Goal: Task Accomplishment & Management: Use online tool/utility

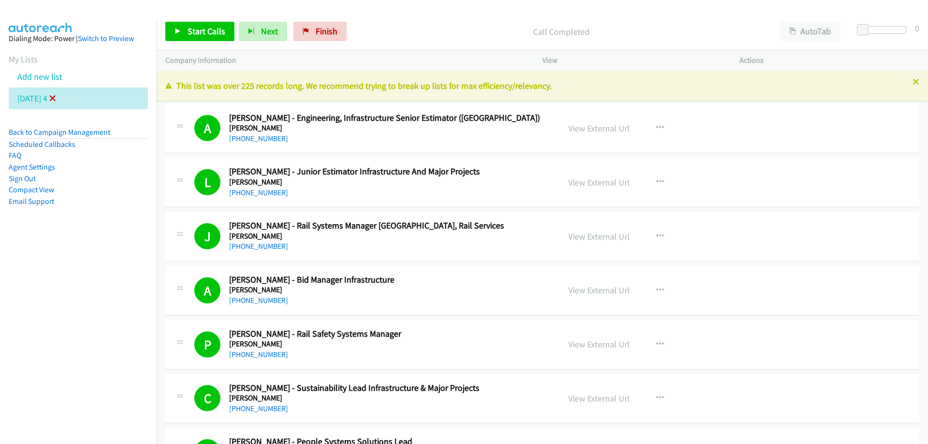
click at [56, 99] on icon at bounding box center [52, 99] width 7 height 7
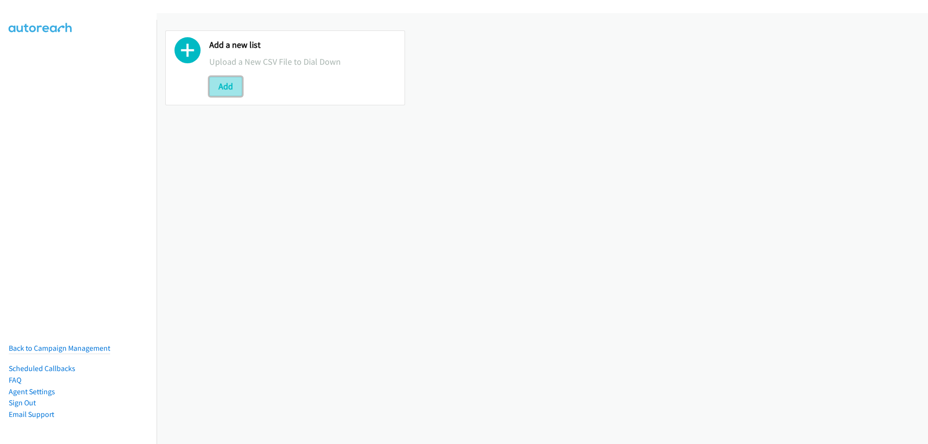
click at [225, 83] on button "Add" at bounding box center [225, 86] width 33 height 19
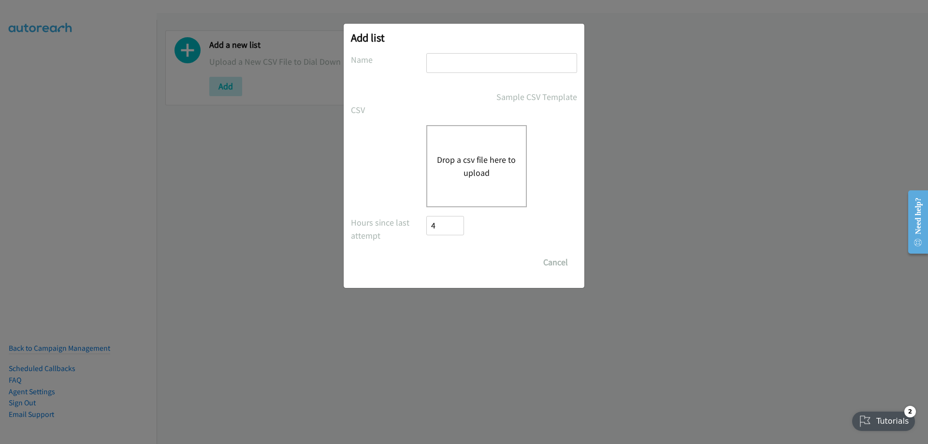
click at [444, 62] on input "text" at bounding box center [501, 63] width 151 height 20
type input "Tuesday 5"
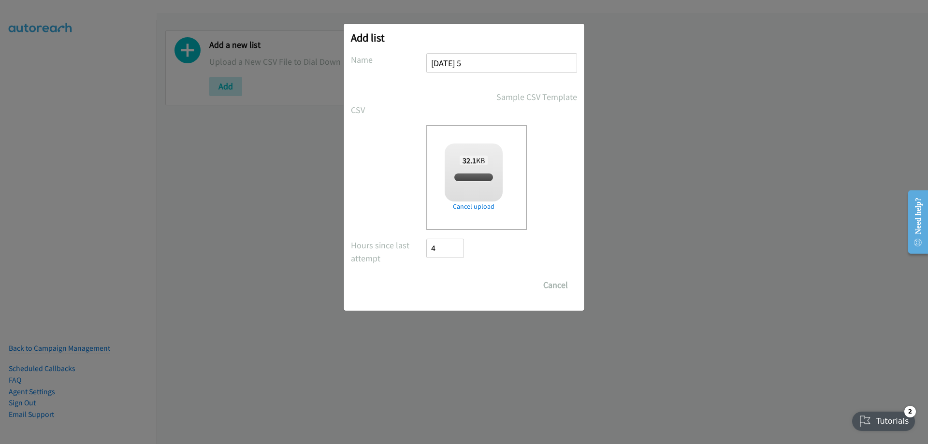
checkbox input "true"
click at [440, 283] on input "Save List" at bounding box center [451, 285] width 51 height 19
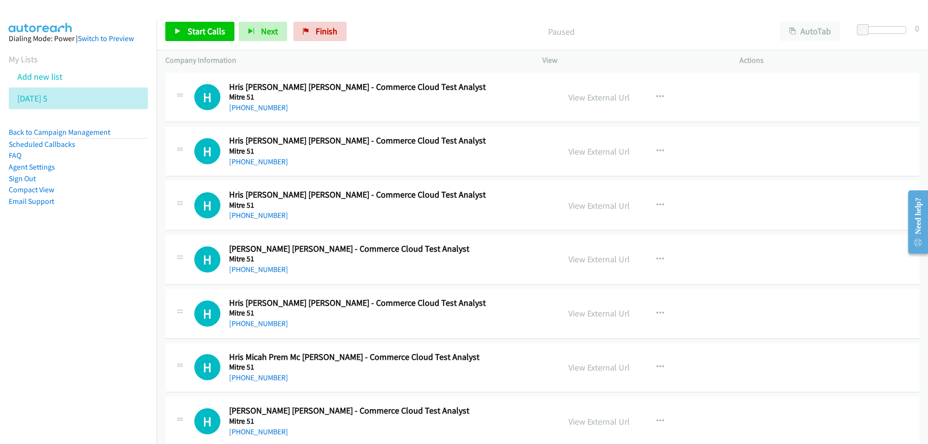
click at [44, 335] on nav "Dialing Mode: Power | Switch to Preview My Lists Add new list Tuesday 5 Back to…" at bounding box center [78, 242] width 157 height 444
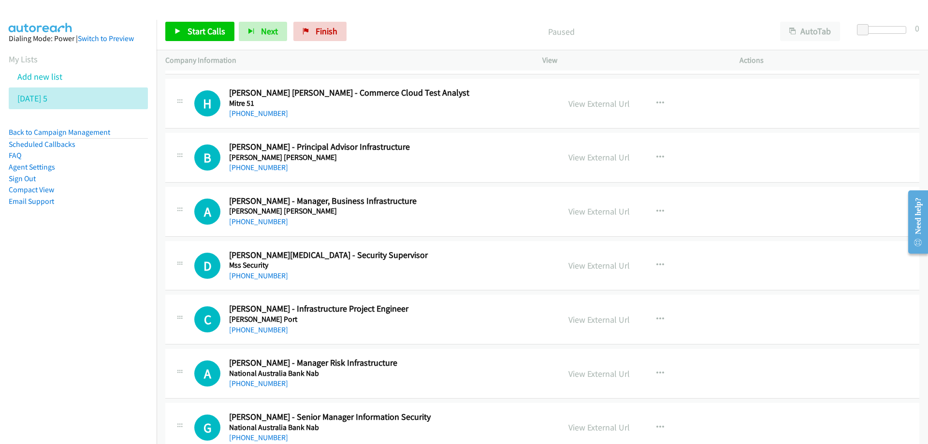
scroll to position [387, 0]
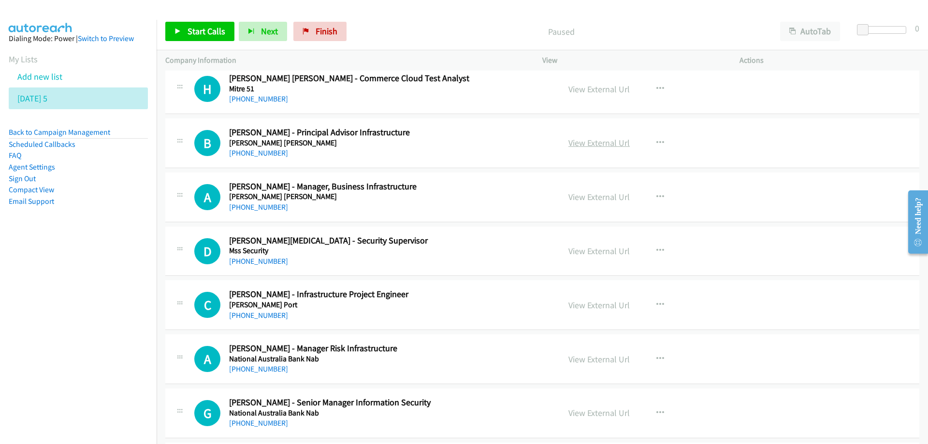
click at [580, 144] on link "View External Url" at bounding box center [599, 142] width 61 height 11
click at [658, 142] on icon "button" at bounding box center [661, 143] width 8 height 8
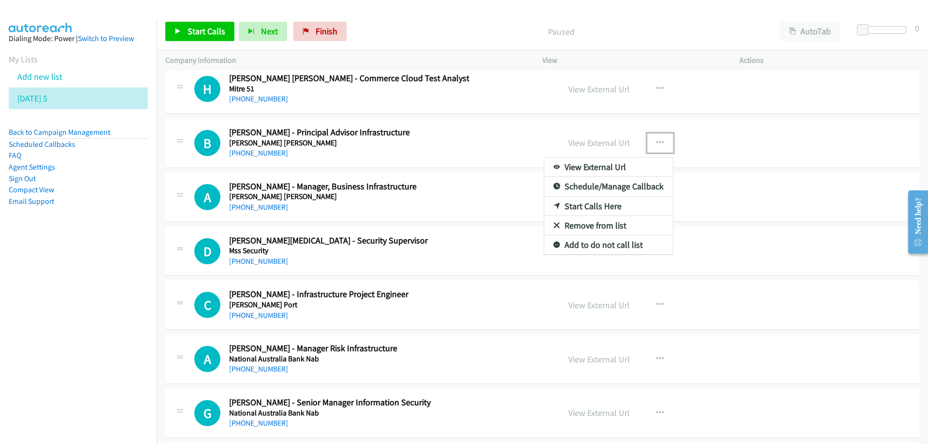
click at [594, 207] on link "Start Calls Here" at bounding box center [608, 206] width 129 height 19
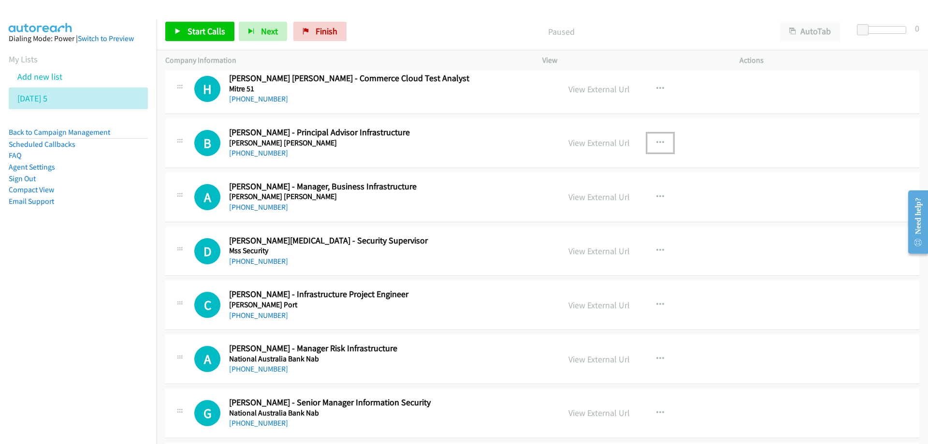
click at [657, 141] on icon "button" at bounding box center [661, 143] width 8 height 8
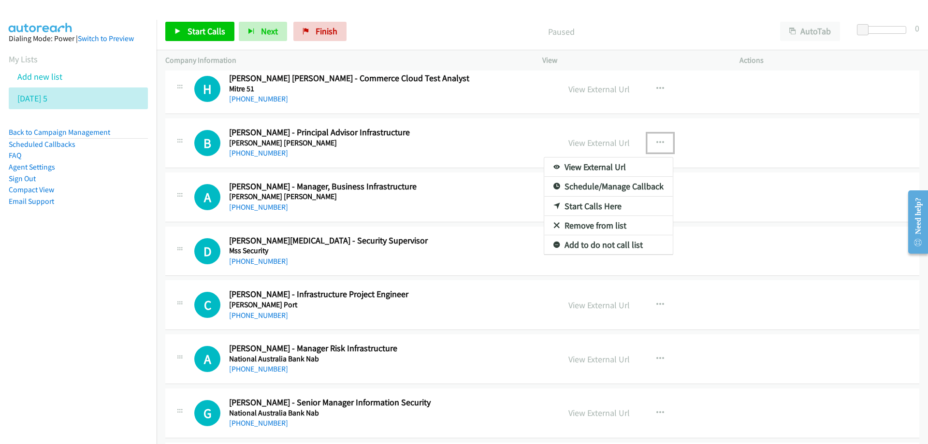
click at [567, 208] on link "Start Calls Here" at bounding box center [608, 206] width 129 height 19
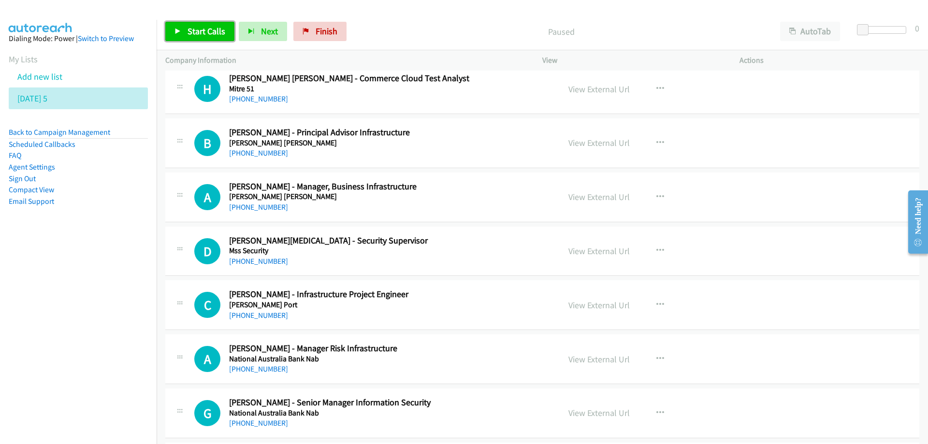
click at [210, 34] on span "Start Calls" at bounding box center [207, 31] width 38 height 11
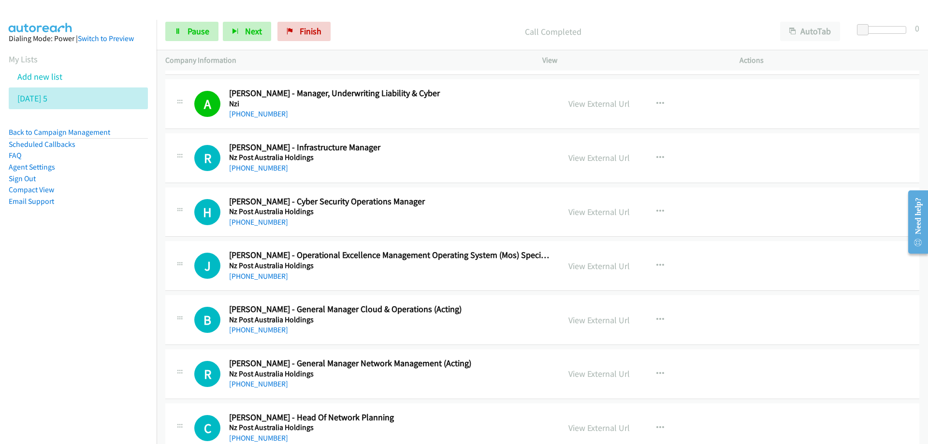
scroll to position [1306, 0]
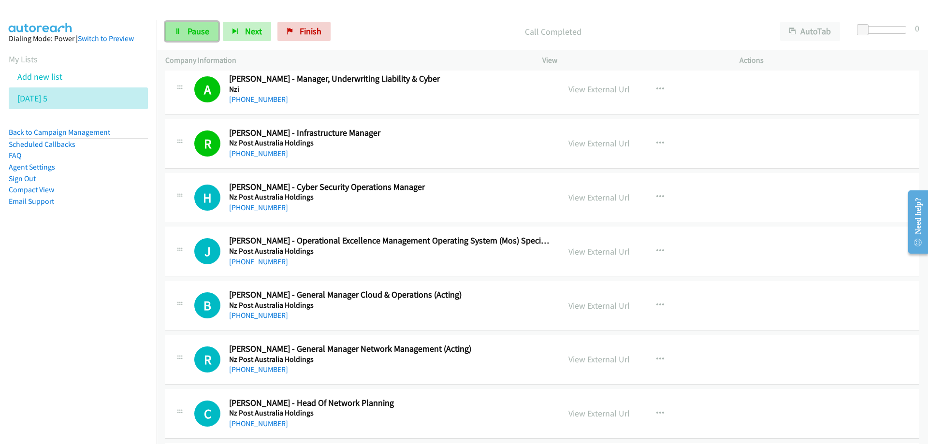
click at [191, 29] on span "Pause" at bounding box center [199, 31] width 22 height 11
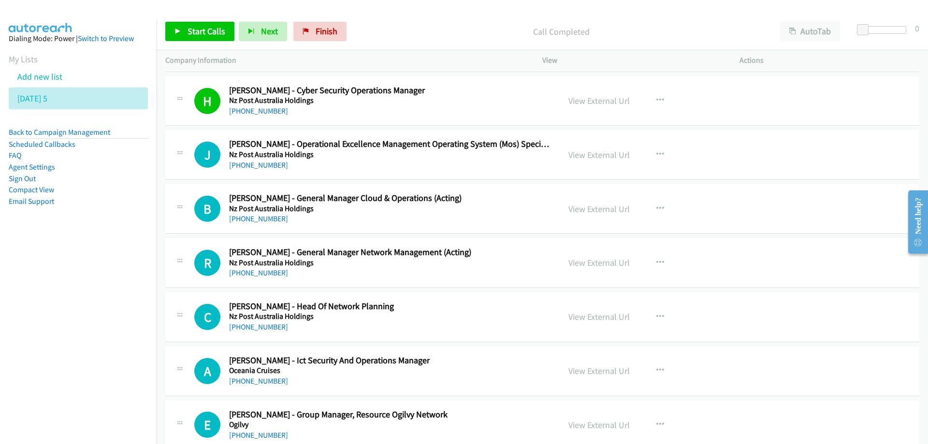
scroll to position [1451, 0]
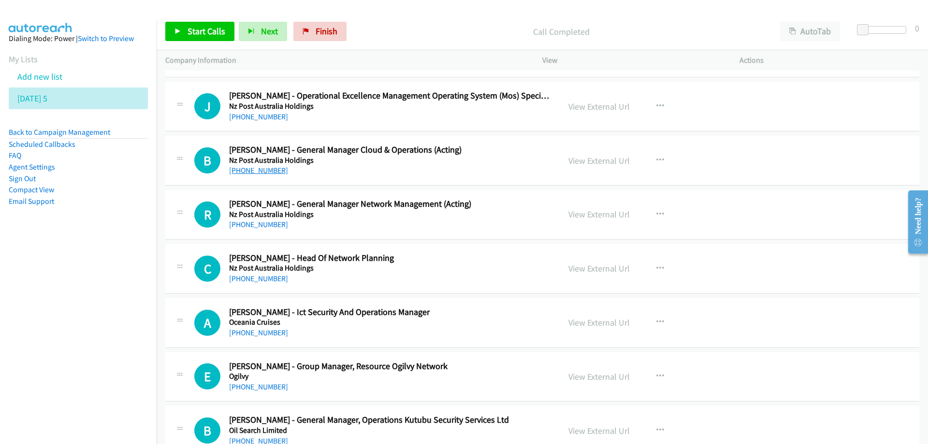
click at [248, 172] on link "+64 21 500 401" at bounding box center [258, 170] width 59 height 9
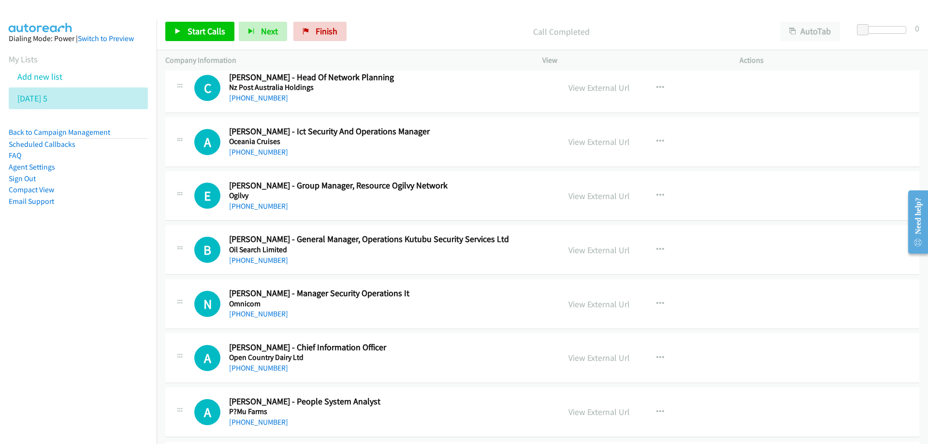
scroll to position [1644, 0]
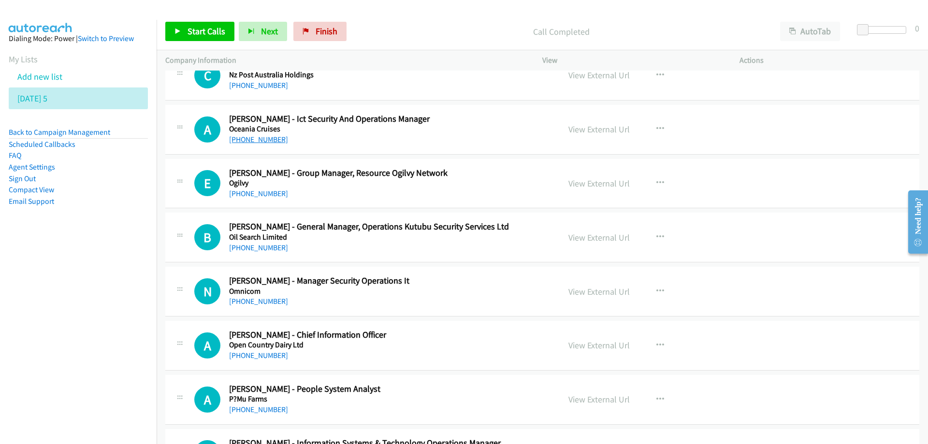
click at [250, 140] on link "+64 27 277 5471" at bounding box center [258, 139] width 59 height 9
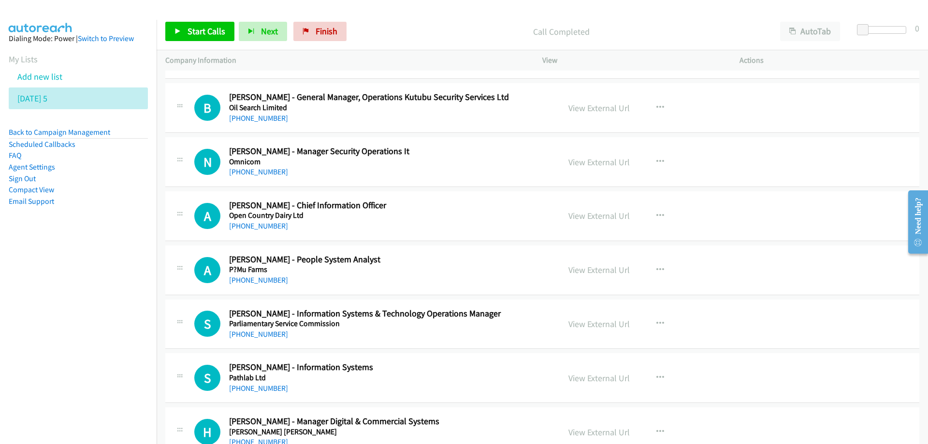
scroll to position [1789, 0]
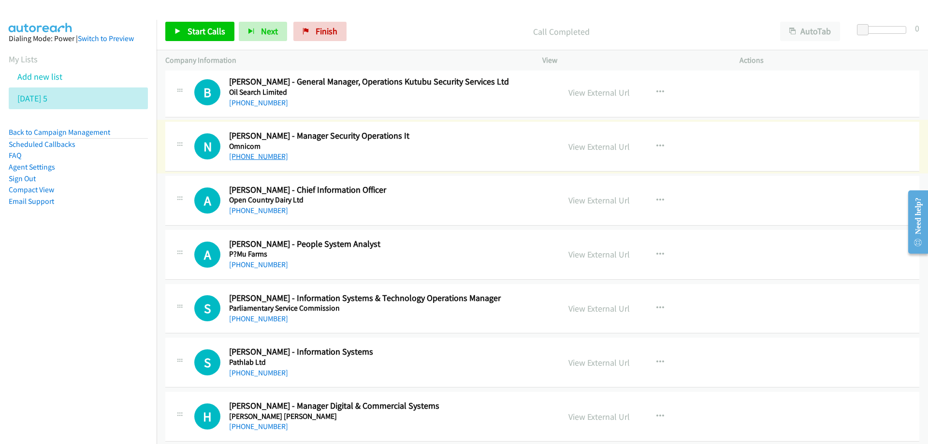
click at [260, 157] on link "+64 20 4113 3529" at bounding box center [258, 156] width 59 height 9
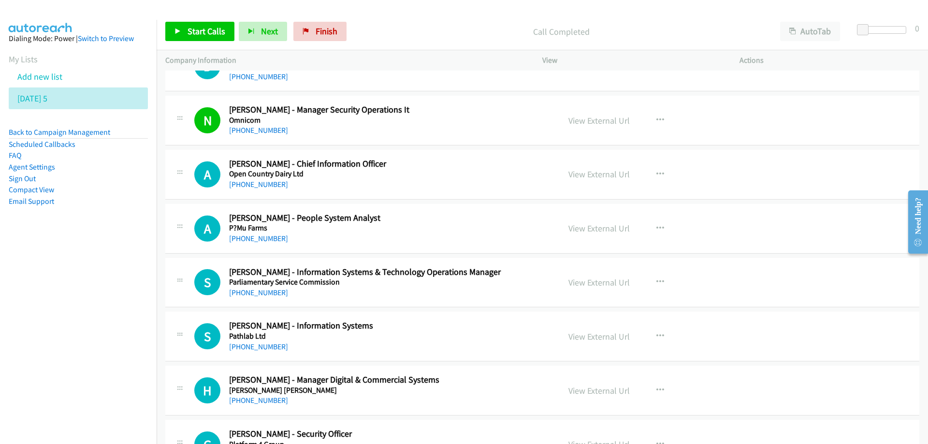
scroll to position [1837, 0]
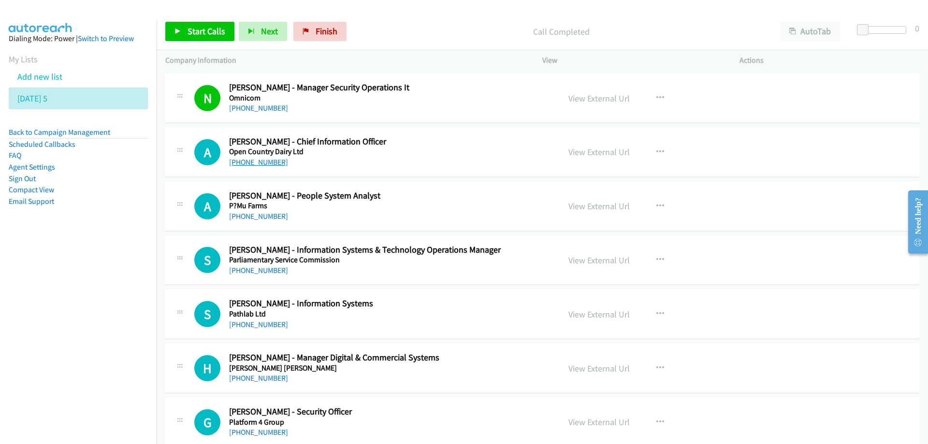
click at [257, 162] on link "+64 27 283 1862" at bounding box center [258, 162] width 59 height 9
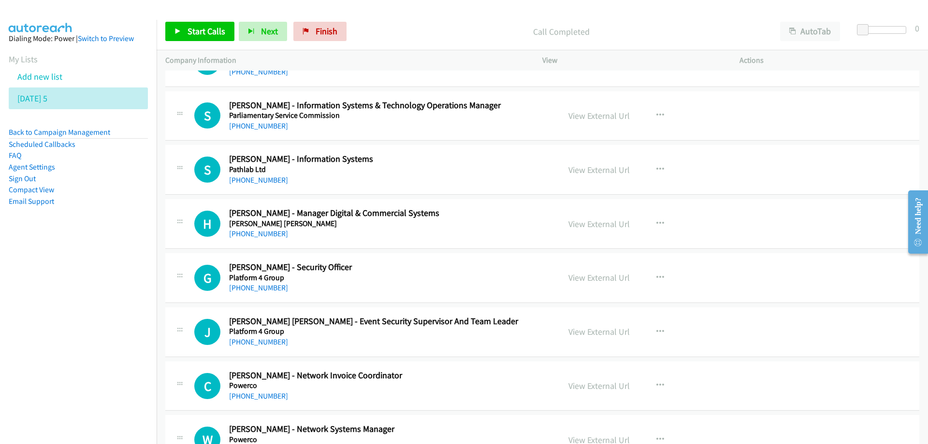
scroll to position [1983, 0]
click at [264, 126] on link "+64 22 687 9773" at bounding box center [258, 125] width 59 height 9
click at [250, 178] on link "+64 27 934 8800" at bounding box center [258, 179] width 59 height 9
click at [400, 154] on h2 "Stephen Lewis - Information Systems" at bounding box center [389, 158] width 321 height 11
click at [662, 163] on button "button" at bounding box center [660, 169] width 26 height 19
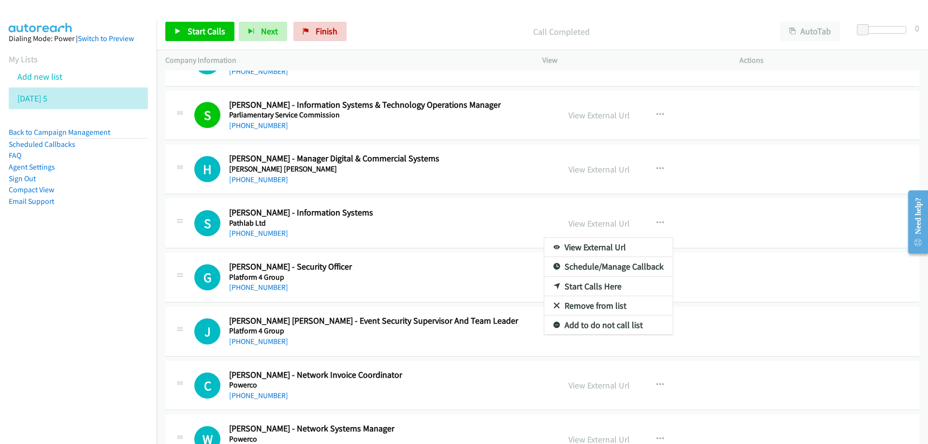
click at [493, 224] on div at bounding box center [464, 222] width 928 height 444
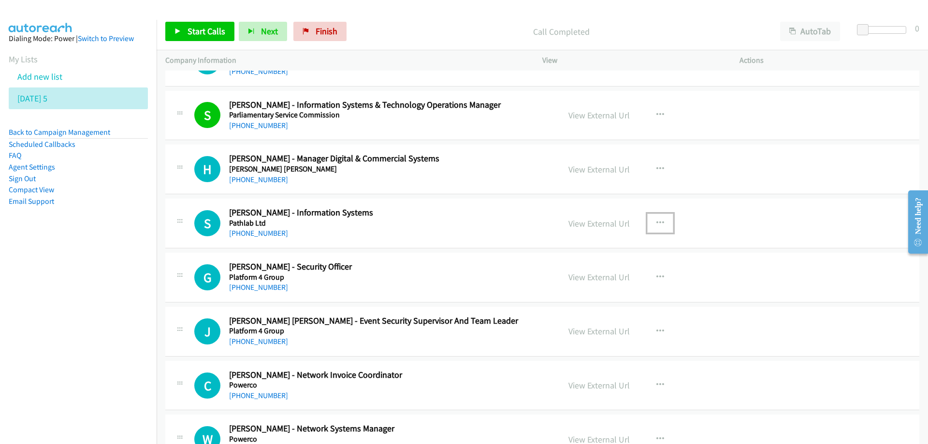
click at [658, 223] on icon "button" at bounding box center [661, 224] width 8 height 8
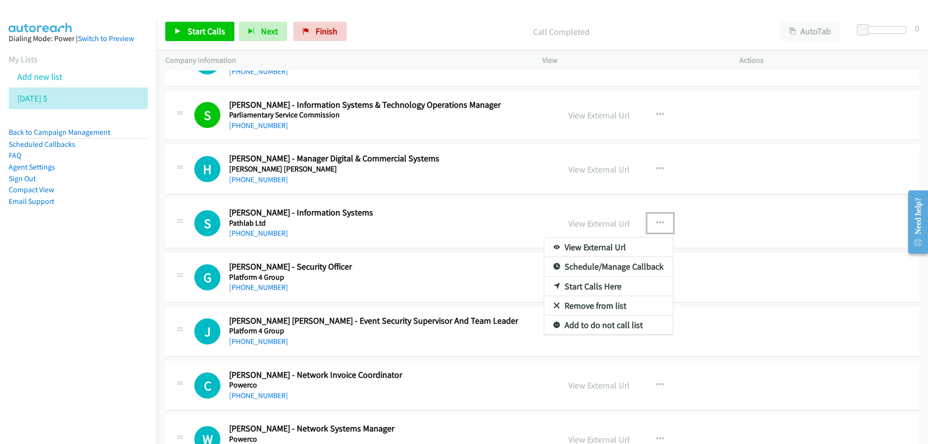
click at [573, 285] on link "Start Calls Here" at bounding box center [608, 286] width 129 height 19
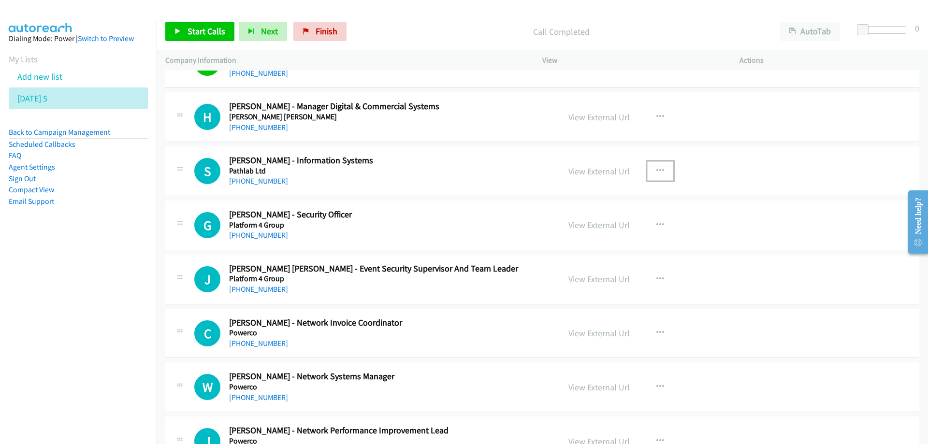
scroll to position [2031, 0]
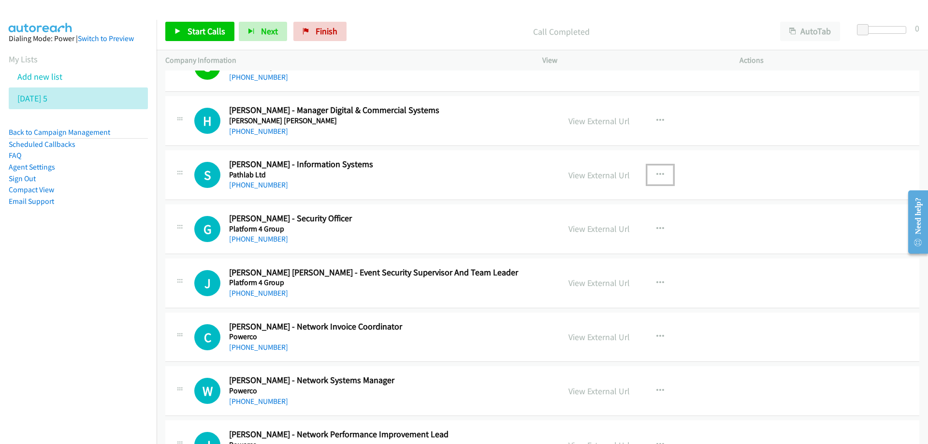
click at [661, 177] on button "button" at bounding box center [660, 174] width 26 height 19
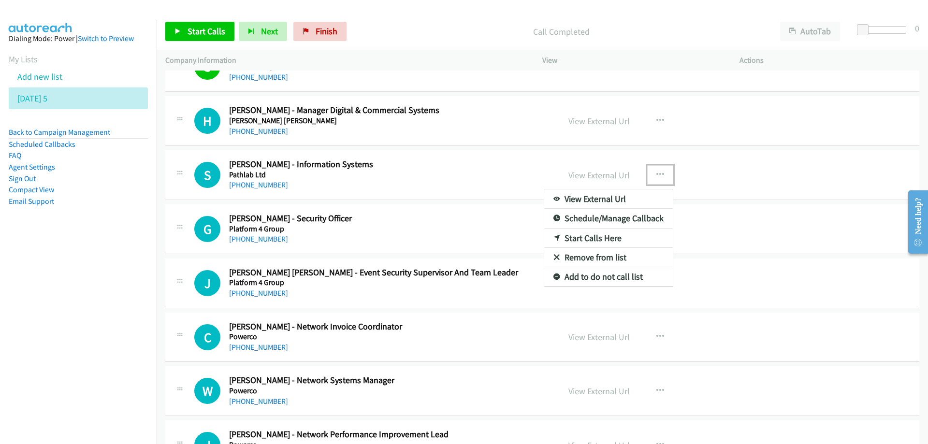
click at [566, 237] on link "Start Calls Here" at bounding box center [608, 238] width 129 height 19
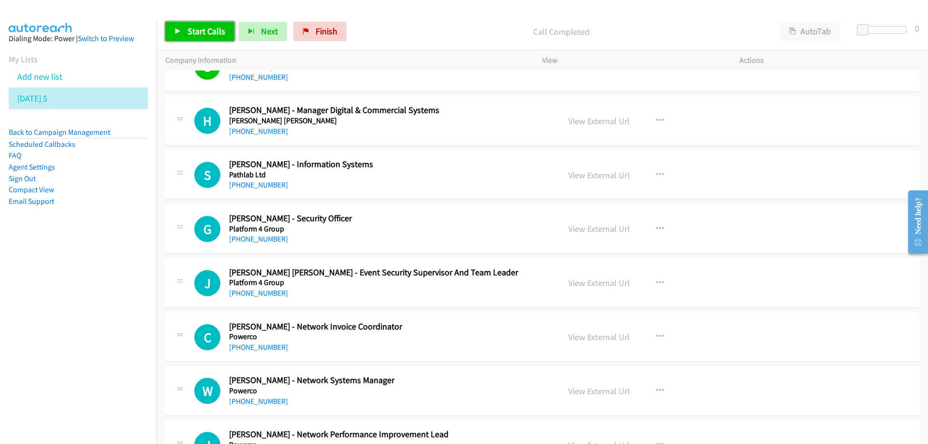
click at [212, 31] on span "Start Calls" at bounding box center [207, 31] width 38 height 11
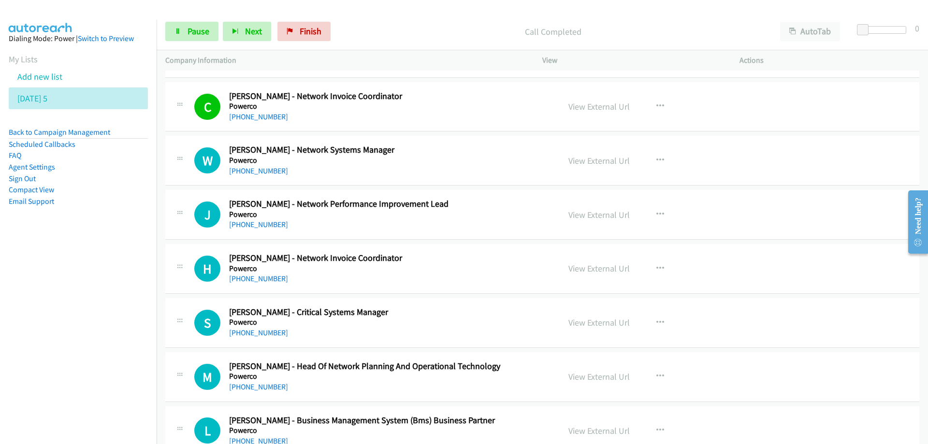
scroll to position [2273, 0]
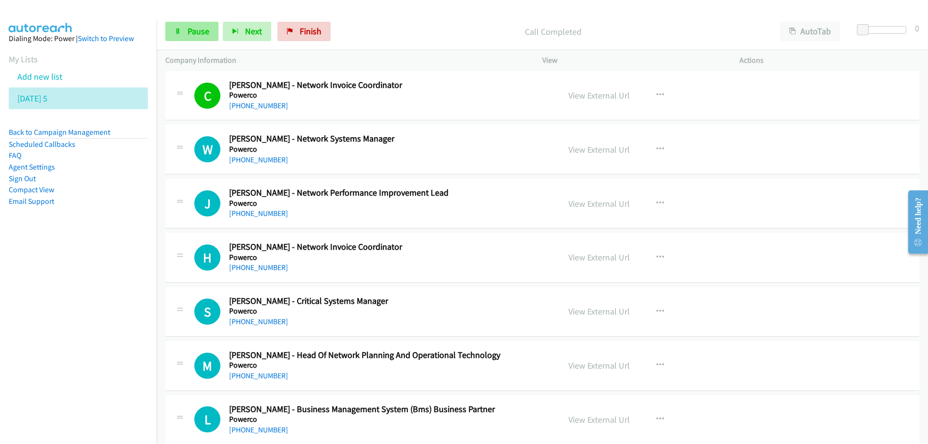
click at [196, 32] on span "Pause" at bounding box center [199, 31] width 22 height 11
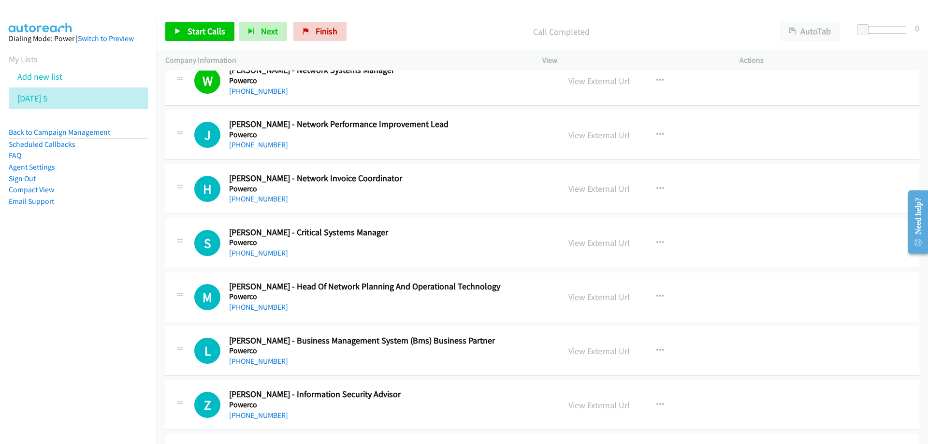
scroll to position [2369, 0]
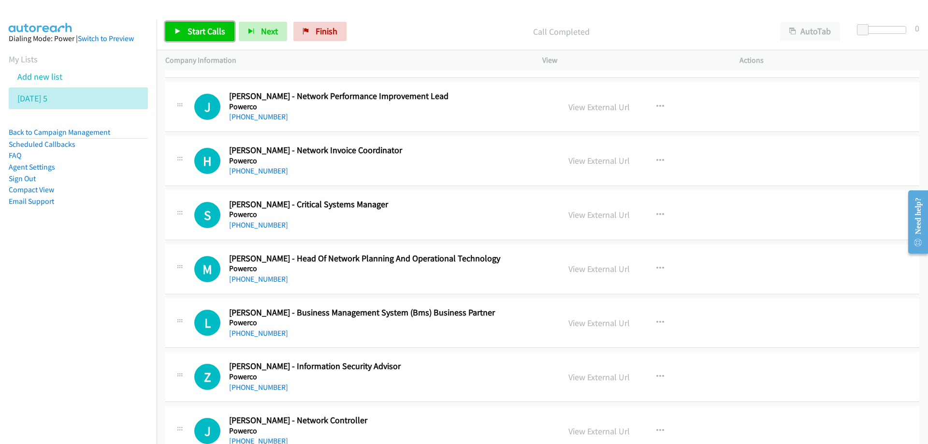
click at [203, 28] on span "Start Calls" at bounding box center [207, 31] width 38 height 11
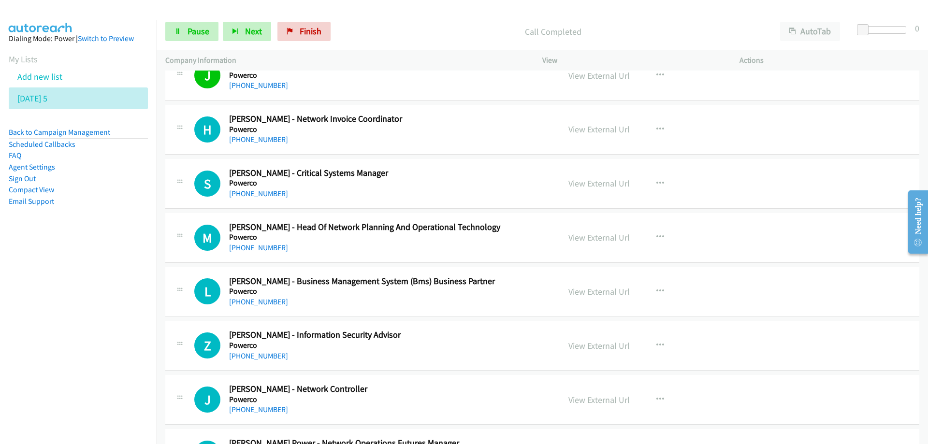
scroll to position [2418, 0]
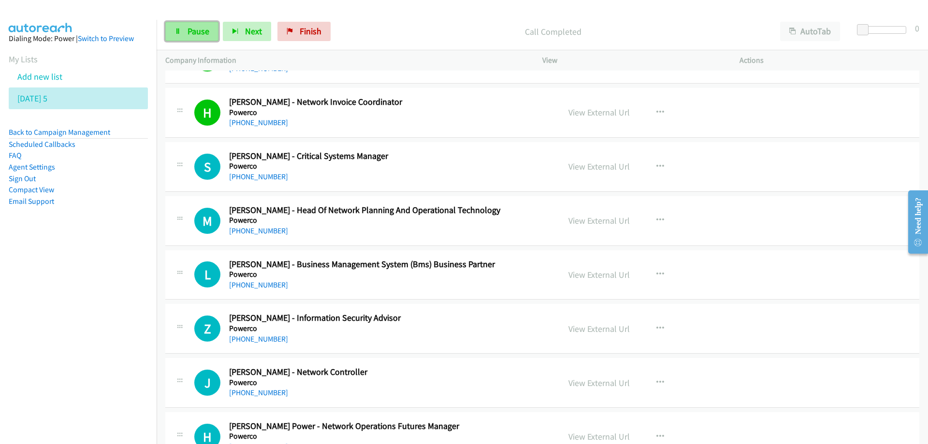
click at [198, 26] on span "Pause" at bounding box center [199, 31] width 22 height 11
click at [193, 24] on link "Start Calls" at bounding box center [199, 31] width 69 height 19
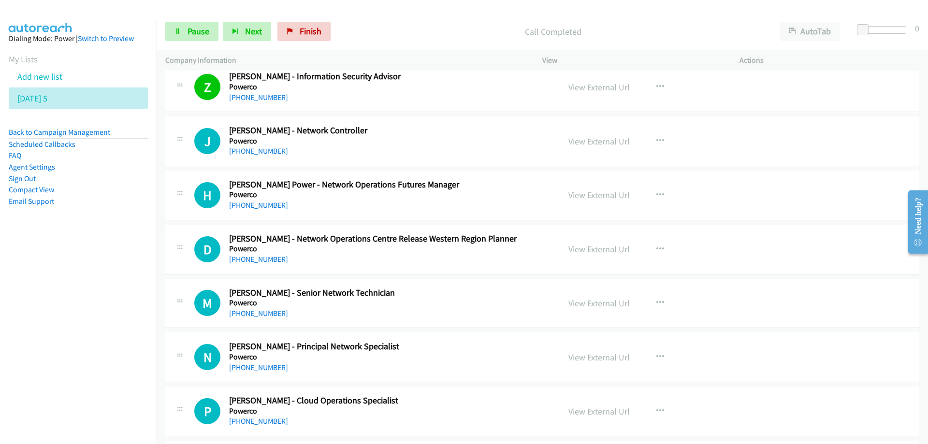
scroll to position [2708, 0]
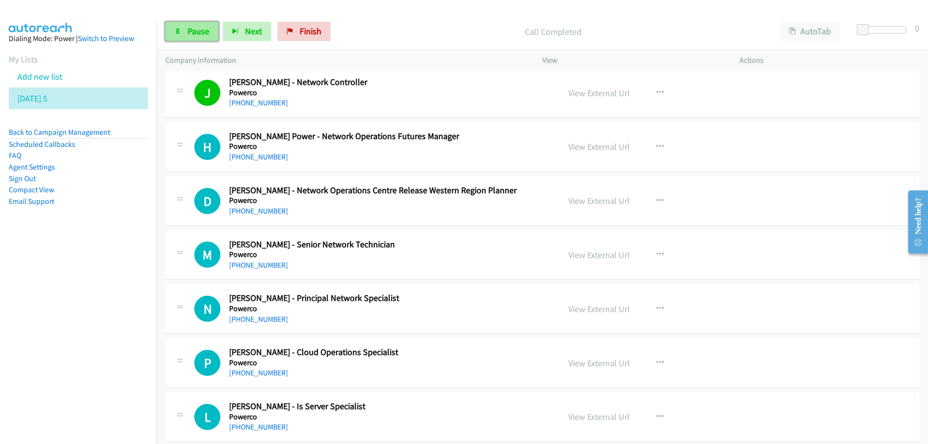
click at [196, 31] on span "Pause" at bounding box center [199, 31] width 22 height 11
click at [214, 31] on span "Start Calls" at bounding box center [207, 31] width 38 height 11
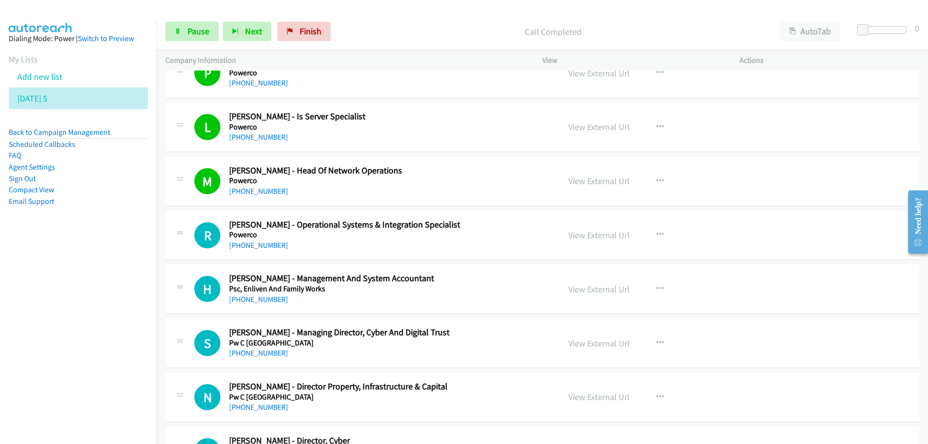
scroll to position [3046, 0]
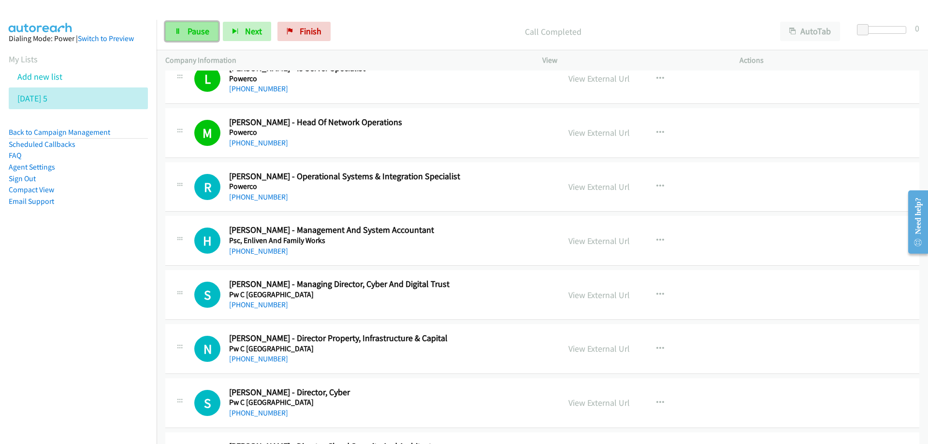
click at [195, 29] on span "Pause" at bounding box center [199, 31] width 22 height 11
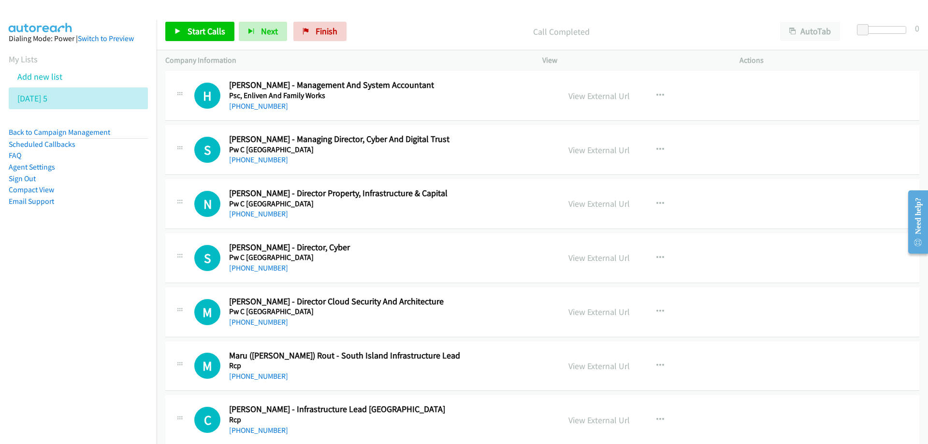
scroll to position [3240, 0]
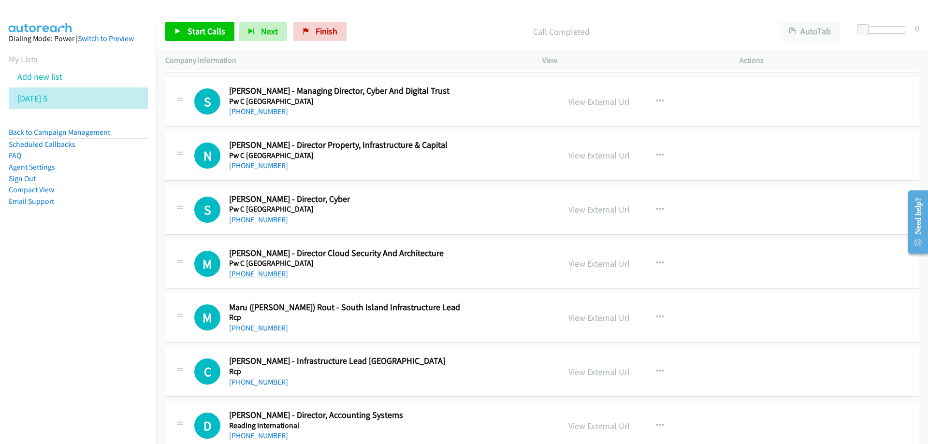
click at [259, 276] on link "+64 27 556 0569" at bounding box center [258, 273] width 59 height 9
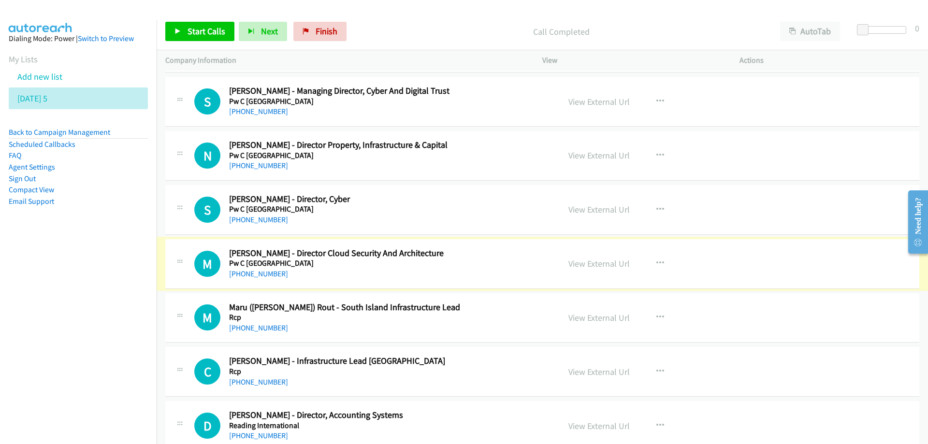
click at [255, 275] on link "+64 27 556 0569" at bounding box center [258, 273] width 59 height 9
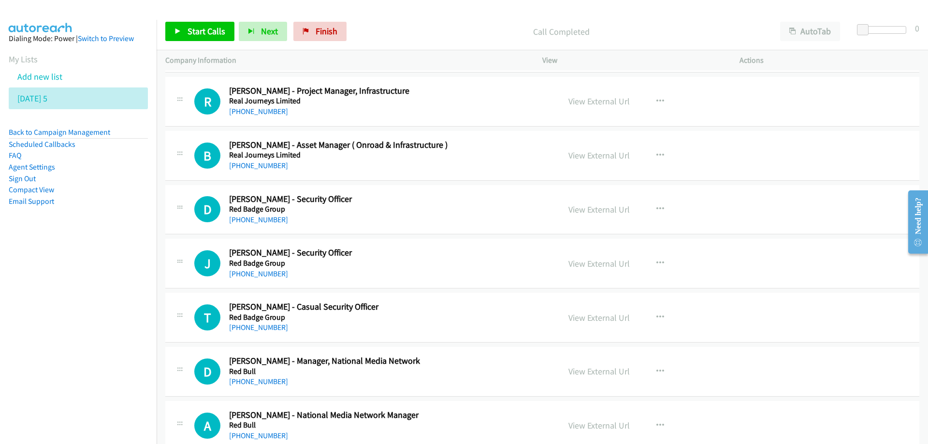
scroll to position [3627, 0]
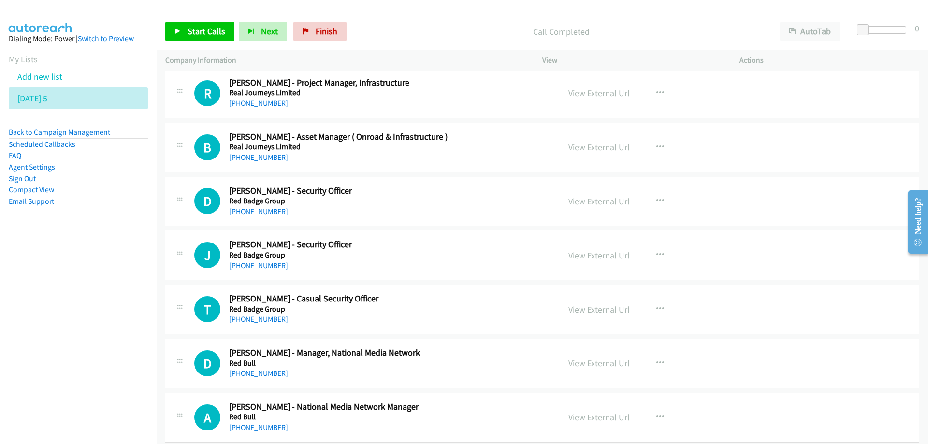
click at [589, 201] on link "View External Url" at bounding box center [599, 201] width 61 height 11
click at [604, 253] on link "View External Url" at bounding box center [599, 255] width 61 height 11
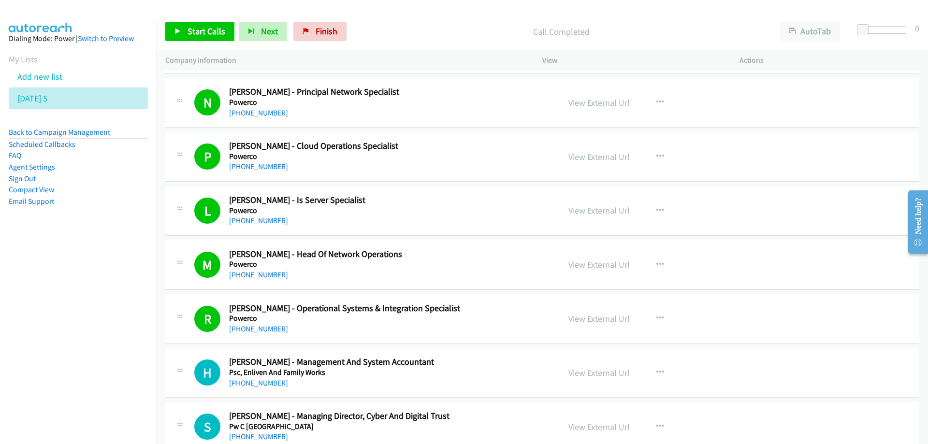
scroll to position [2901, 0]
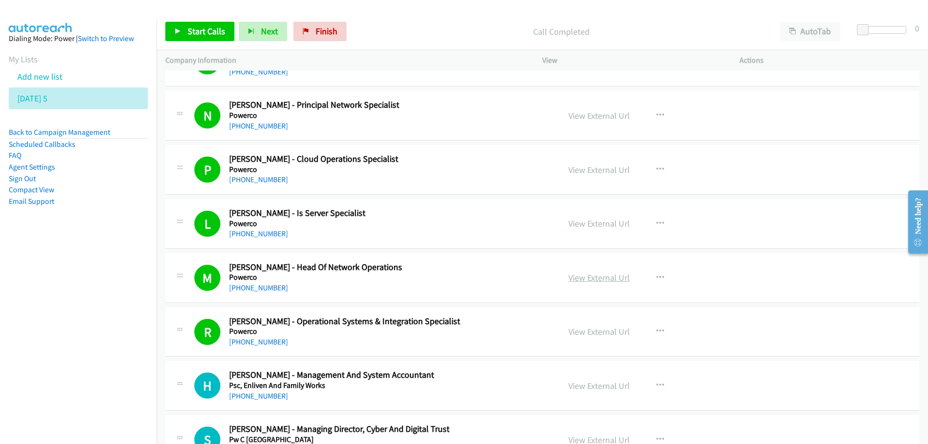
click at [596, 278] on link "View External Url" at bounding box center [599, 277] width 61 height 11
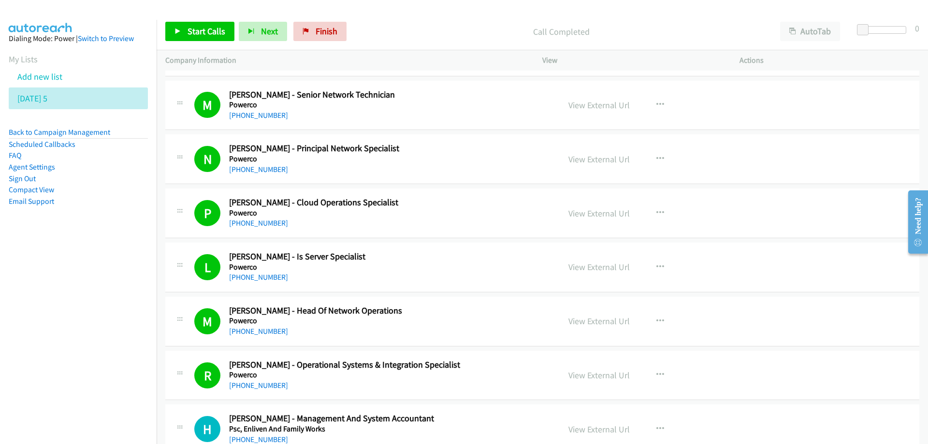
scroll to position [2756, 0]
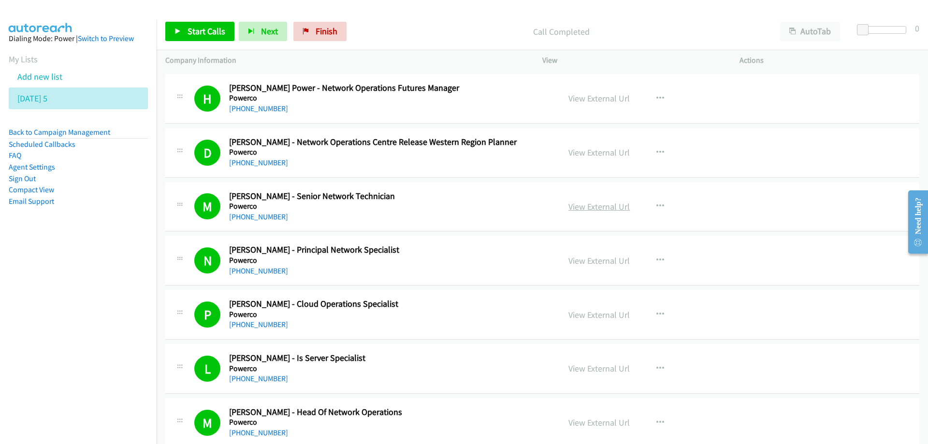
click at [594, 209] on link "View External Url" at bounding box center [599, 206] width 61 height 11
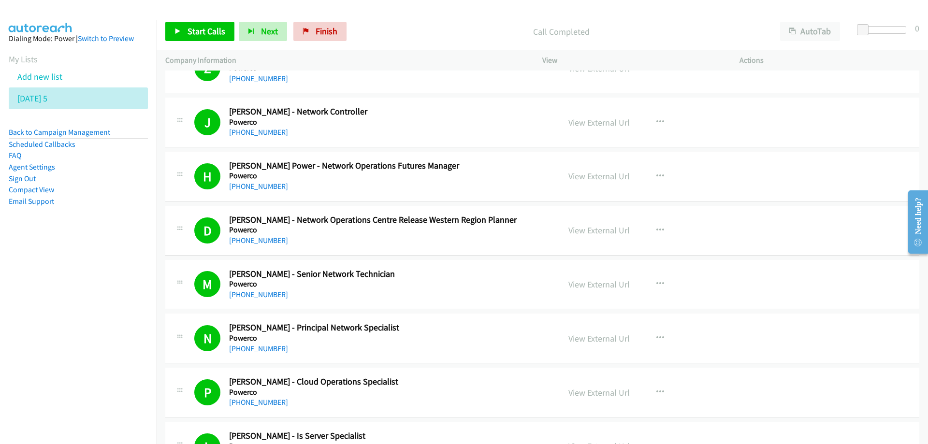
scroll to position [2611, 0]
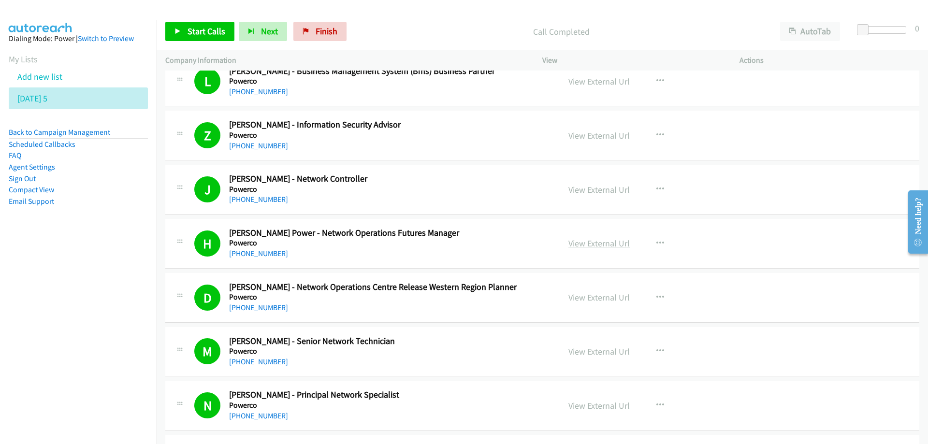
click at [591, 245] on link "View External Url" at bounding box center [599, 243] width 61 height 11
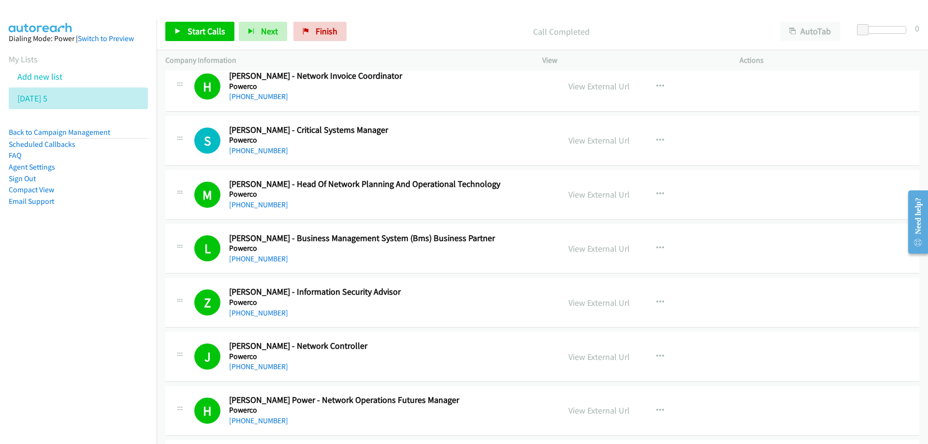
scroll to position [2369, 0]
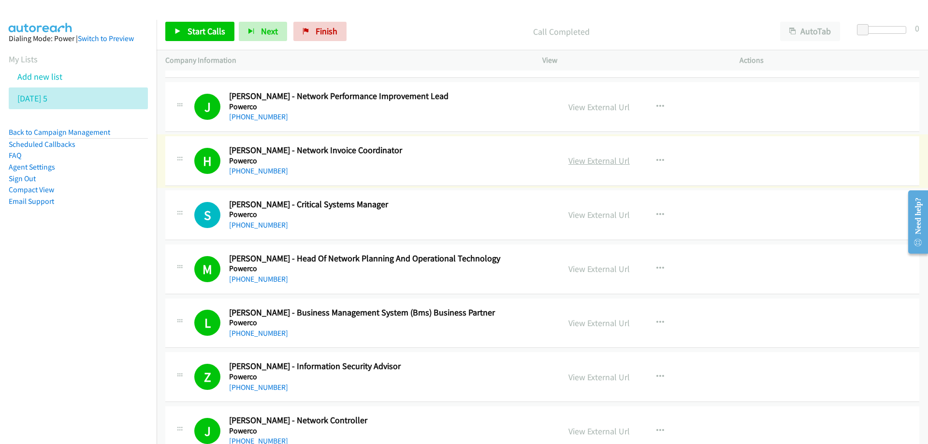
click at [597, 162] on link "View External Url" at bounding box center [599, 160] width 61 height 11
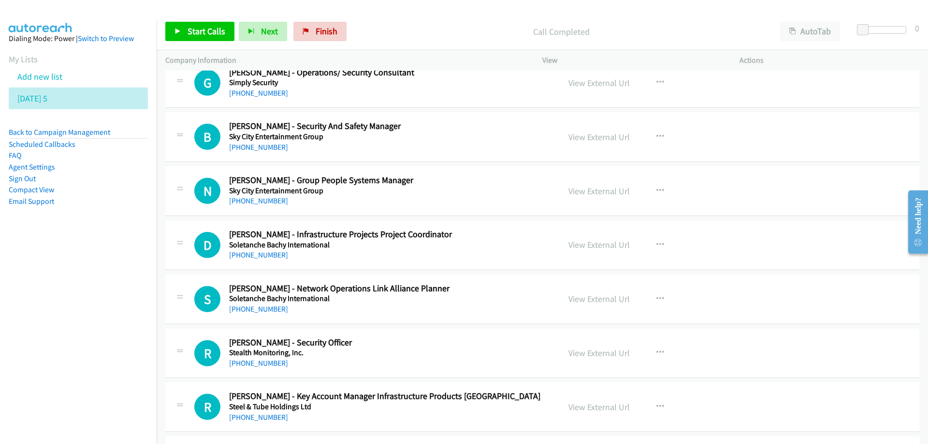
scroll to position [4594, 0]
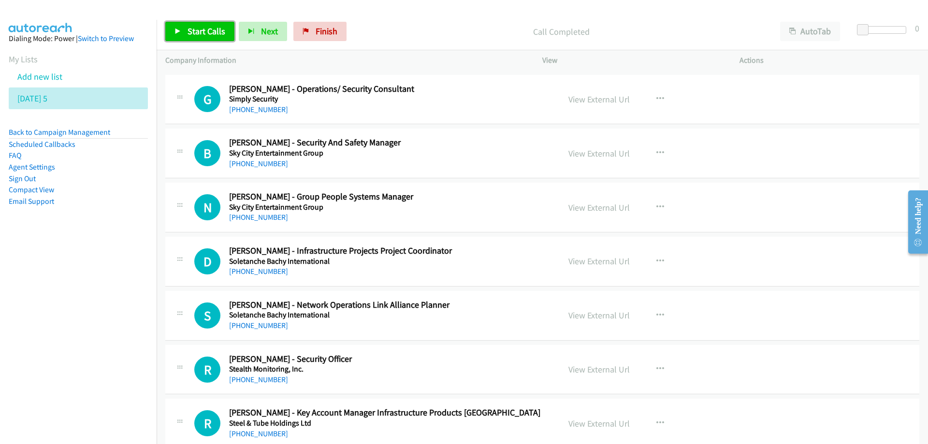
click at [210, 32] on span "Start Calls" at bounding box center [207, 31] width 38 height 11
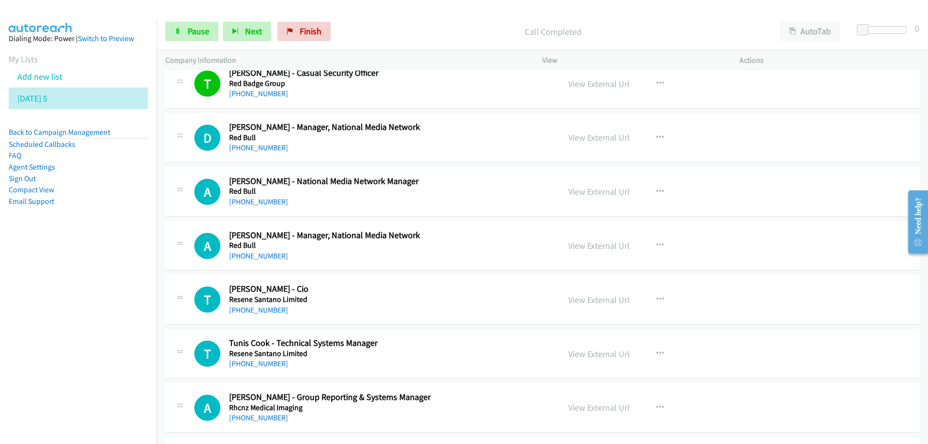
scroll to position [3868, 0]
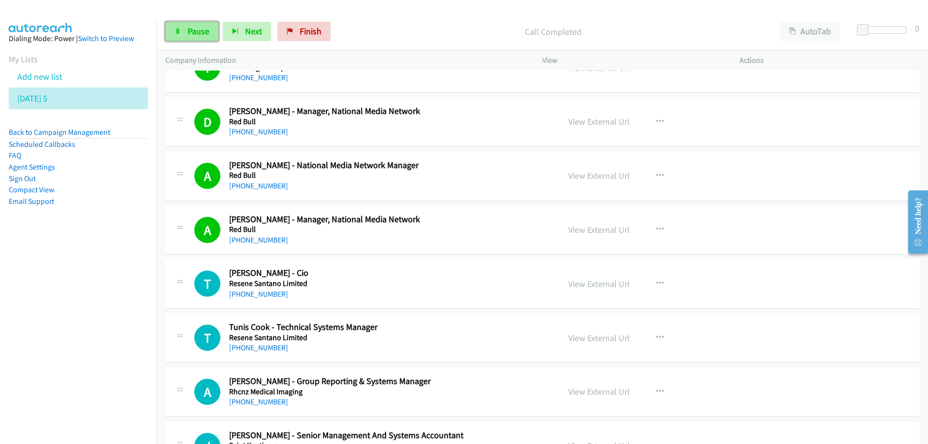
click at [192, 26] on span "Pause" at bounding box center [199, 31] width 22 height 11
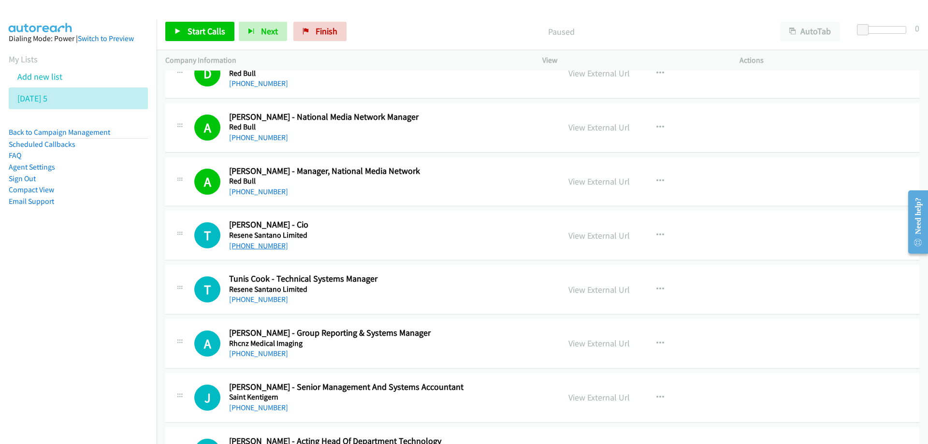
click at [269, 248] on link "+64 27 246 2999" at bounding box center [258, 245] width 59 height 9
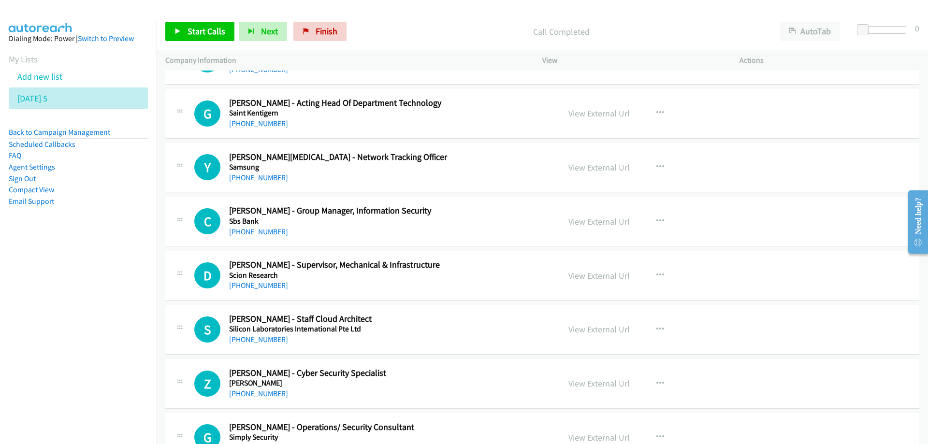
scroll to position [4304, 0]
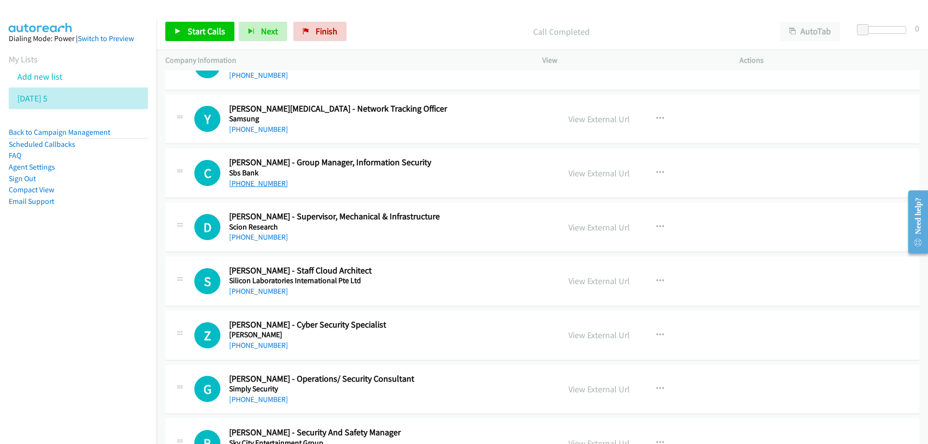
click at [254, 186] on link "+64 27 814 0210" at bounding box center [258, 183] width 59 height 9
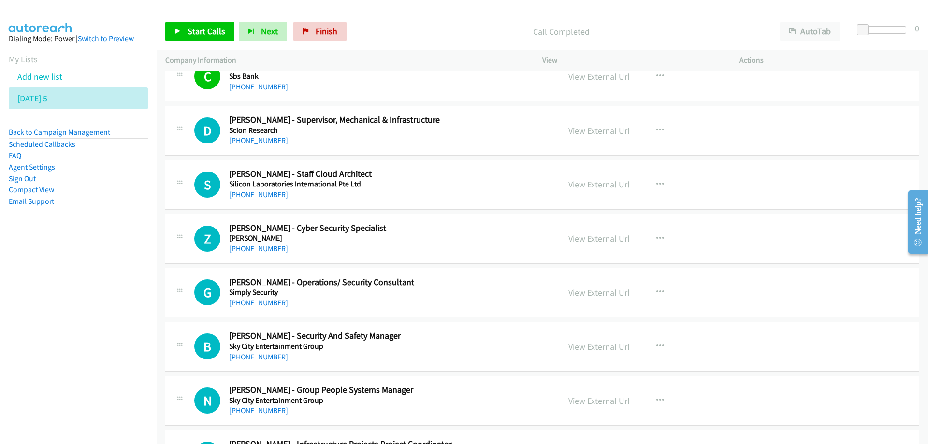
scroll to position [4449, 0]
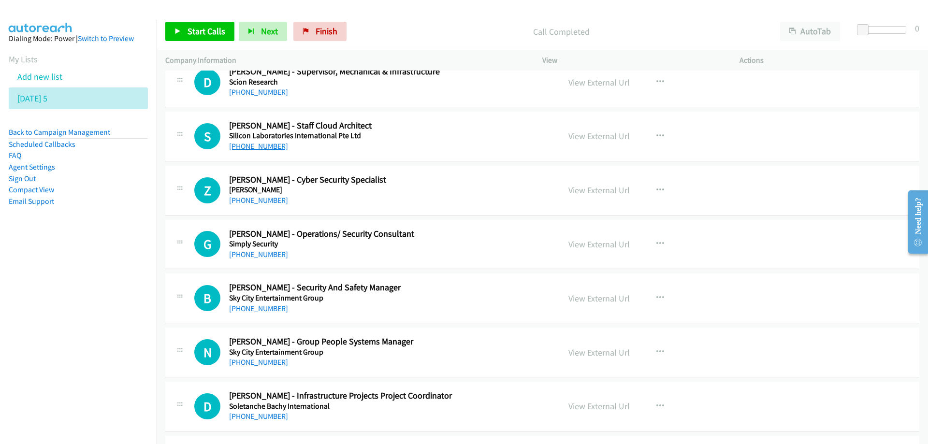
click at [239, 147] on link "+61 418 302 020" at bounding box center [258, 146] width 59 height 9
drag, startPoint x: 462, startPoint y: 142, endPoint x: 567, endPoint y: 157, distance: 105.9
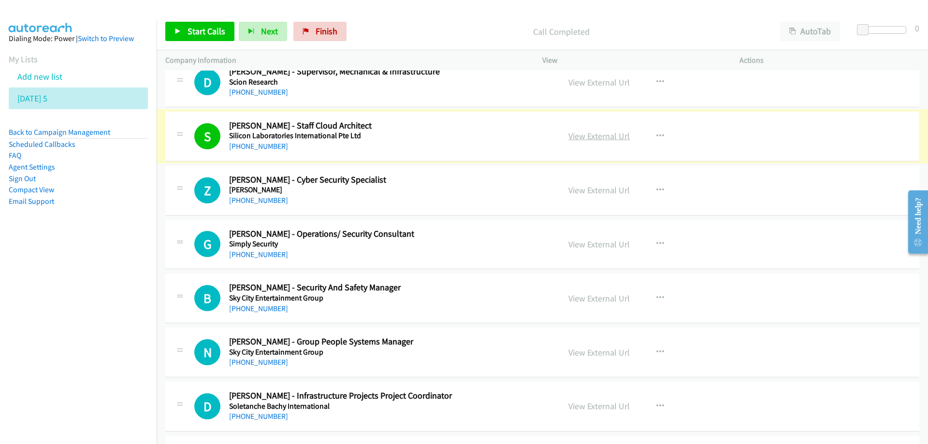
click at [581, 140] on link "View External Url" at bounding box center [599, 136] width 61 height 11
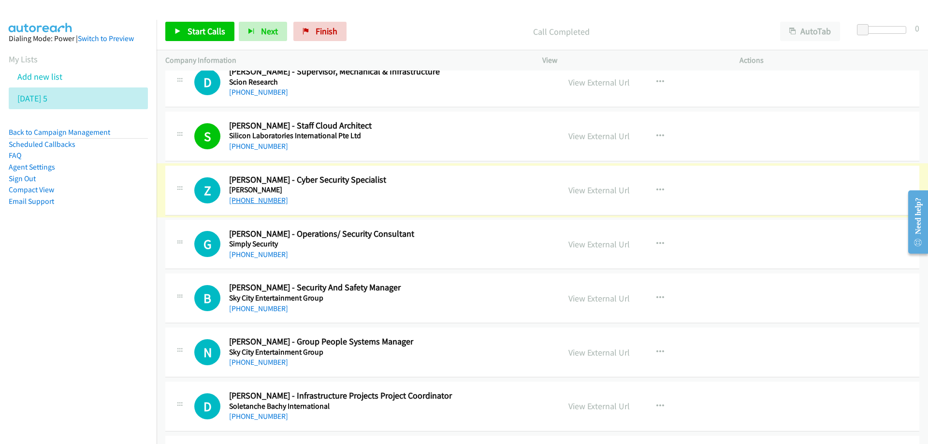
click at [249, 200] on link "+64 21 184 0621" at bounding box center [258, 200] width 59 height 9
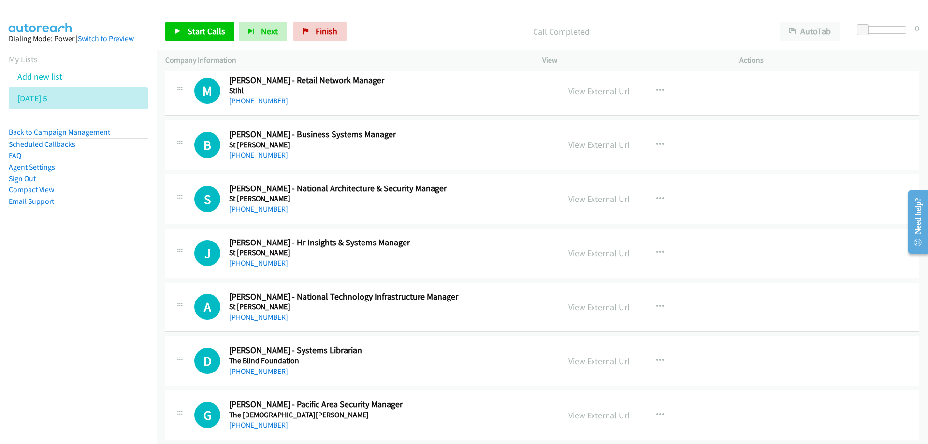
scroll to position [5029, 0]
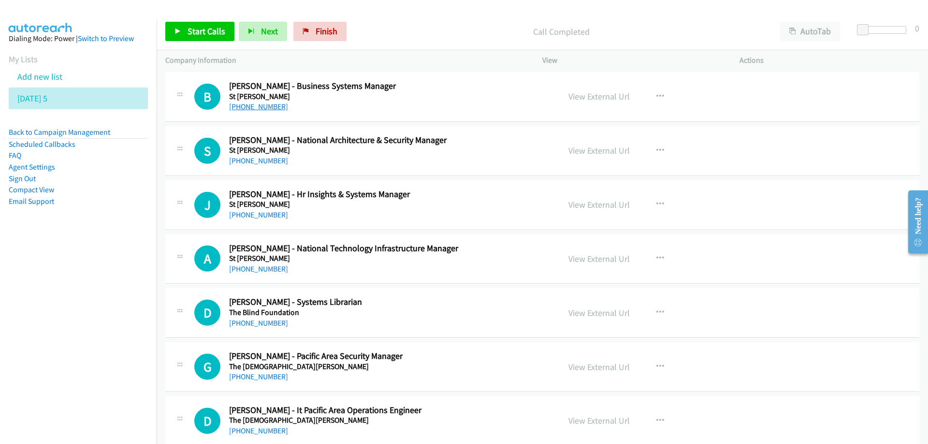
click at [260, 110] on link "+64 27 237 2159" at bounding box center [258, 106] width 59 height 9
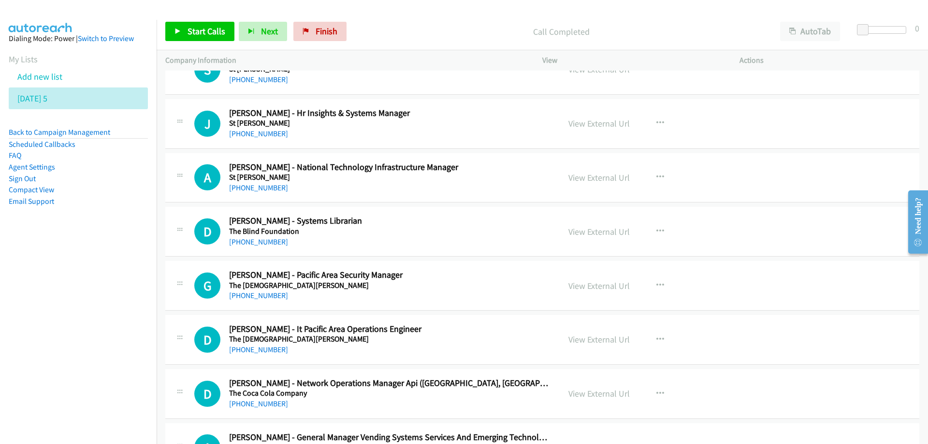
scroll to position [5126, 0]
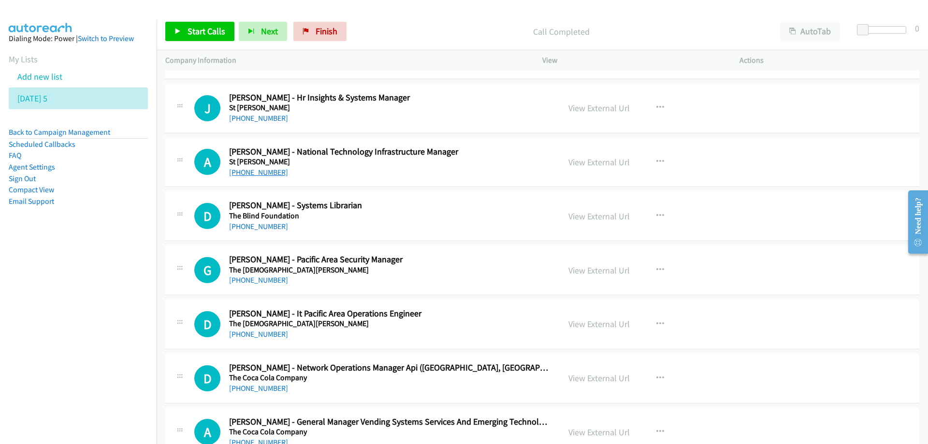
click at [249, 175] on link "+64 27 265 5274" at bounding box center [258, 172] width 59 height 9
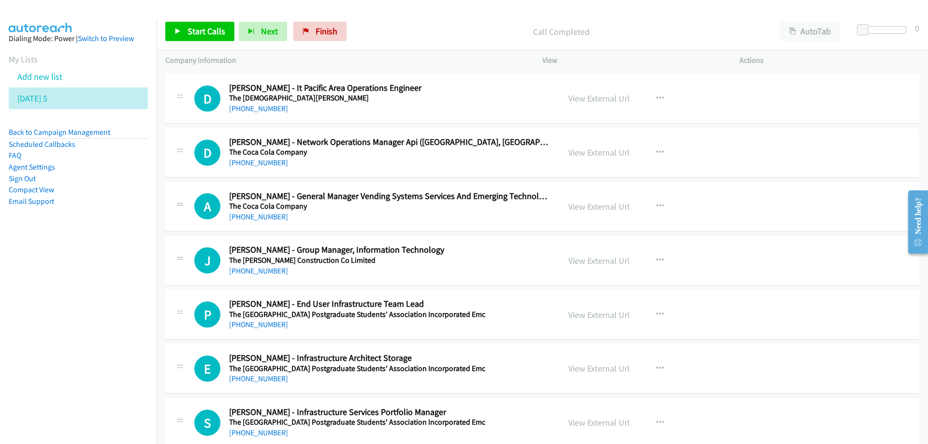
scroll to position [5367, 0]
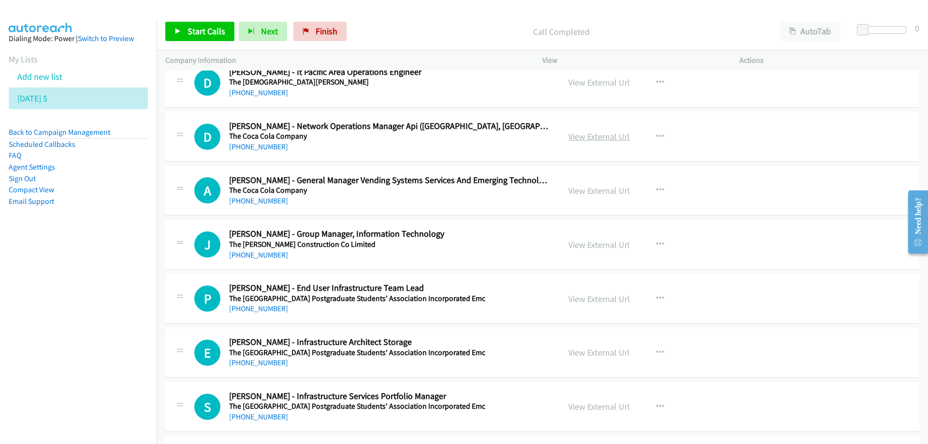
click at [582, 136] on link "View External Url" at bounding box center [599, 136] width 61 height 11
click at [252, 145] on link "+64 21 276 0200" at bounding box center [258, 146] width 59 height 9
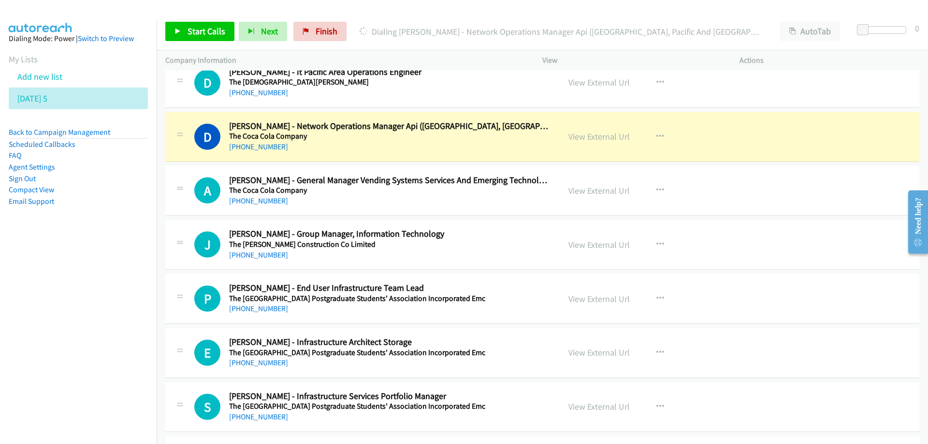
drag, startPoint x: 453, startPoint y: 138, endPoint x: 651, endPoint y: 149, distance: 198.5
click at [601, 135] on link "View External Url" at bounding box center [599, 136] width 61 height 11
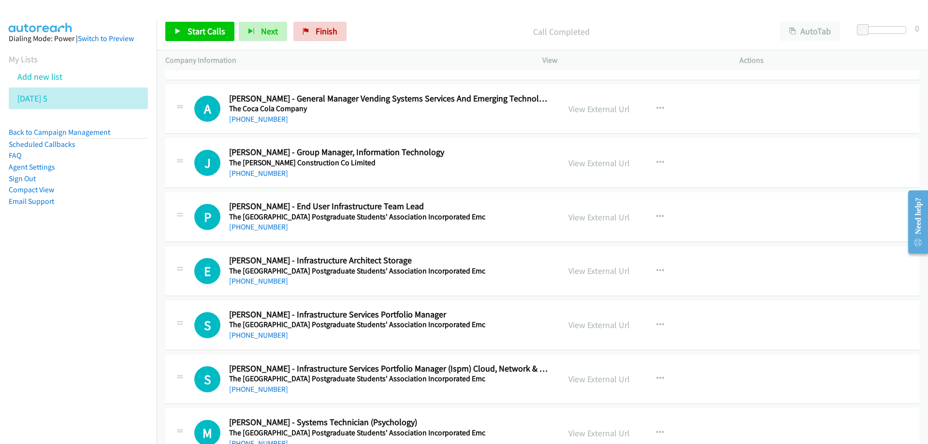
scroll to position [5464, 0]
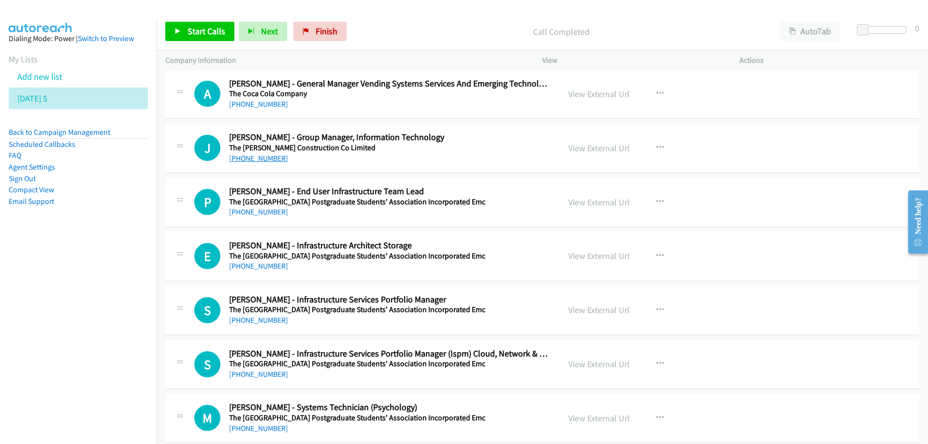
click at [256, 156] on link "+64 27 214 4172" at bounding box center [258, 158] width 59 height 9
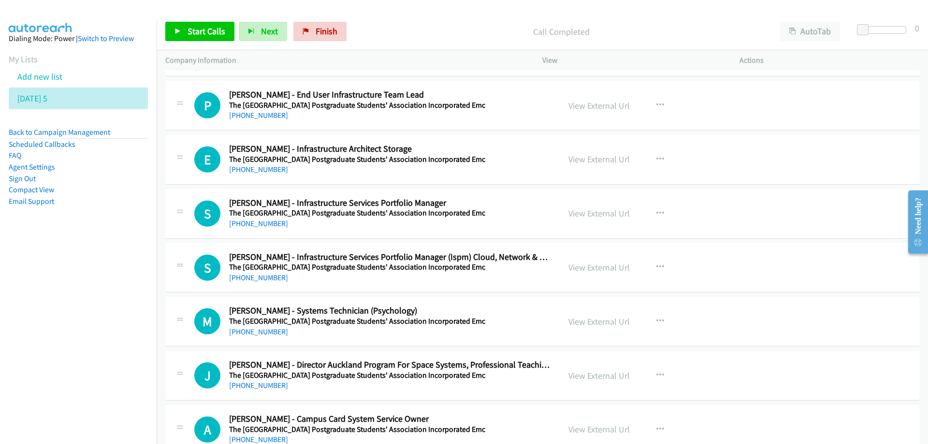
scroll to position [5609, 0]
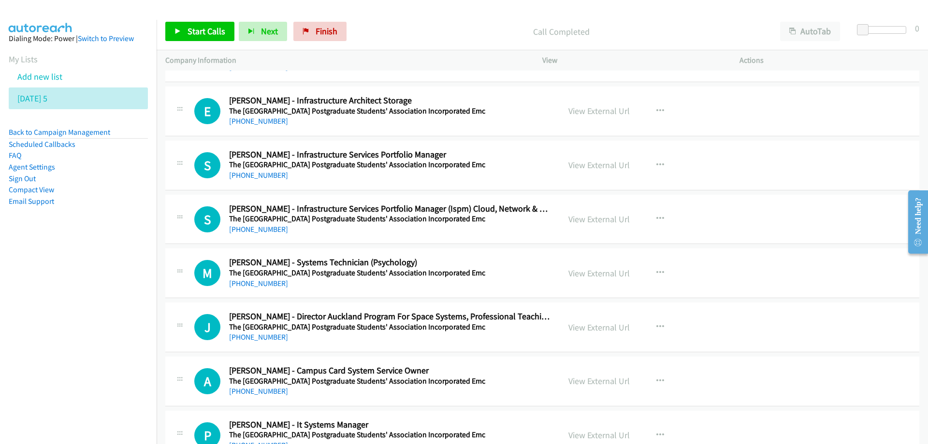
click at [345, 231] on div "+64 21 222 0943" at bounding box center [389, 230] width 321 height 12
click at [265, 229] on link "+64 21 222 0943" at bounding box center [258, 229] width 59 height 9
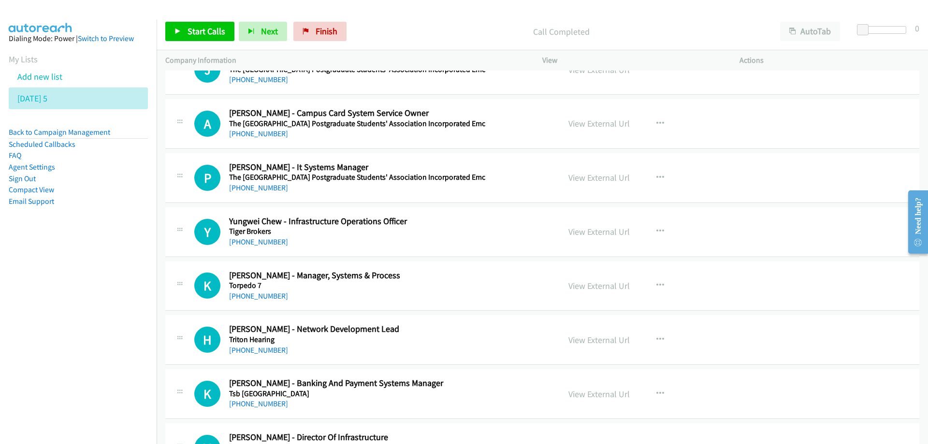
scroll to position [5851, 0]
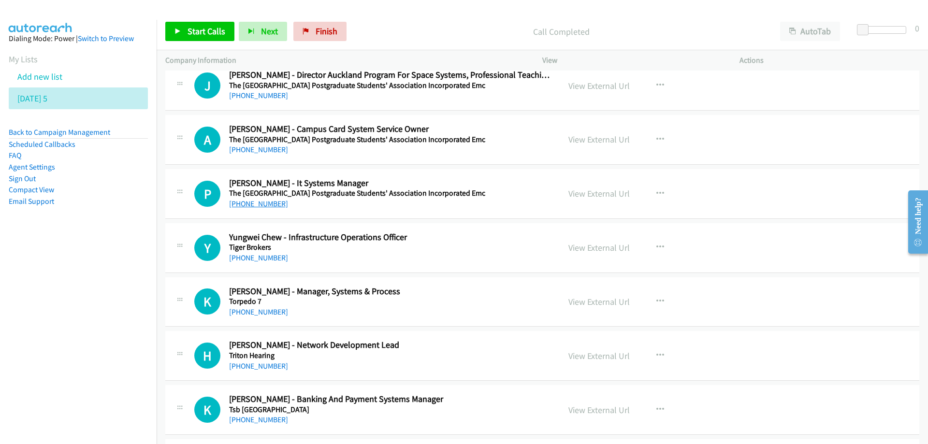
click at [255, 206] on link "+64 21 412 871" at bounding box center [258, 203] width 59 height 9
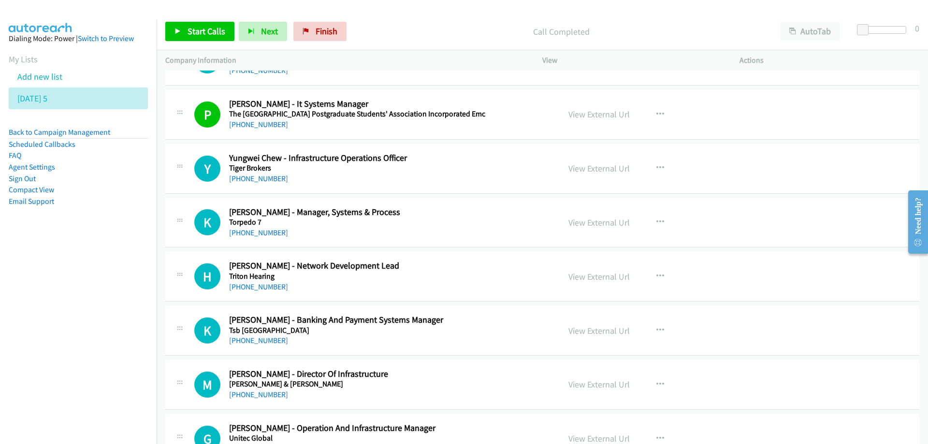
scroll to position [5948, 0]
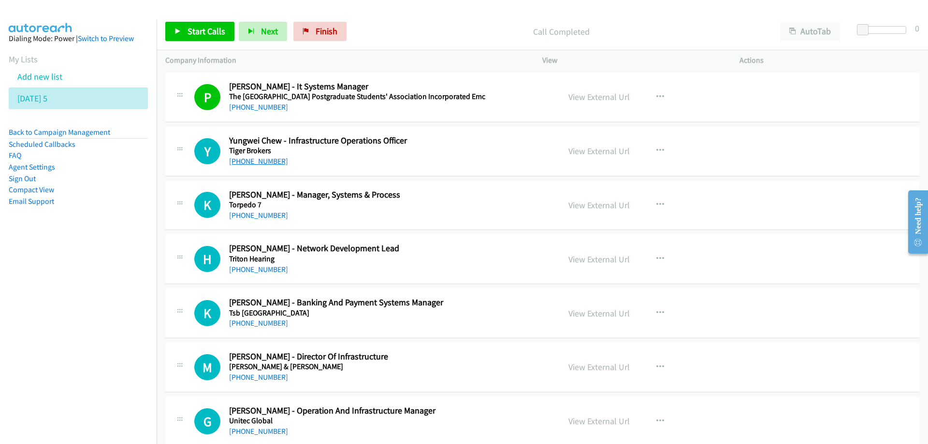
click at [252, 161] on link "+64 21 139 7828" at bounding box center [258, 161] width 59 height 9
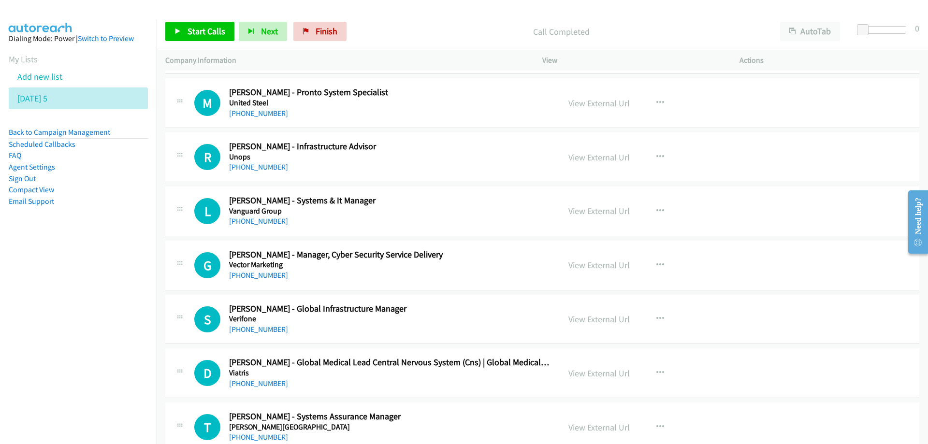
scroll to position [6383, 0]
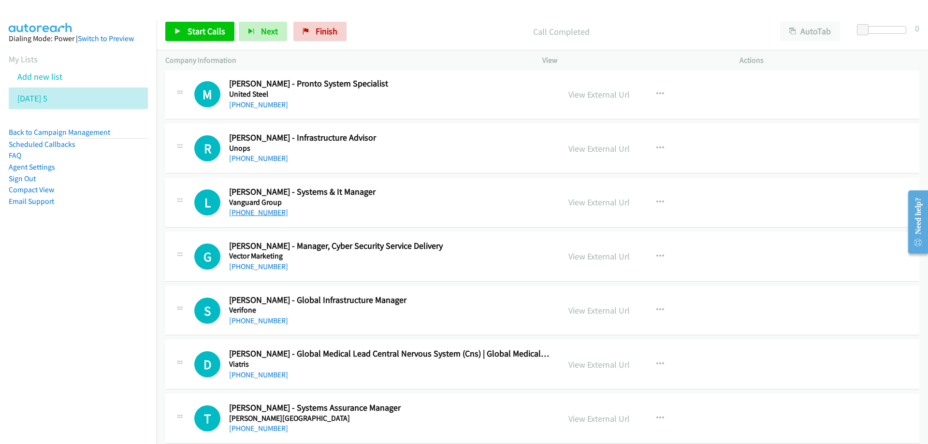
click at [251, 215] on link "+64 21 705 087" at bounding box center [258, 212] width 59 height 9
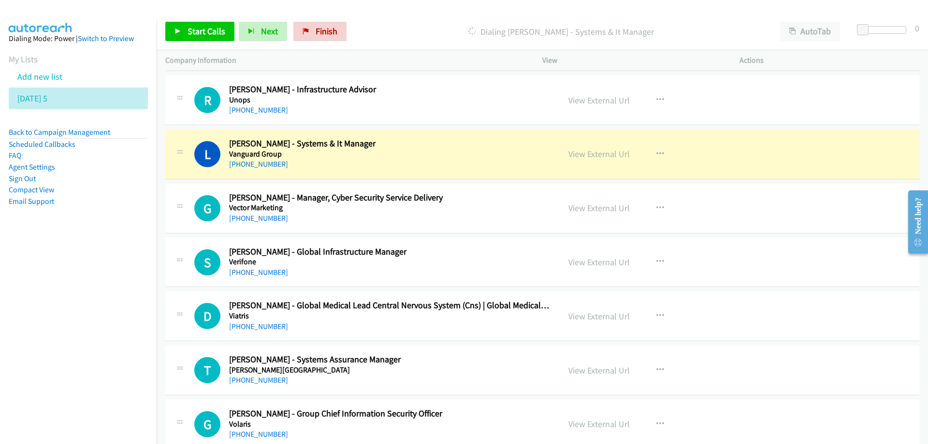
scroll to position [6480, 0]
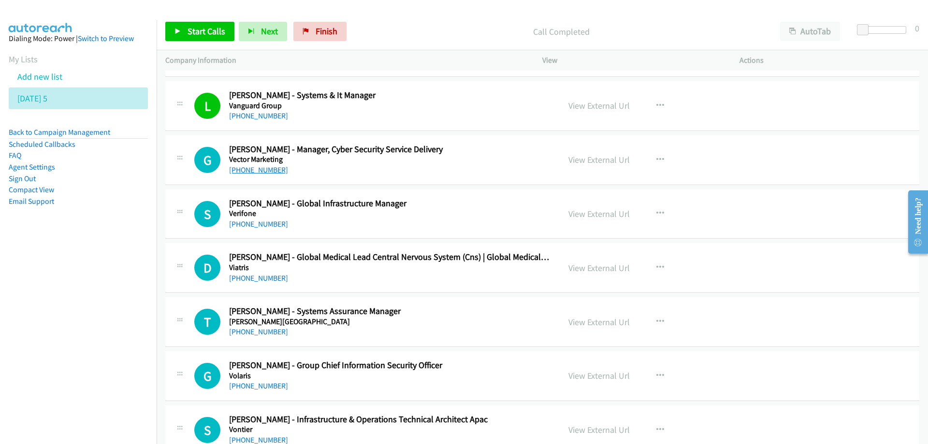
click at [260, 171] on link "+64 21 537 146" at bounding box center [258, 169] width 59 height 9
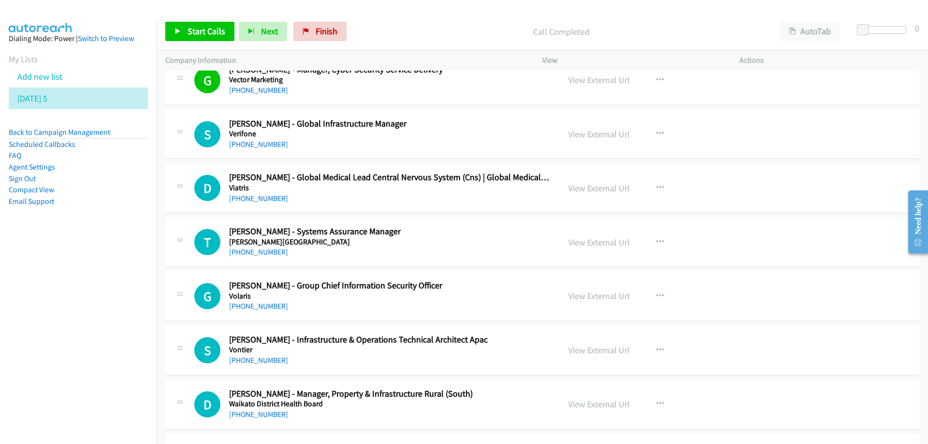
scroll to position [6576, 0]
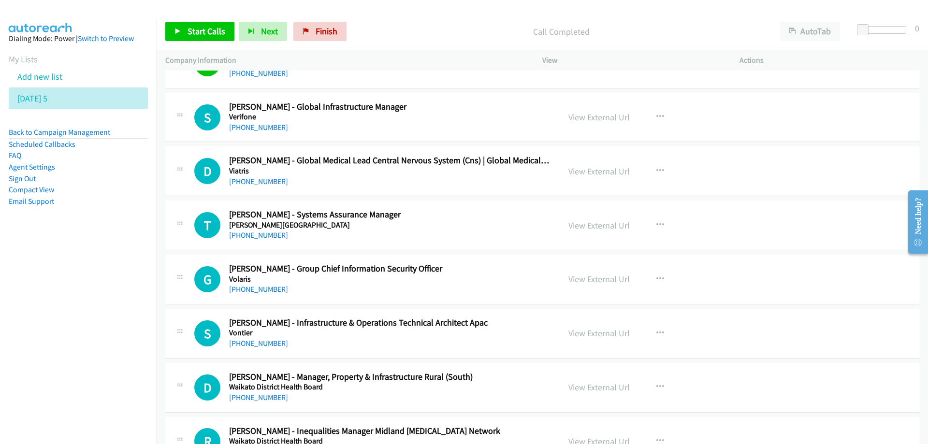
click at [412, 185] on div "+64 21 592 064" at bounding box center [389, 182] width 321 height 12
click at [69, 312] on nav "Dialing Mode: Power | Switch to Preview My Lists Add new list Tuesday 5 Back to…" at bounding box center [78, 242] width 157 height 444
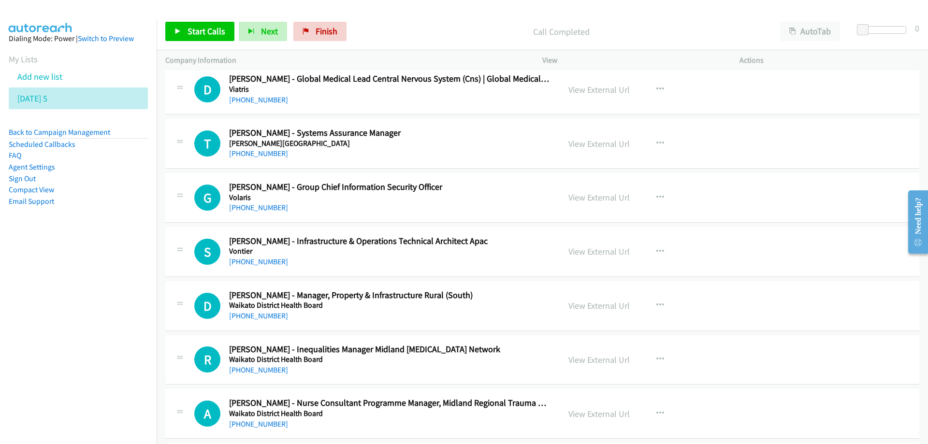
scroll to position [6673, 0]
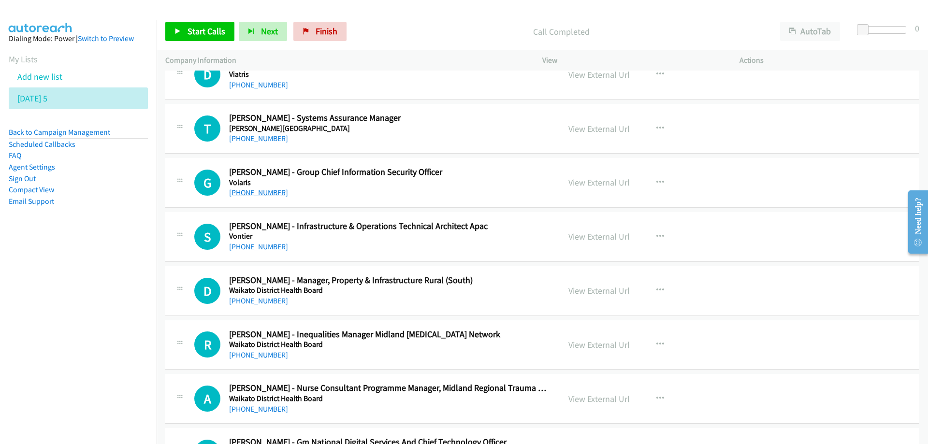
click at [253, 195] on link "+64 210 256 3377" at bounding box center [258, 192] width 59 height 9
click at [474, 175] on h2 "Gustavo Orozco - Group Chief Information Security Officer" at bounding box center [389, 172] width 321 height 11
click at [576, 182] on link "View External Url" at bounding box center [599, 182] width 61 height 11
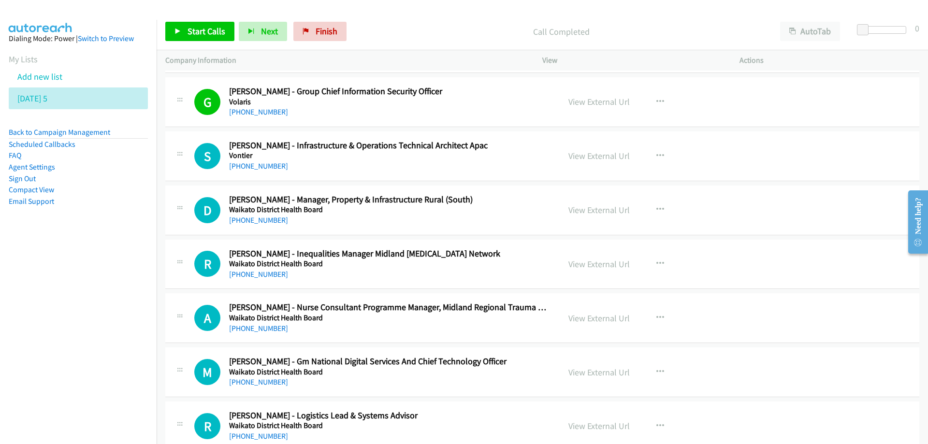
scroll to position [6770, 0]
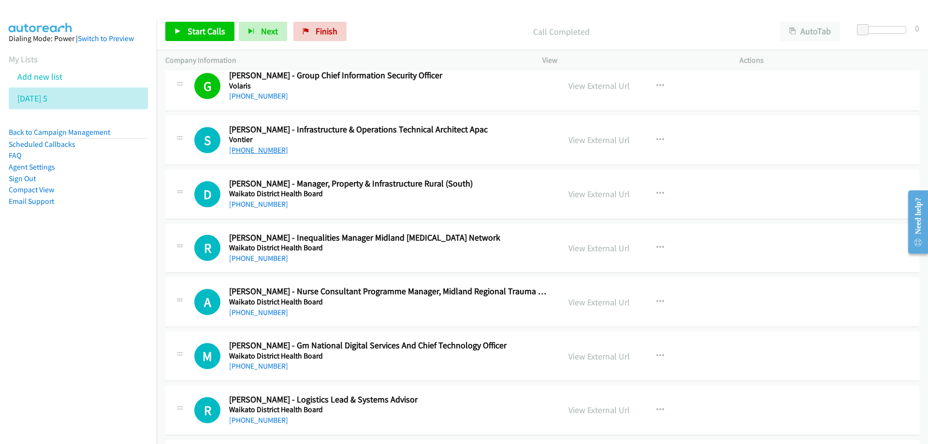
click at [255, 152] on link "+64 27 276 5987" at bounding box center [258, 150] width 59 height 9
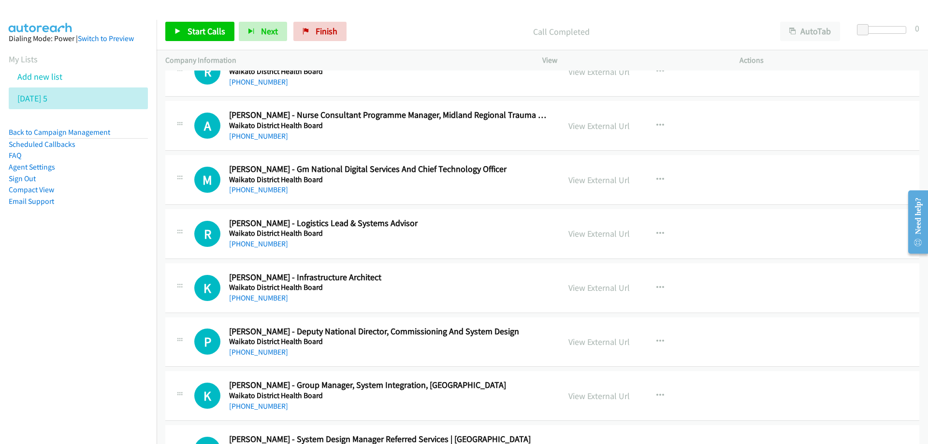
scroll to position [6963, 0]
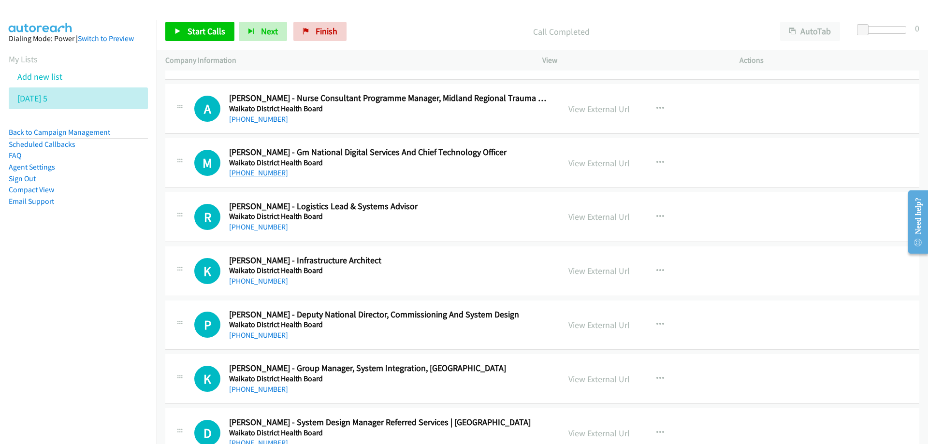
click at [255, 173] on link "+64 21 739 045" at bounding box center [258, 172] width 59 height 9
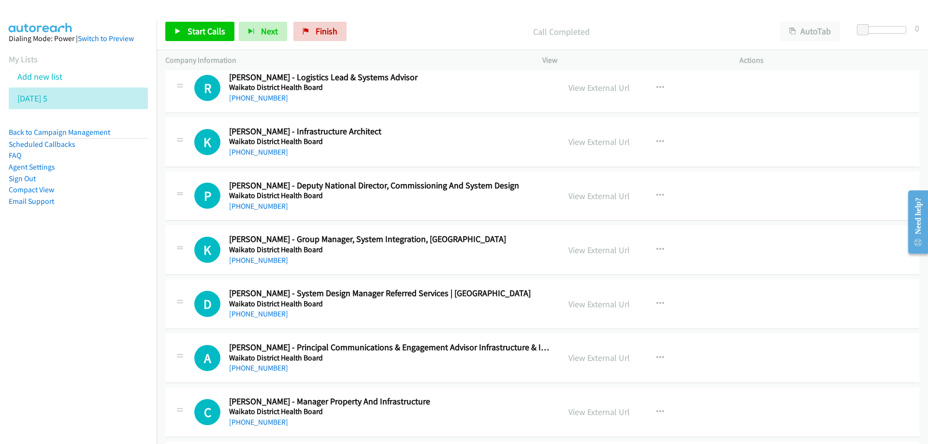
scroll to position [7108, 0]
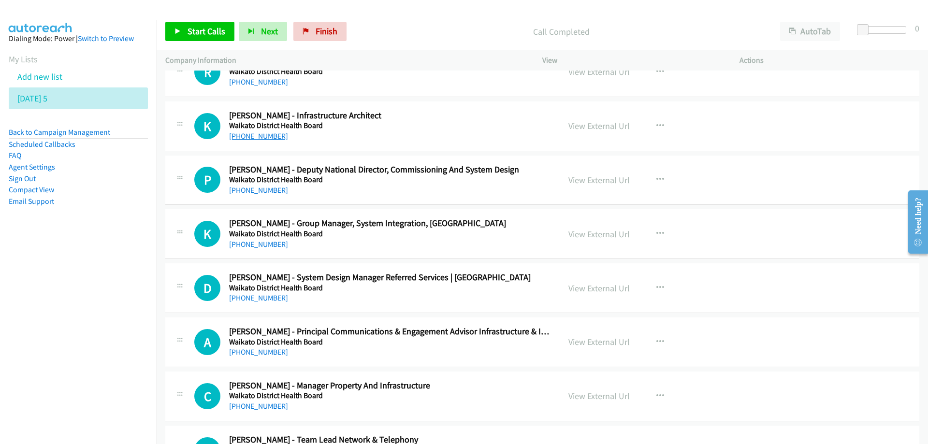
click at [255, 138] on link "+64 21 246 1765" at bounding box center [258, 136] width 59 height 9
click at [422, 126] on h5 "Waikato District Health Board" at bounding box center [389, 126] width 321 height 10
click at [601, 128] on link "View External Url" at bounding box center [599, 125] width 61 height 11
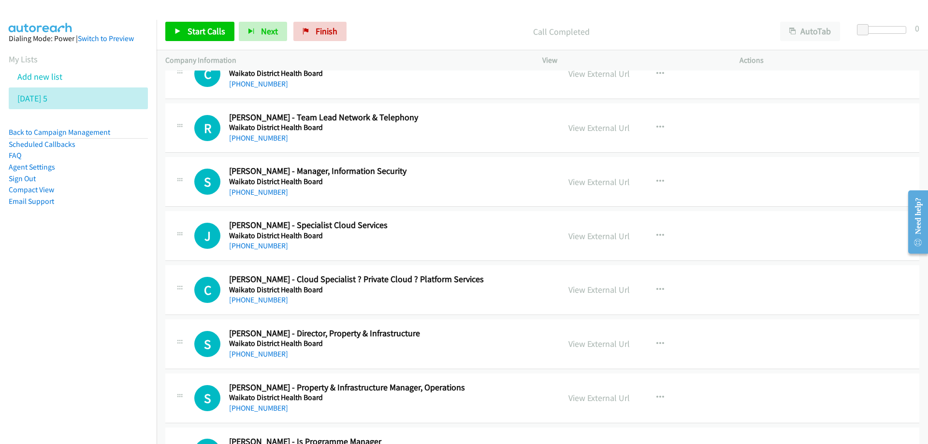
scroll to position [7447, 0]
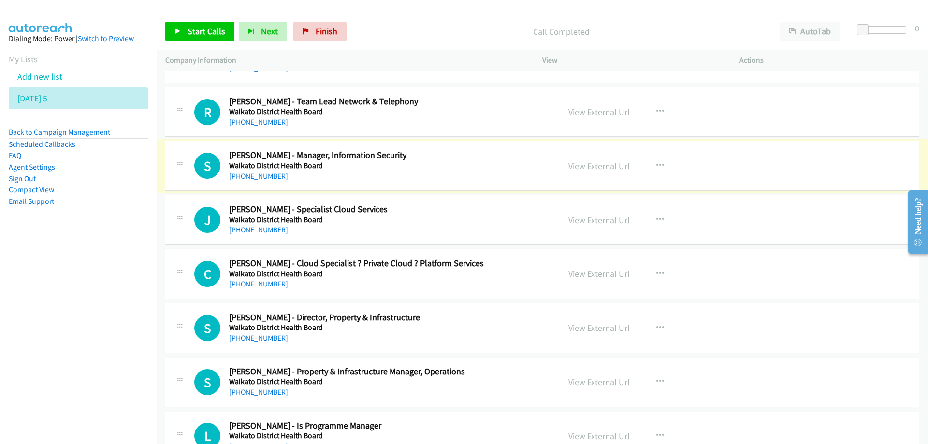
click at [255, 179] on link "+64 22 079 4208" at bounding box center [258, 176] width 59 height 9
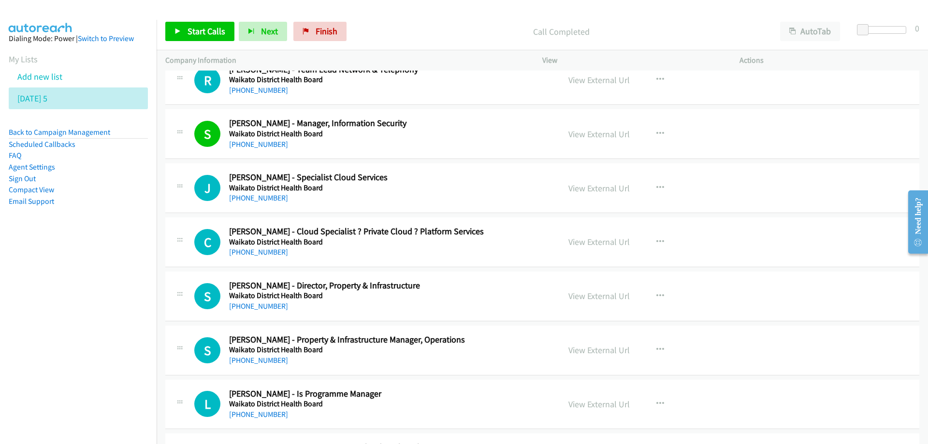
scroll to position [7495, 0]
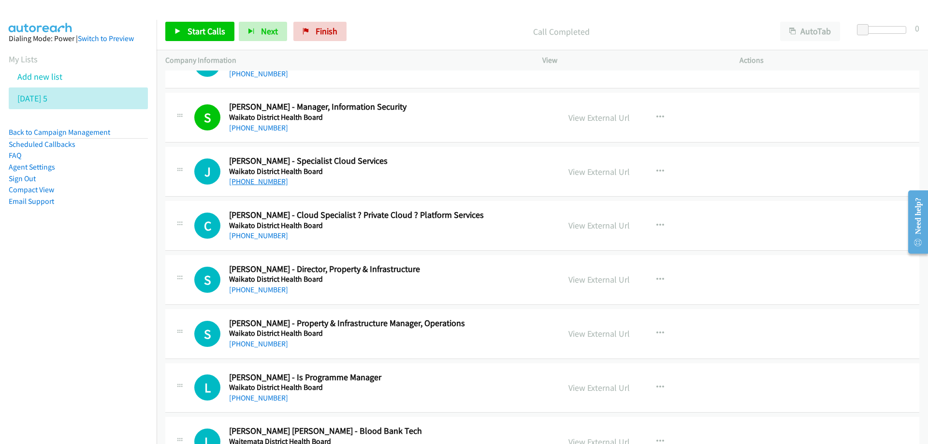
click at [252, 185] on link "+64 21 113 3708" at bounding box center [258, 181] width 59 height 9
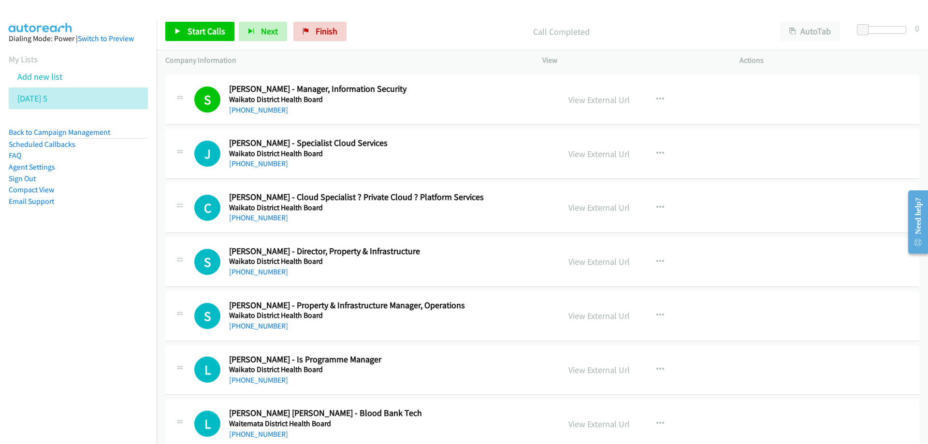
scroll to position [7543, 0]
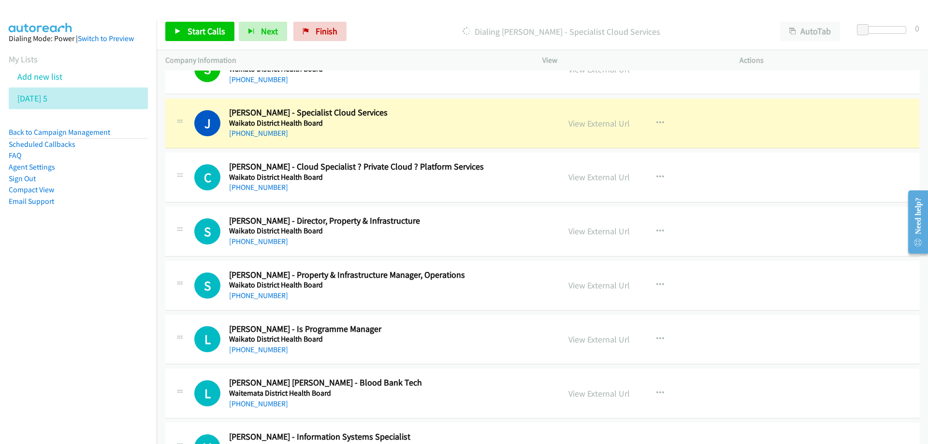
drag, startPoint x: 413, startPoint y: 136, endPoint x: 453, endPoint y: 138, distance: 39.2
click at [413, 136] on div "+64 21 113 3708" at bounding box center [389, 134] width 321 height 12
click at [590, 124] on link "View External Url" at bounding box center [599, 123] width 61 height 11
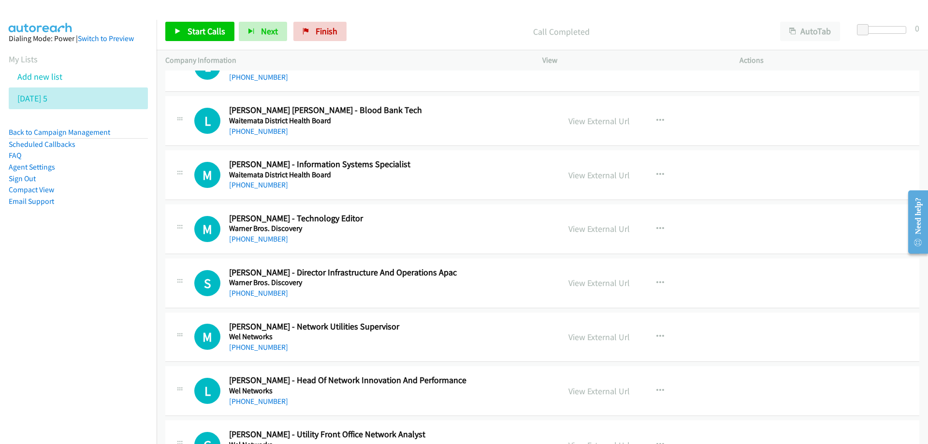
scroll to position [7834, 0]
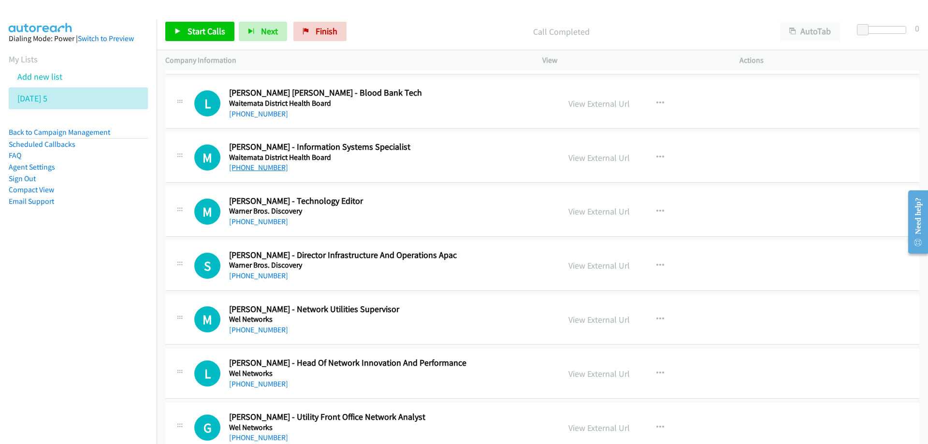
click at [253, 166] on link "+64 21 555 714" at bounding box center [258, 167] width 59 height 9
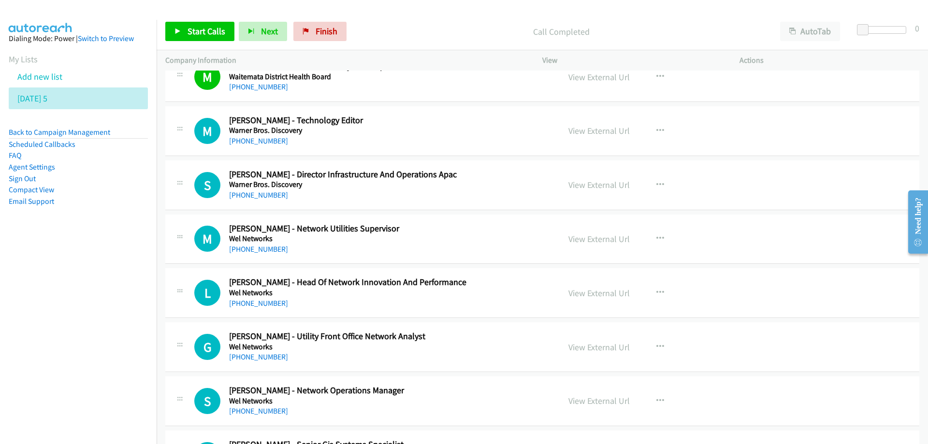
scroll to position [7930, 0]
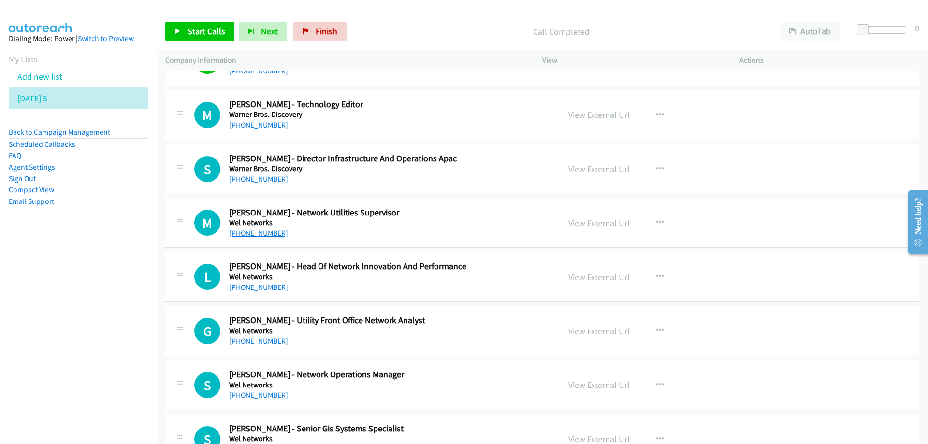
click at [251, 235] on link "+64 21 686 630" at bounding box center [258, 233] width 59 height 9
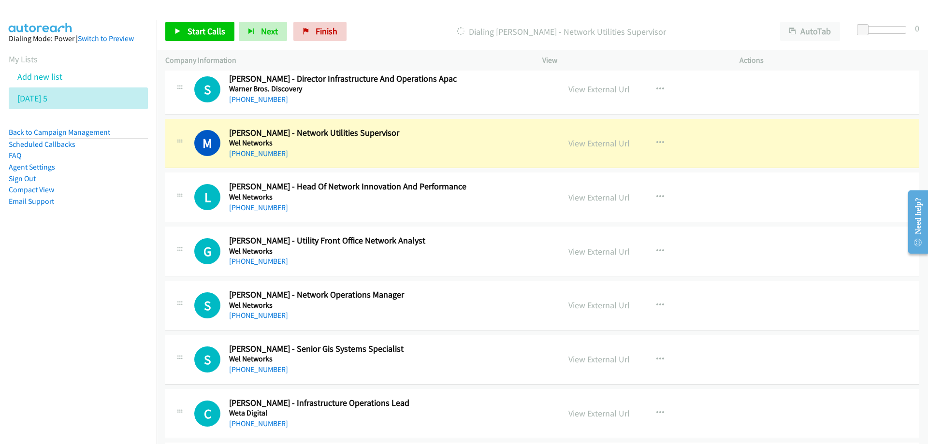
scroll to position [8027, 0]
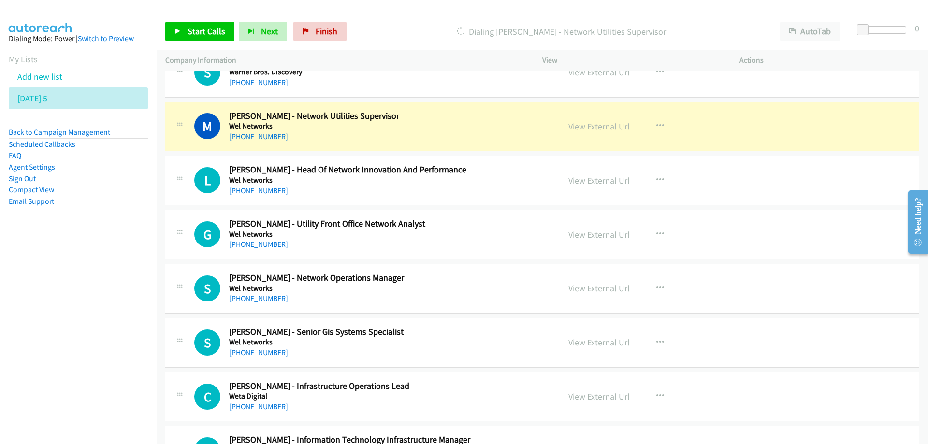
click at [408, 238] on h5 "Wel Networks" at bounding box center [389, 235] width 321 height 10
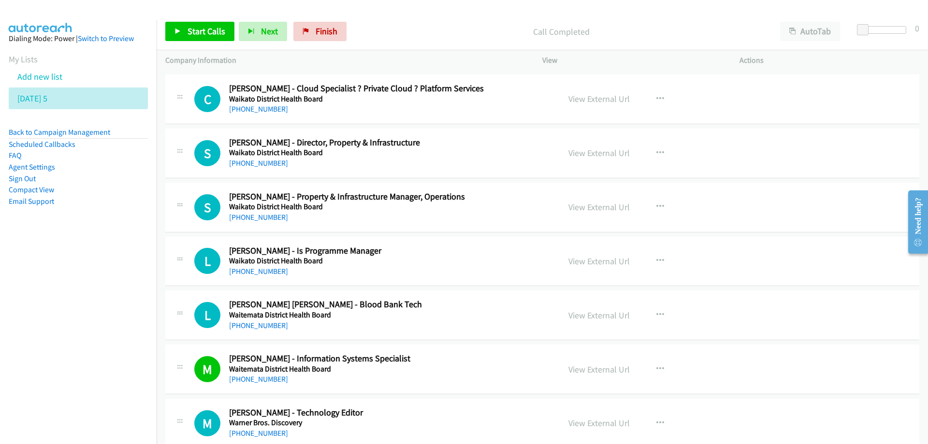
scroll to position [7592, 0]
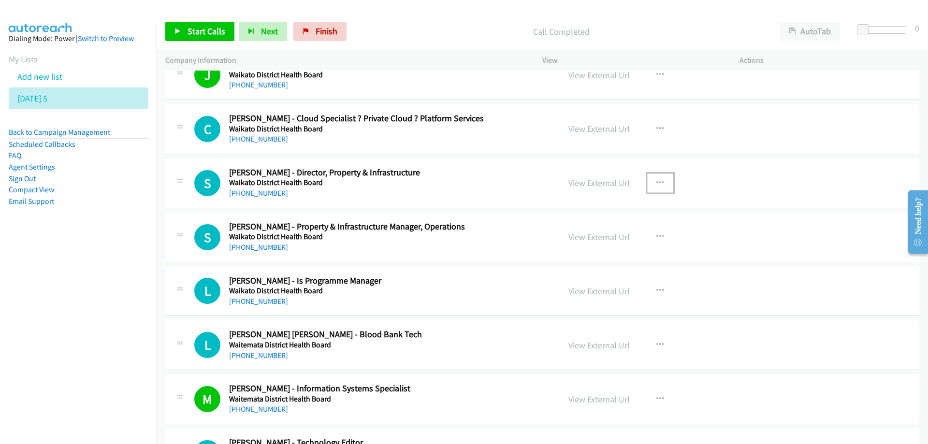
click at [657, 182] on icon "button" at bounding box center [661, 183] width 8 height 8
click at [554, 245] on icon at bounding box center [557, 246] width 7 height 7
click at [657, 184] on icon "button" at bounding box center [661, 183] width 8 height 8
click at [563, 246] on link "Start Calls Here" at bounding box center [608, 245] width 129 height 19
click at [205, 28] on span "Start Calls" at bounding box center [207, 31] width 38 height 11
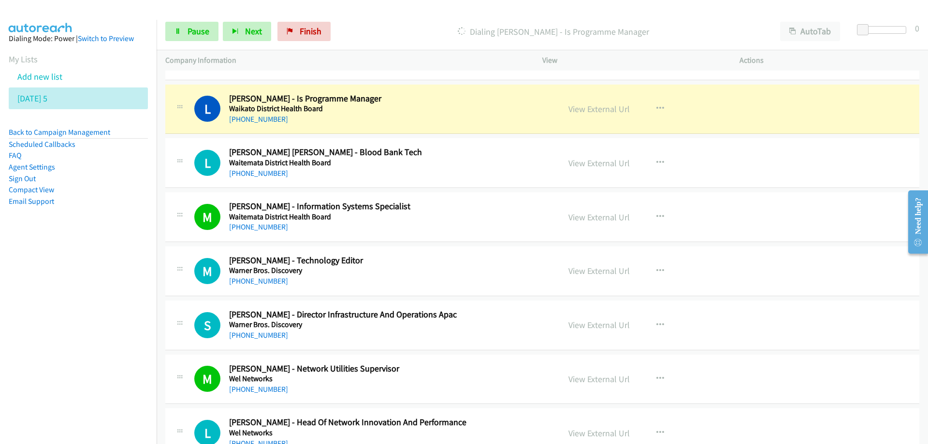
scroll to position [7785, 0]
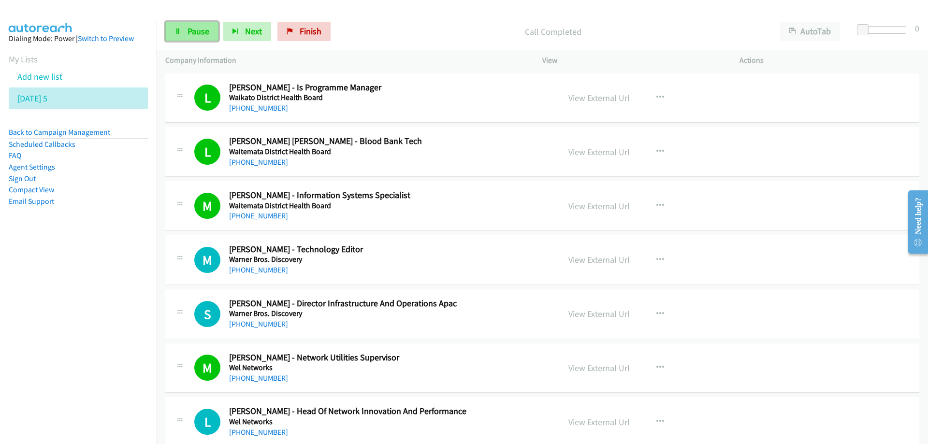
drag, startPoint x: 200, startPoint y: 27, endPoint x: 208, endPoint y: 34, distance: 11.3
click at [200, 27] on span "Pause" at bounding box center [199, 31] width 22 height 11
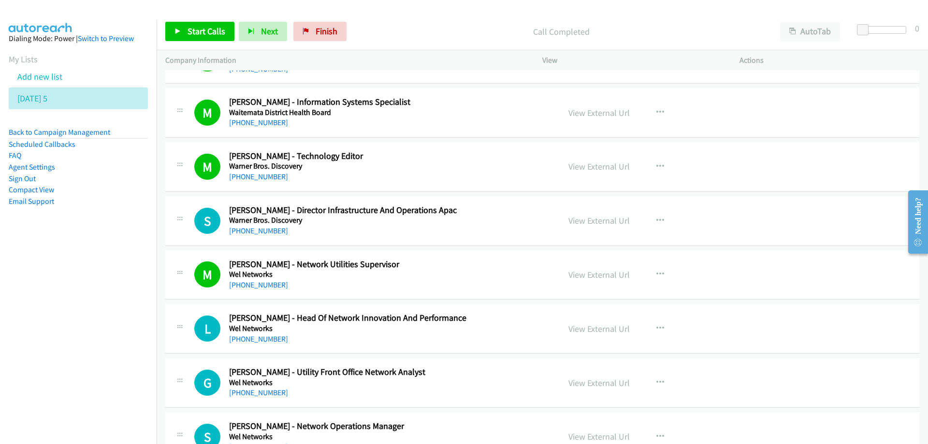
scroll to position [7882, 0]
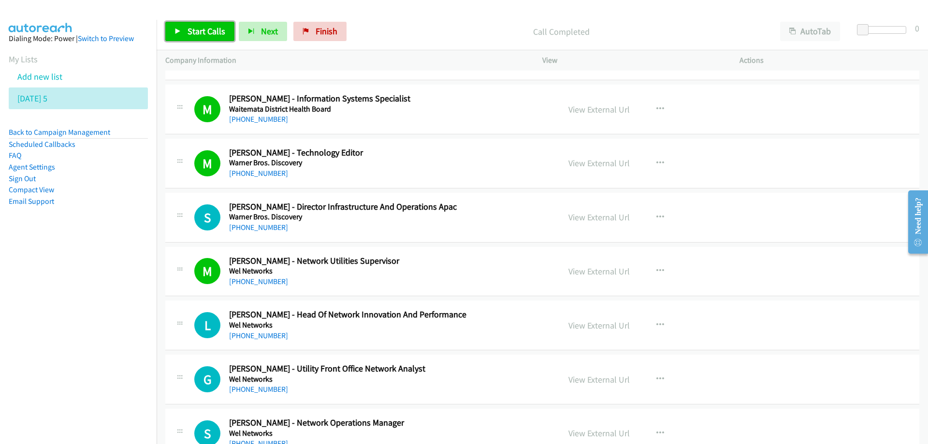
click at [203, 29] on span "Start Calls" at bounding box center [207, 31] width 38 height 11
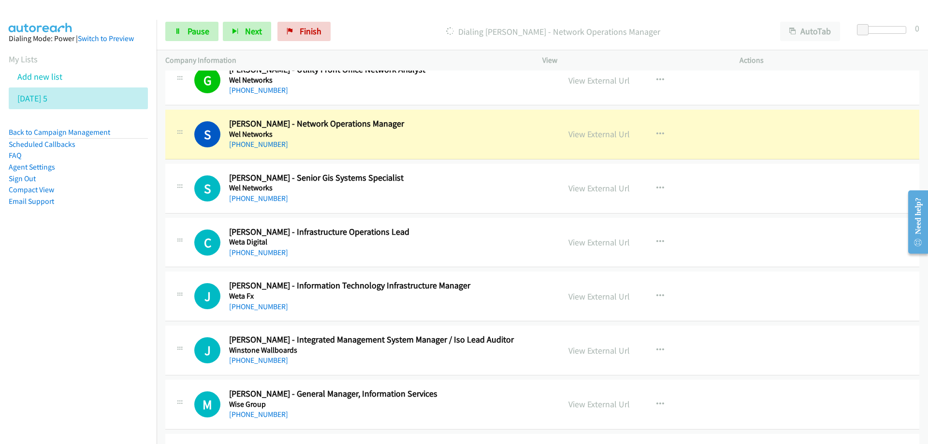
scroll to position [8220, 0]
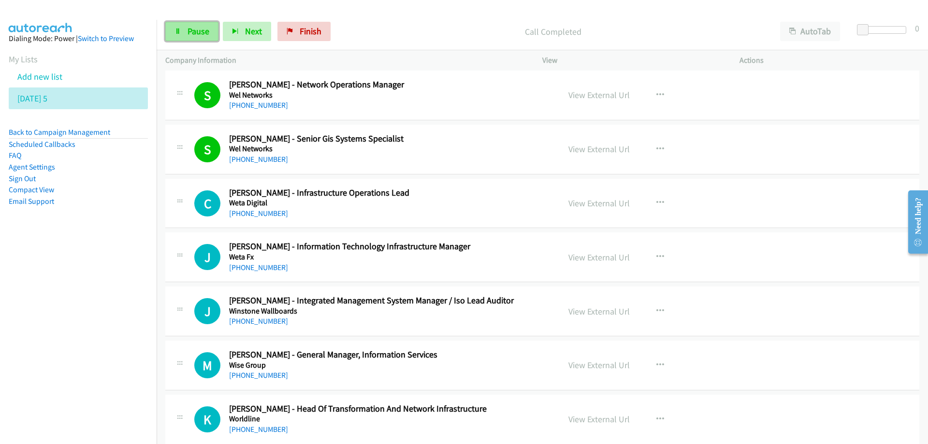
click at [198, 34] on span "Pause" at bounding box center [199, 31] width 22 height 11
drag, startPoint x: 444, startPoint y: 211, endPoint x: 448, endPoint y: 222, distance: 11.9
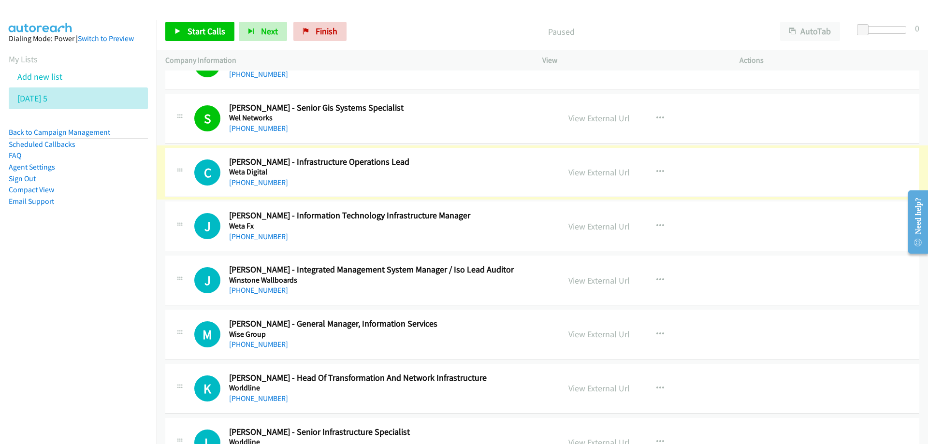
scroll to position [8269, 0]
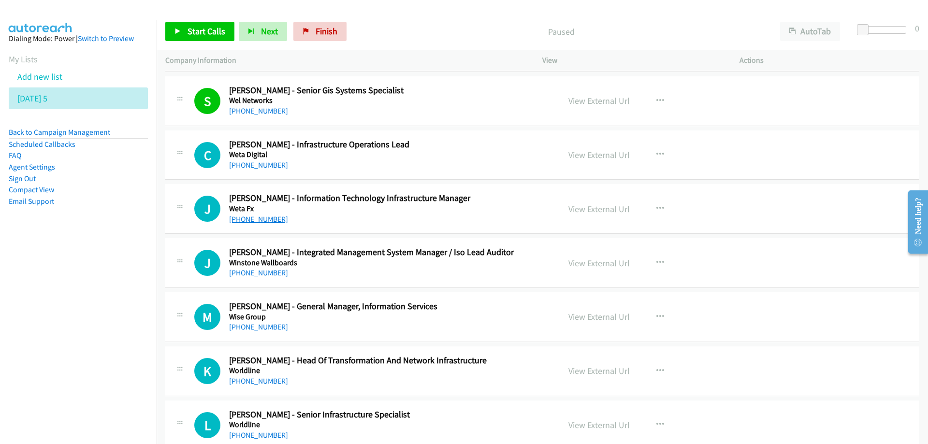
click at [251, 220] on link "+64 21 254 8055" at bounding box center [258, 219] width 59 height 9
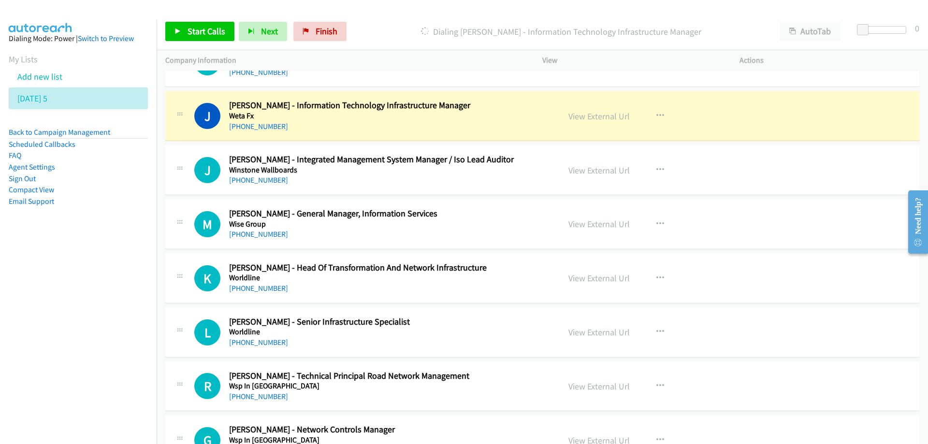
scroll to position [8365, 0]
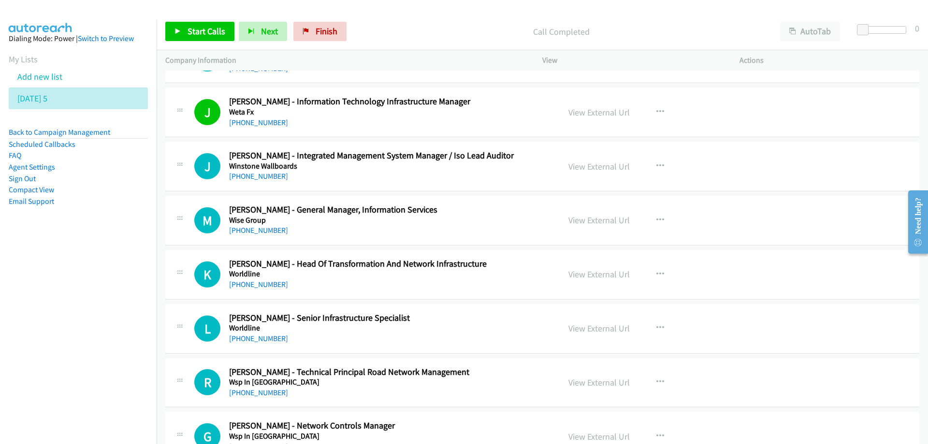
drag, startPoint x: 470, startPoint y: 184, endPoint x: 485, endPoint y: 180, distance: 16.3
click at [470, 184] on div "J Callback Scheduled Jun Amon - Integrated Management System Manager / Iso Lead…" at bounding box center [542, 167] width 754 height 50
click at [189, 40] on link "Start Calls" at bounding box center [199, 31] width 69 height 19
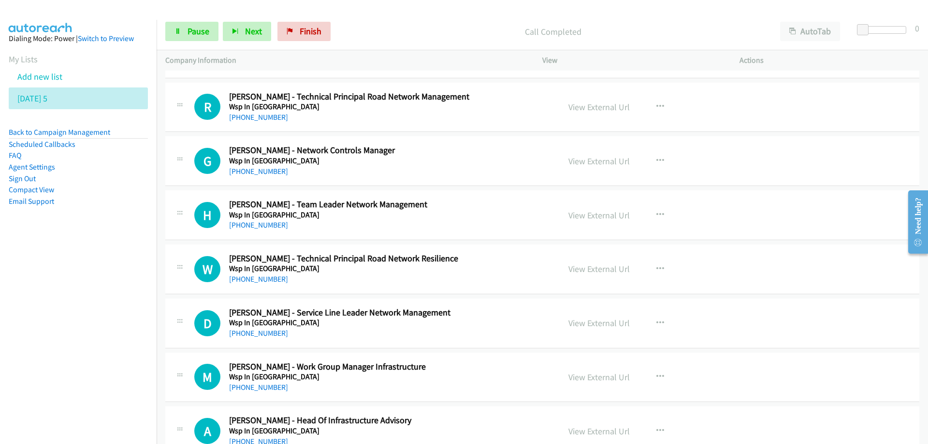
scroll to position [8656, 0]
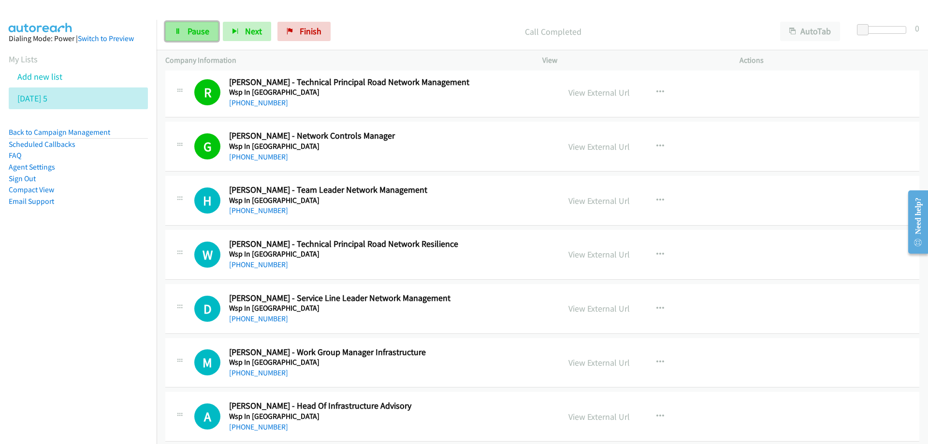
click at [204, 34] on span "Pause" at bounding box center [199, 31] width 22 height 11
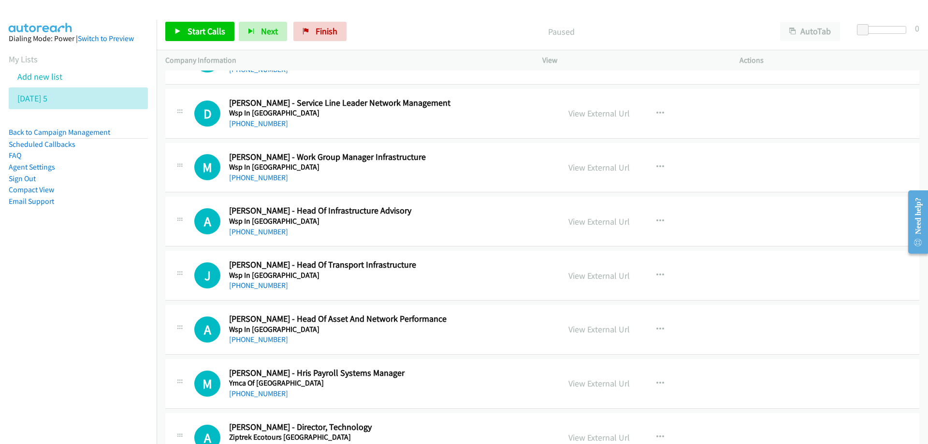
scroll to position [8884, 0]
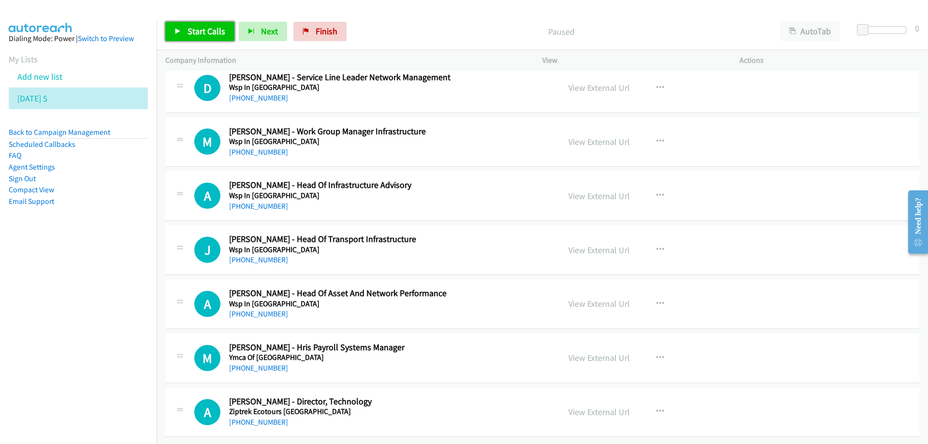
click at [204, 35] on span "Start Calls" at bounding box center [207, 31] width 38 height 11
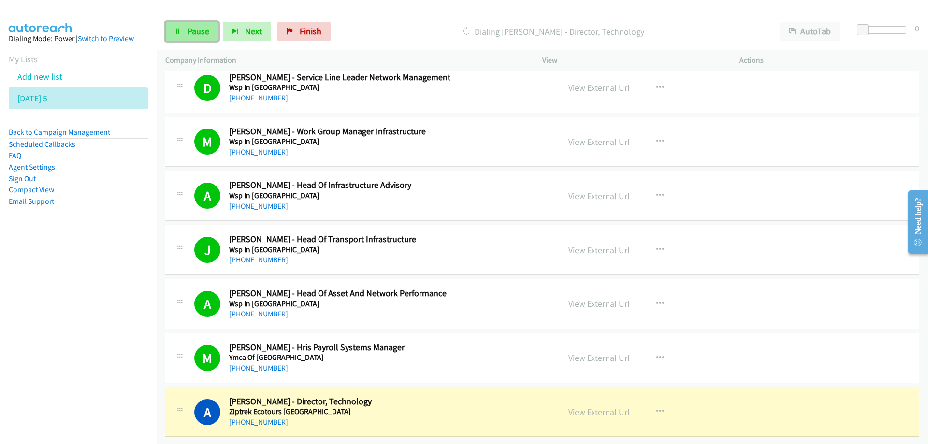
click at [197, 32] on span "Pause" at bounding box center [199, 31] width 22 height 11
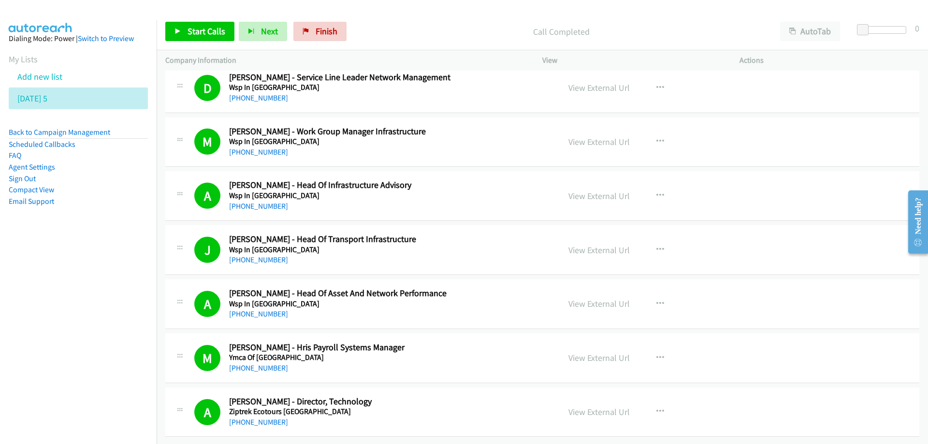
click at [414, 24] on div "Call Completed" at bounding box center [561, 31] width 421 height 19
click at [207, 27] on span "Start Calls" at bounding box center [207, 31] width 38 height 11
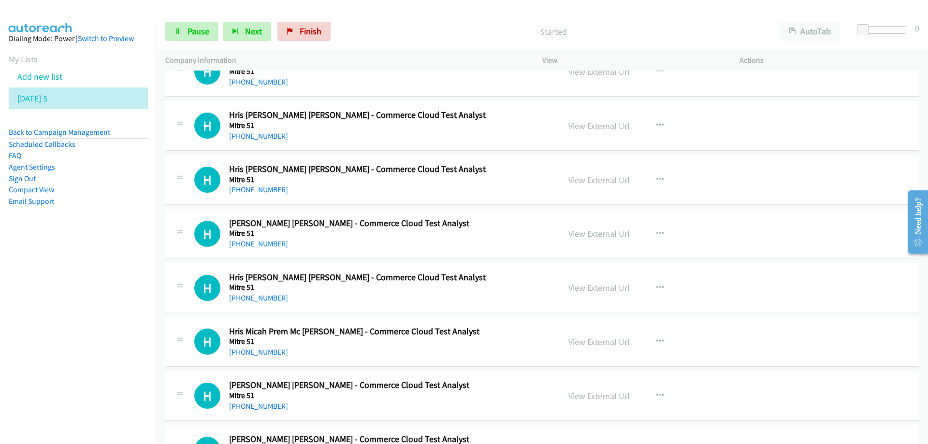
scroll to position [0, 0]
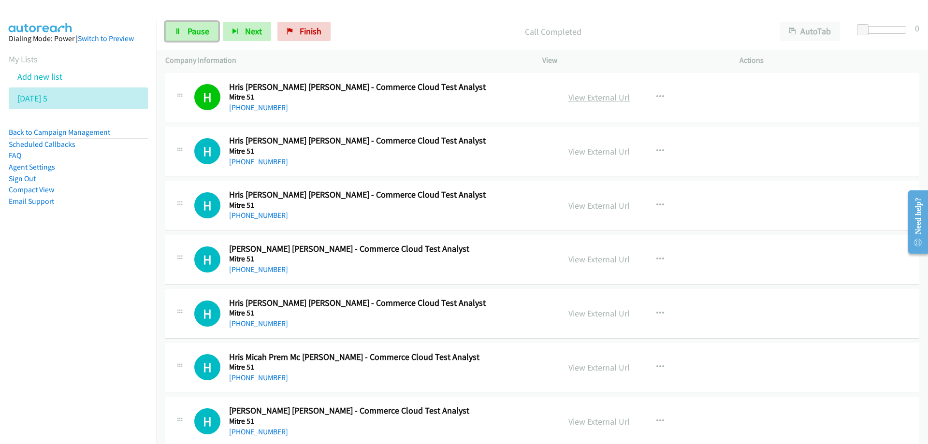
click at [595, 98] on link "View External Url" at bounding box center [599, 97] width 61 height 11
click at [184, 28] on link "Pause" at bounding box center [191, 31] width 53 height 19
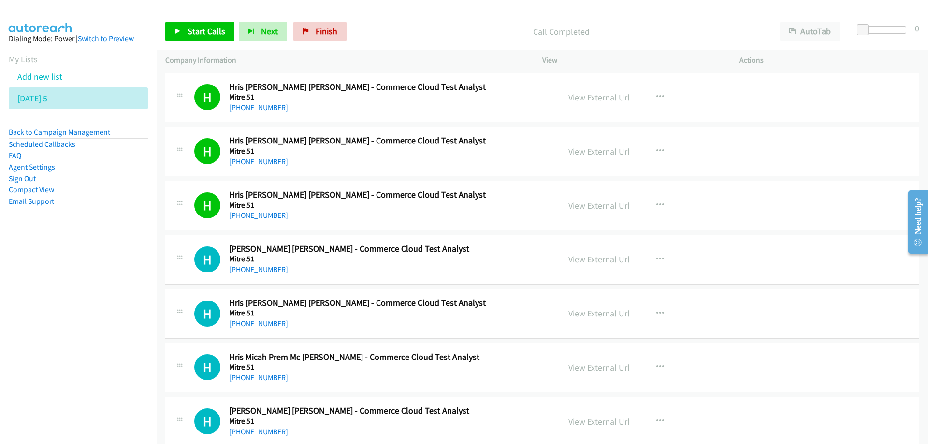
click at [247, 158] on link "+64 210 284 637" at bounding box center [258, 161] width 59 height 9
click at [594, 205] on link "View External Url" at bounding box center [599, 205] width 61 height 11
click at [607, 260] on link "View External Url" at bounding box center [599, 259] width 61 height 11
click at [204, 29] on span "Start Calls" at bounding box center [207, 31] width 38 height 11
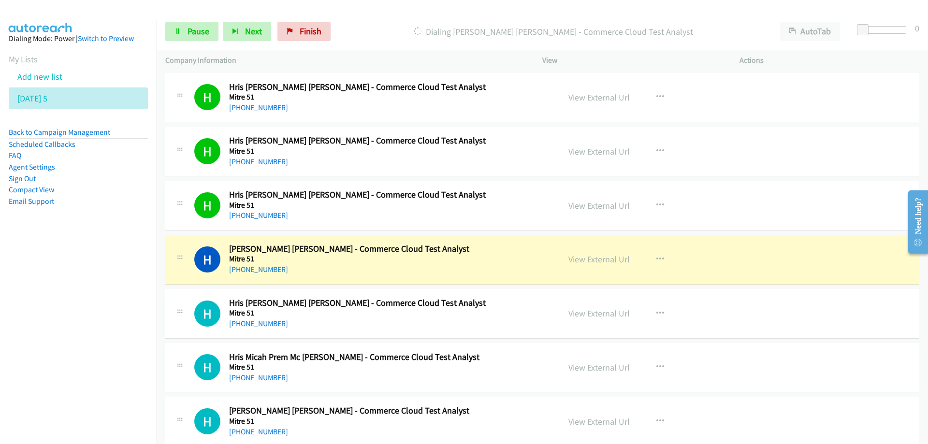
scroll to position [48, 0]
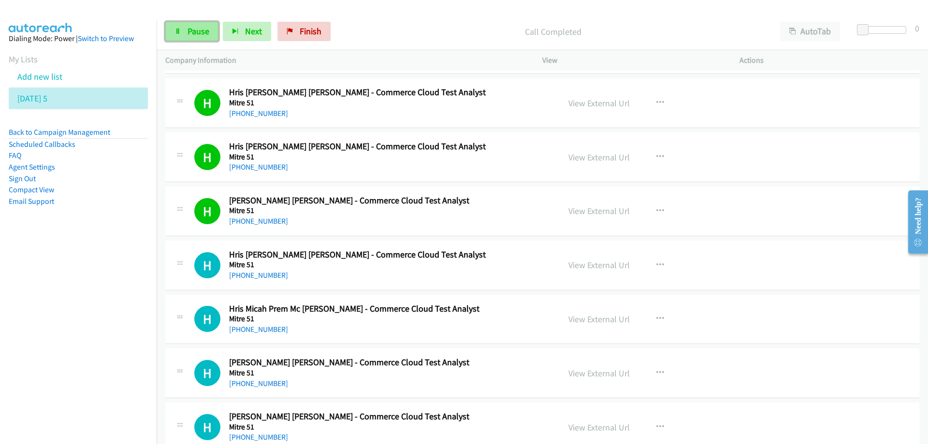
click at [201, 28] on span "Pause" at bounding box center [199, 31] width 22 height 11
click at [606, 214] on link "View External Url" at bounding box center [599, 211] width 61 height 11
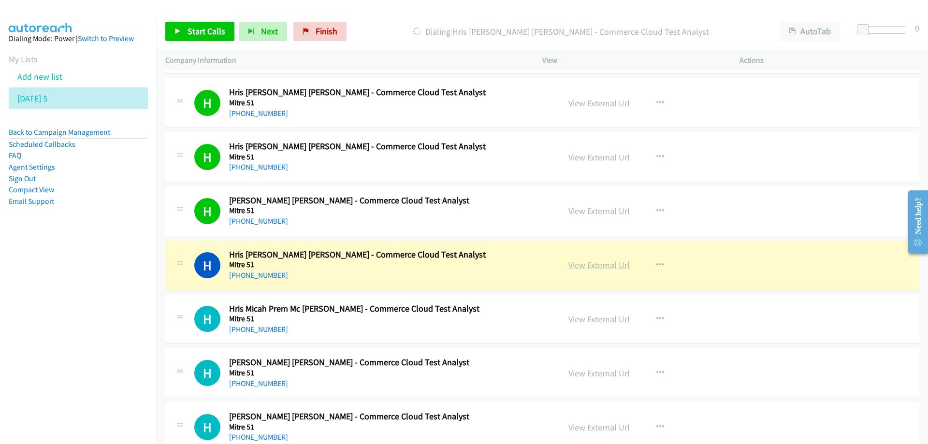
click at [589, 263] on link "View External Url" at bounding box center [599, 265] width 61 height 11
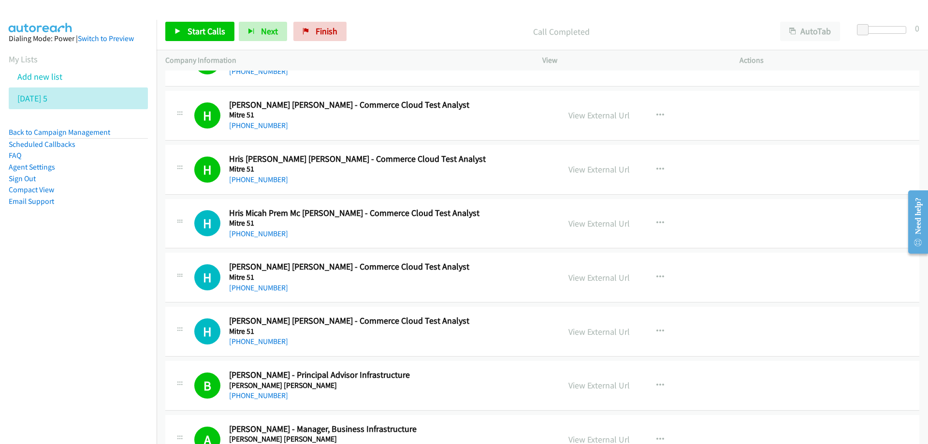
scroll to position [145, 0]
click at [188, 32] on span "Start Calls" at bounding box center [207, 31] width 38 height 11
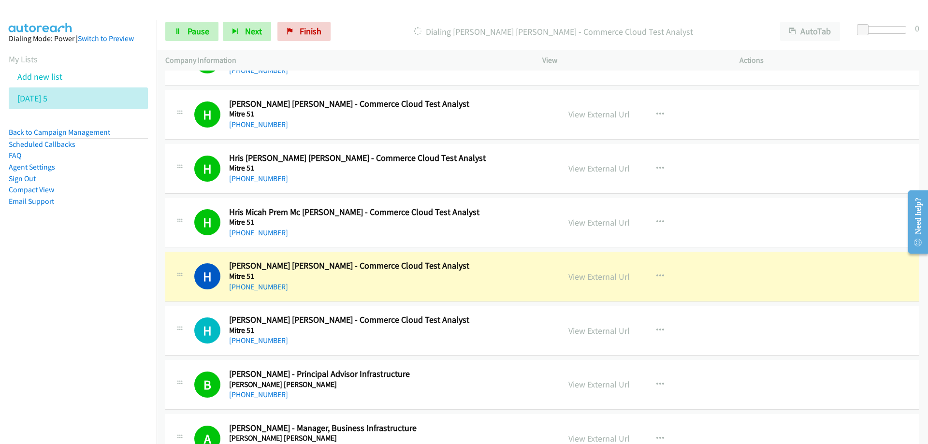
drag, startPoint x: 453, startPoint y: 276, endPoint x: 562, endPoint y: 278, distance: 109.8
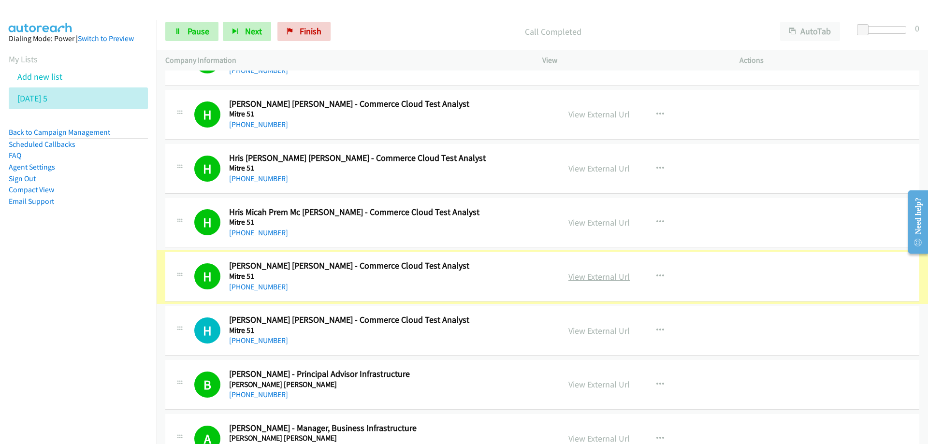
click at [577, 279] on link "View External Url" at bounding box center [599, 276] width 61 height 11
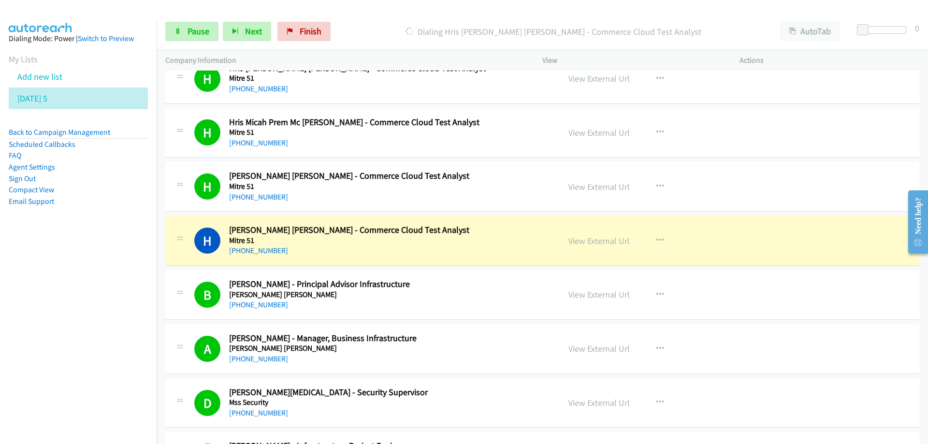
scroll to position [242, 0]
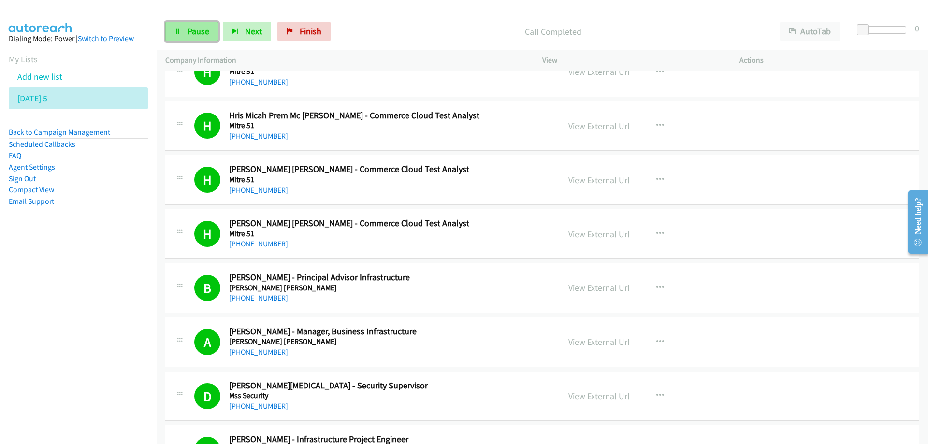
click at [194, 29] on span "Pause" at bounding box center [199, 31] width 22 height 11
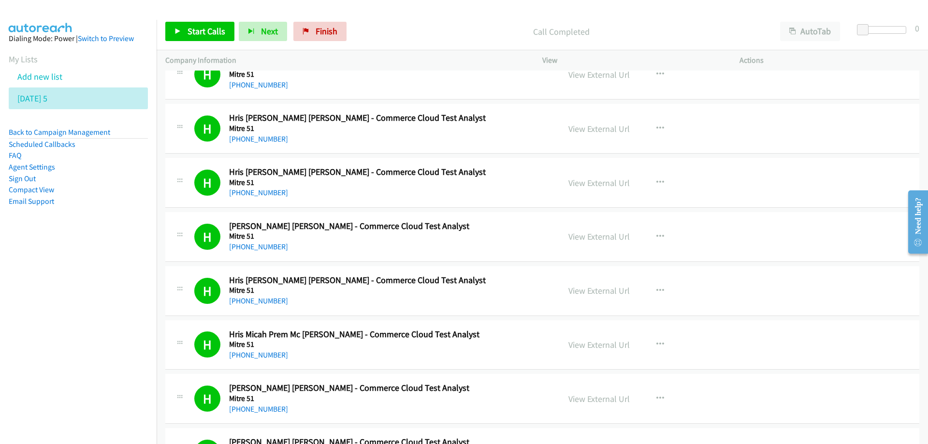
scroll to position [0, 0]
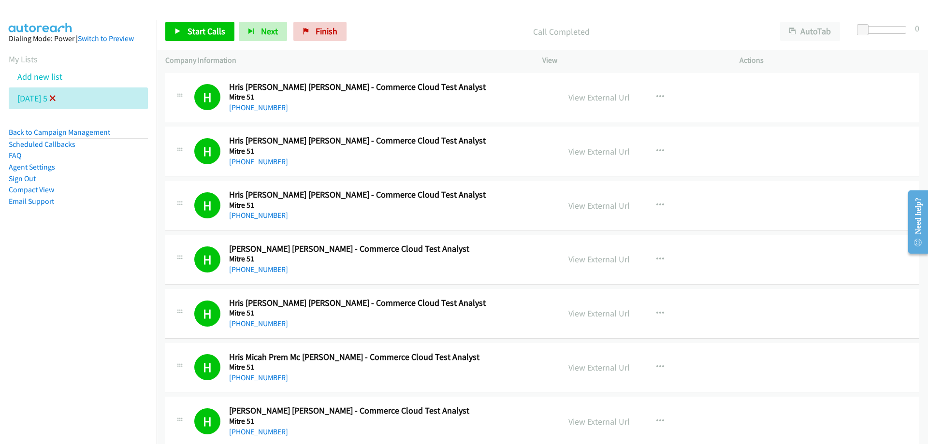
click at [56, 99] on icon at bounding box center [52, 99] width 7 height 7
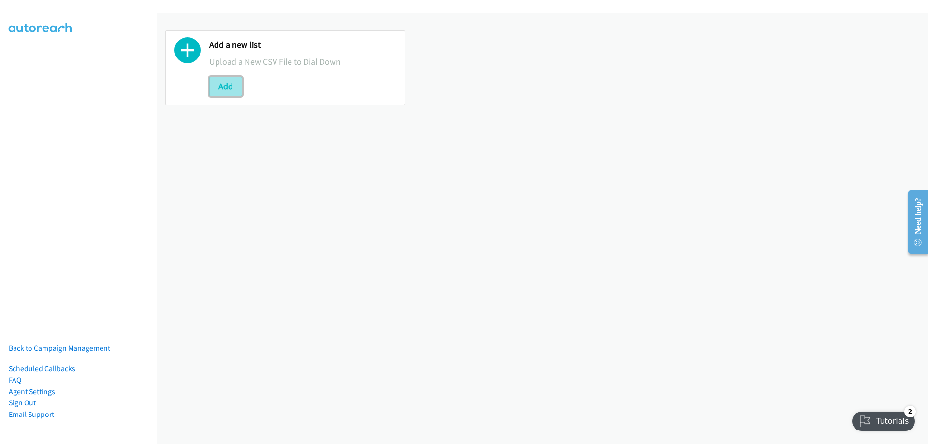
click at [227, 91] on button "Add" at bounding box center [225, 86] width 33 height 19
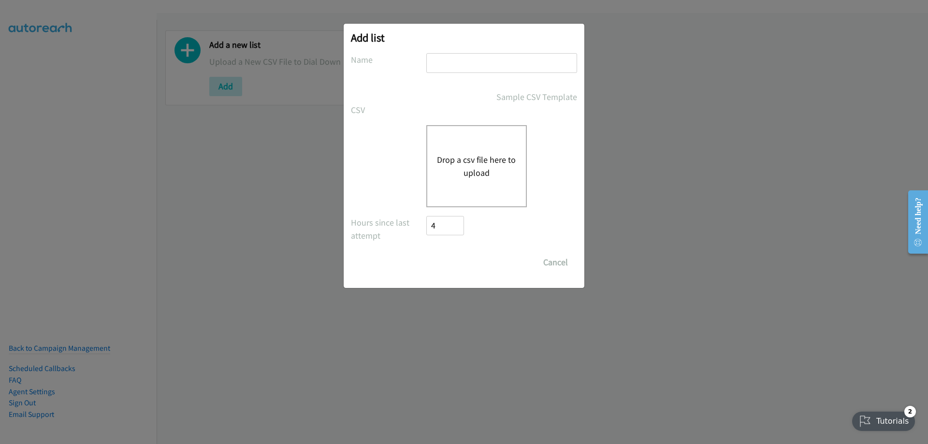
click at [463, 61] on input "text" at bounding box center [501, 63] width 151 height 20
type input "Tuesday 5"
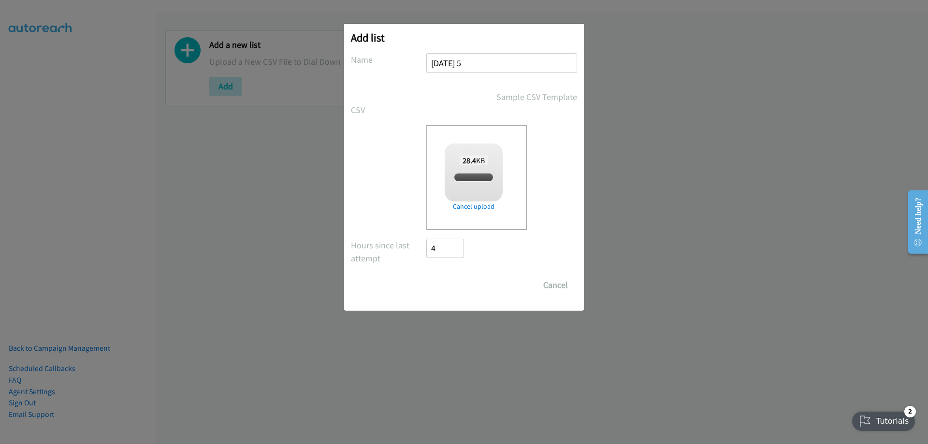
checkbox input "true"
click at [445, 285] on input "Save List" at bounding box center [451, 285] width 51 height 19
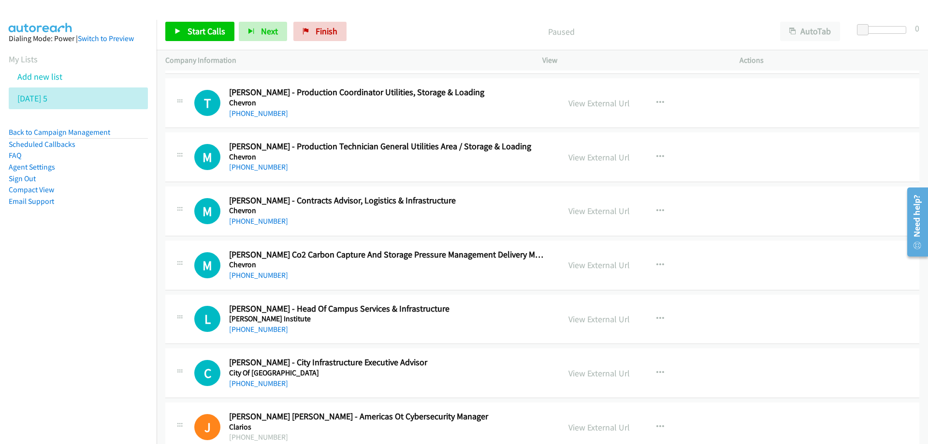
scroll to position [97, 0]
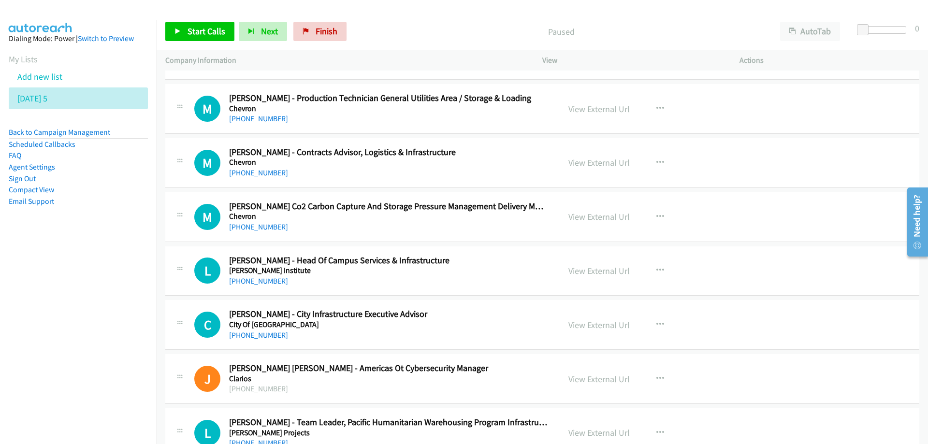
click at [487, 161] on h5 "Chevron" at bounding box center [388, 163] width 319 height 10
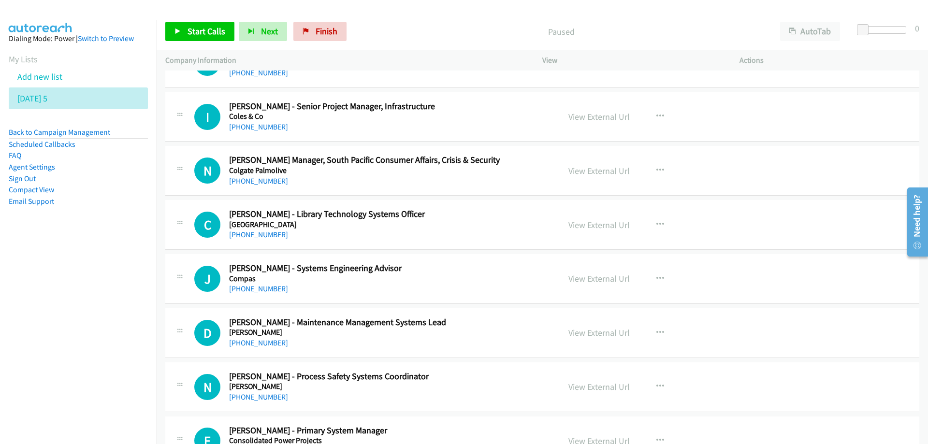
scroll to position [532, 0]
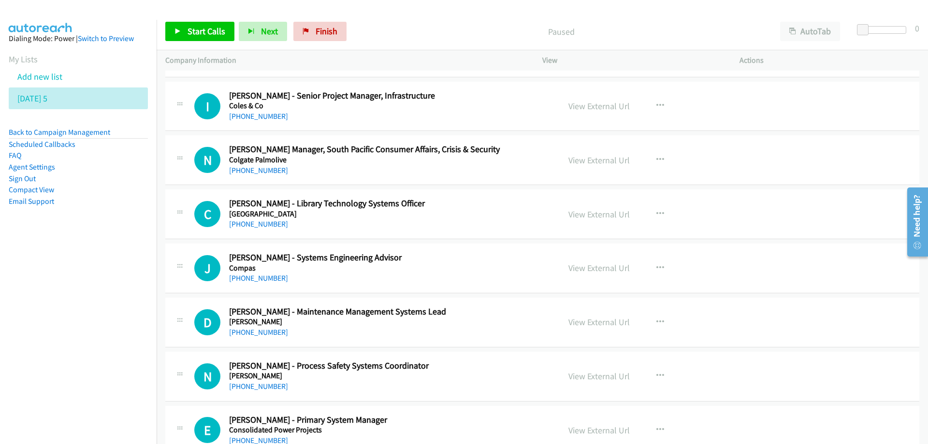
click at [136, 314] on nav "Dialing Mode: Power | Switch to Preview My Lists Add new list Tuesday 5 Back to…" at bounding box center [78, 242] width 157 height 444
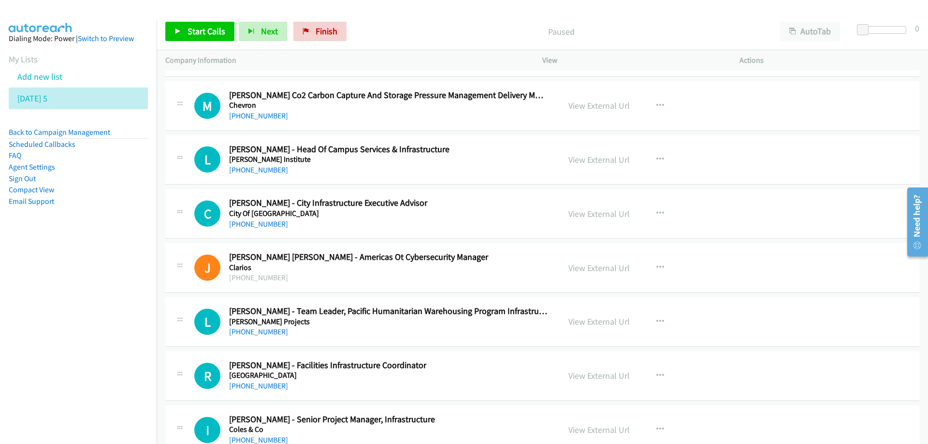
scroll to position [193, 0]
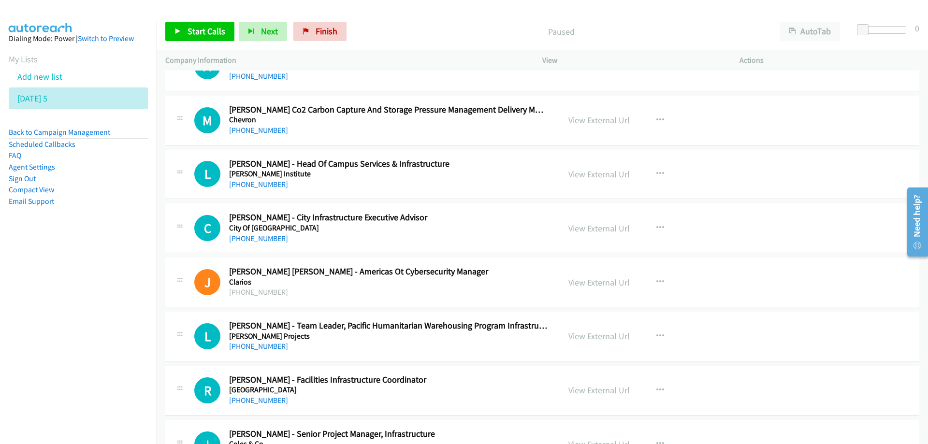
click at [39, 367] on nav "Dialing Mode: Power | Switch to Preview My Lists Add new list Tuesday 5 Back to…" at bounding box center [78, 242] width 157 height 444
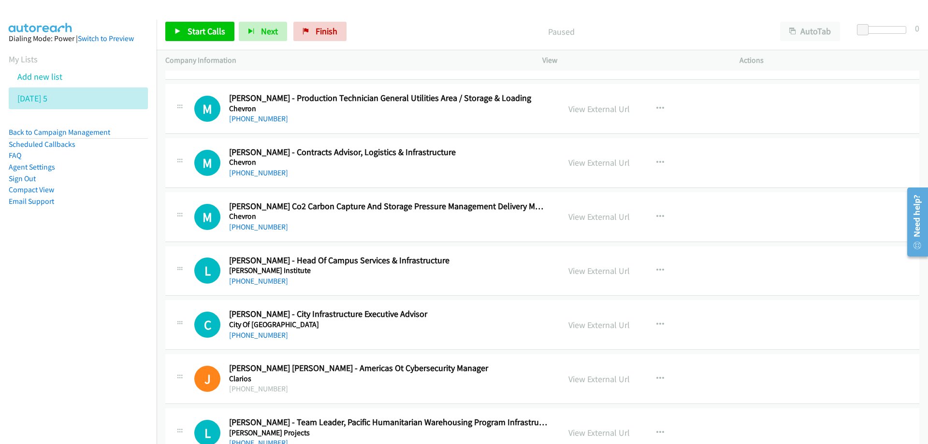
scroll to position [145, 0]
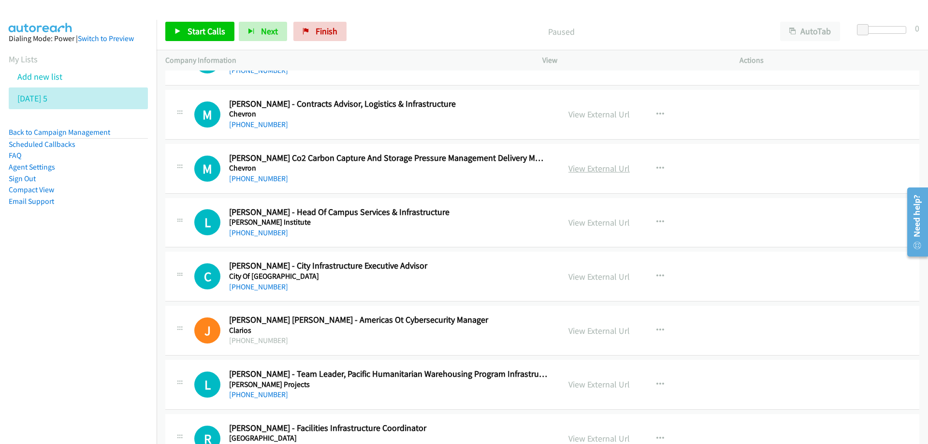
click at [596, 169] on link "View External Url" at bounding box center [599, 168] width 61 height 11
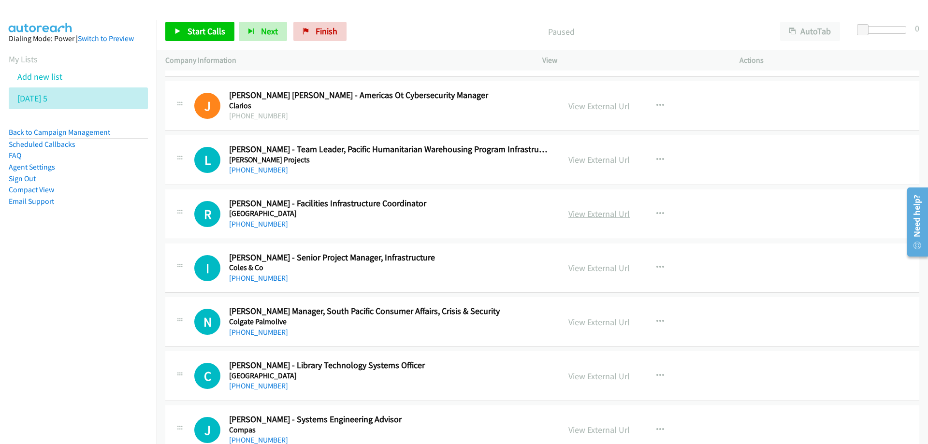
scroll to position [387, 0]
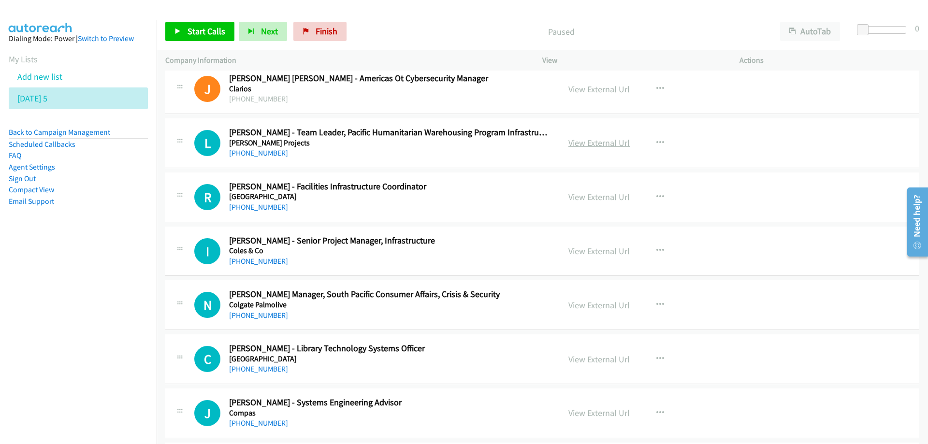
click at [600, 140] on link "View External Url" at bounding box center [599, 142] width 61 height 11
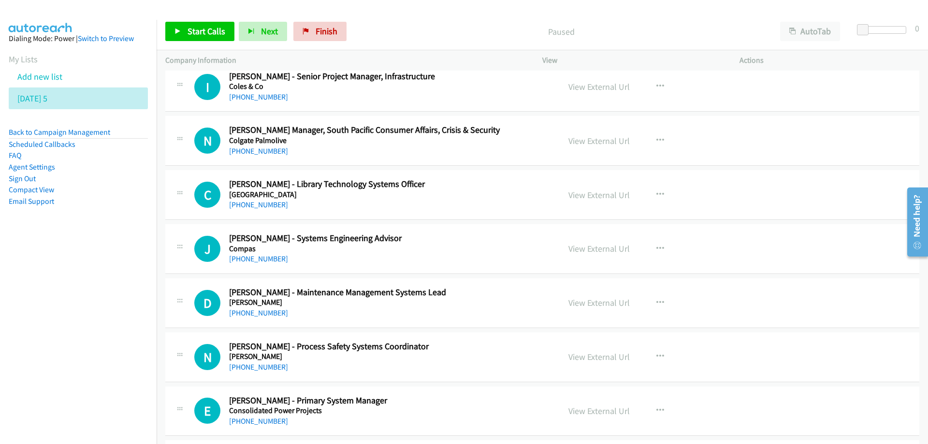
scroll to position [580, 0]
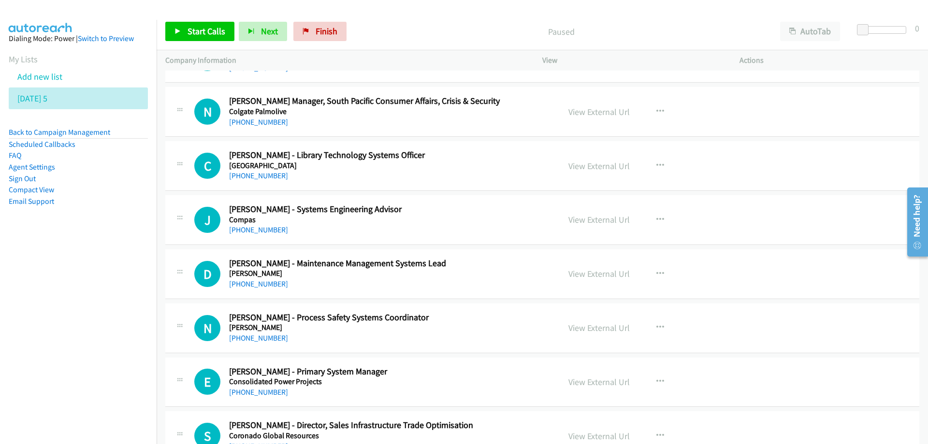
drag, startPoint x: 430, startPoint y: 209, endPoint x: 480, endPoint y: 212, distance: 49.9
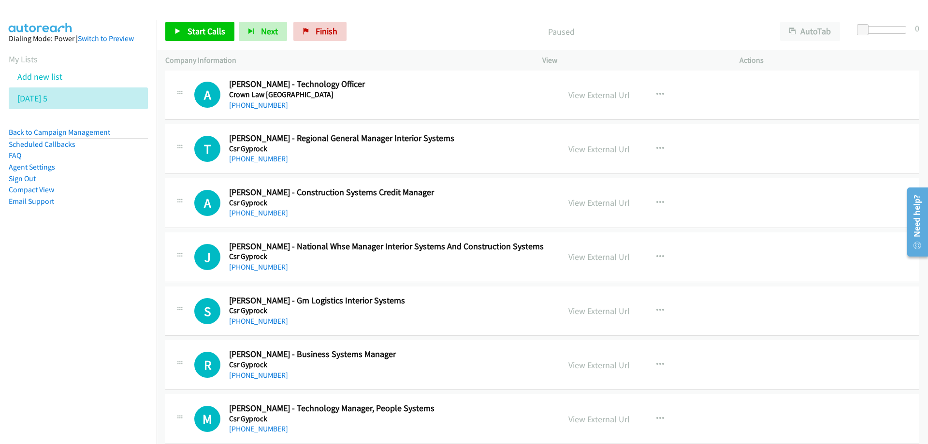
scroll to position [1209, 0]
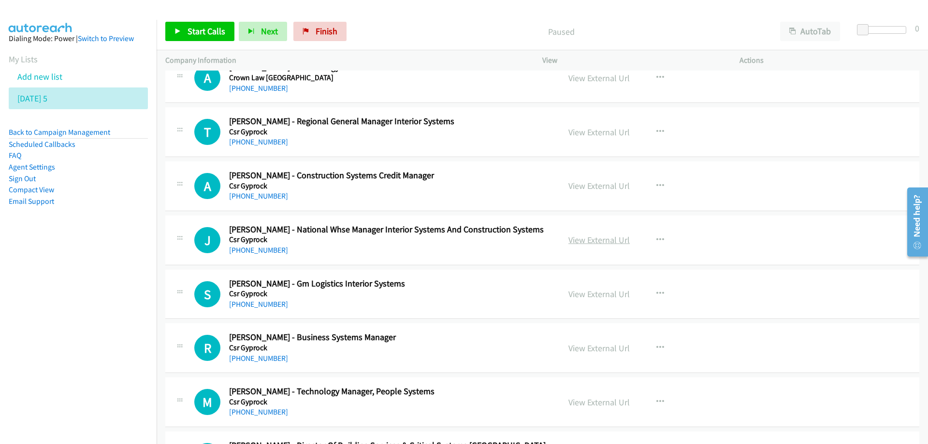
click at [617, 239] on link "View External Url" at bounding box center [599, 240] width 61 height 11
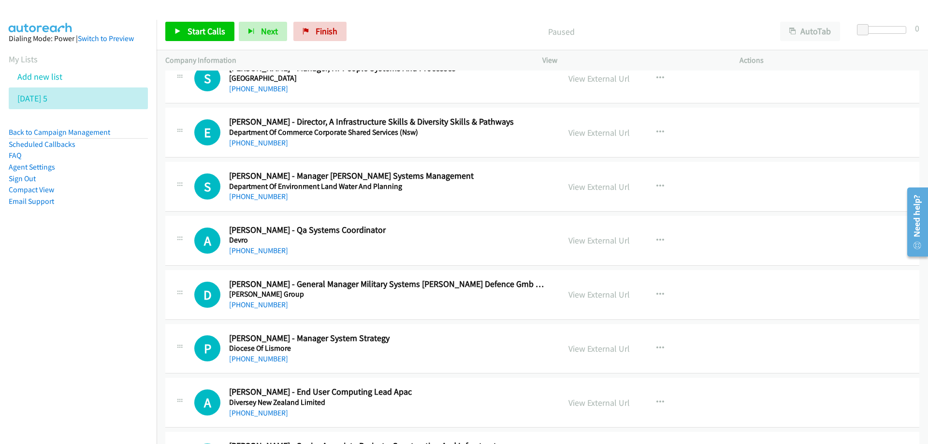
scroll to position [2660, 0]
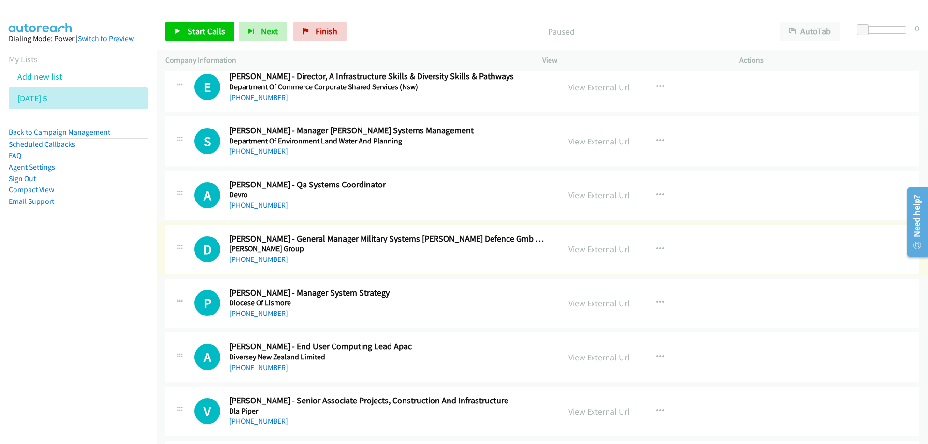
click at [597, 249] on link "View External Url" at bounding box center [599, 249] width 61 height 11
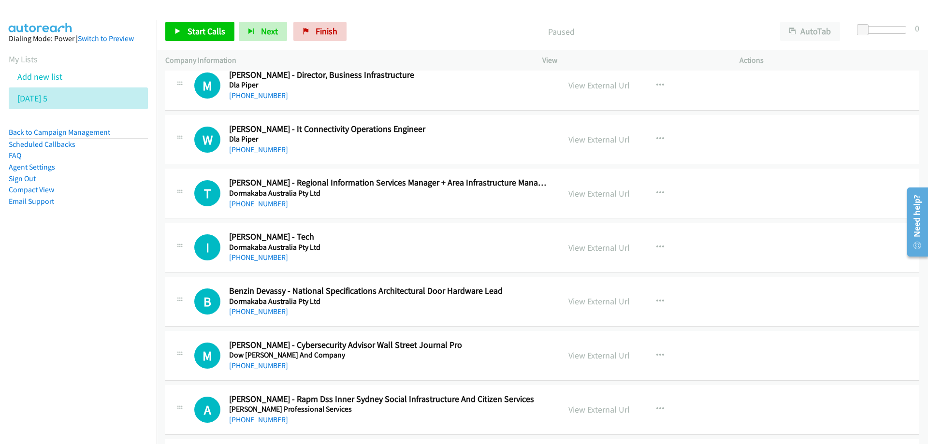
scroll to position [3095, 0]
click at [588, 300] on link "View External Url" at bounding box center [599, 300] width 61 height 11
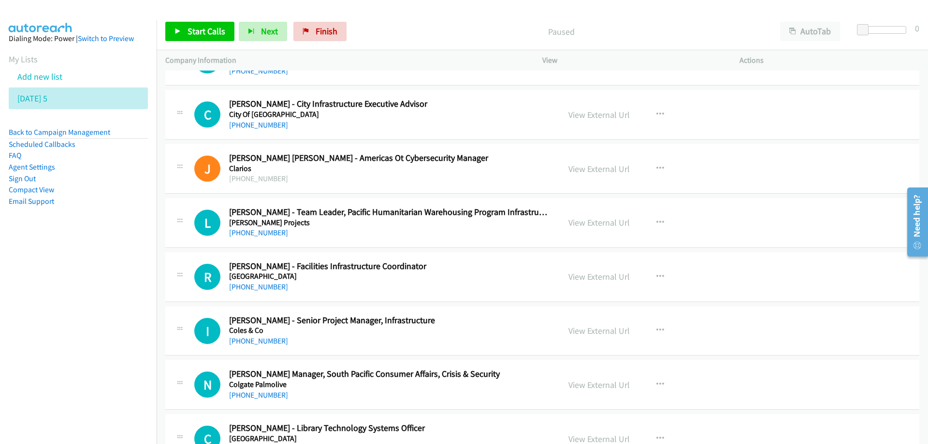
scroll to position [290, 0]
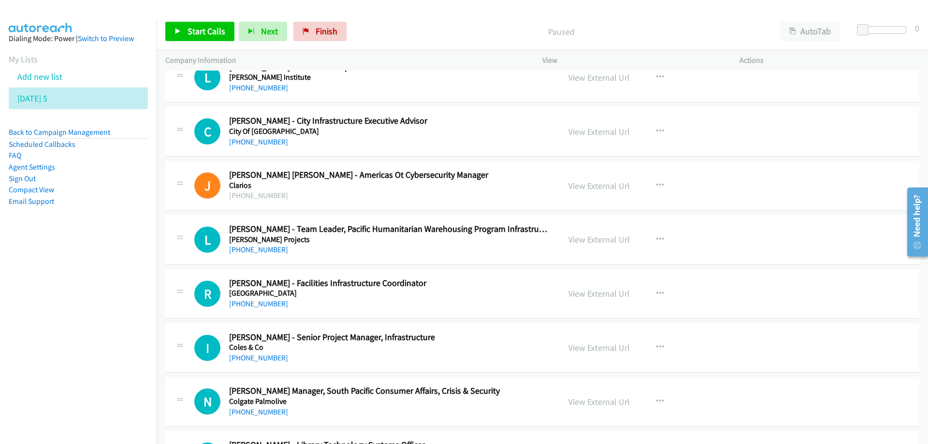
click at [45, 334] on nav "Dialing Mode: Power | Switch to Preview My Lists Add new list Tuesday 5 Back to…" at bounding box center [78, 242] width 157 height 444
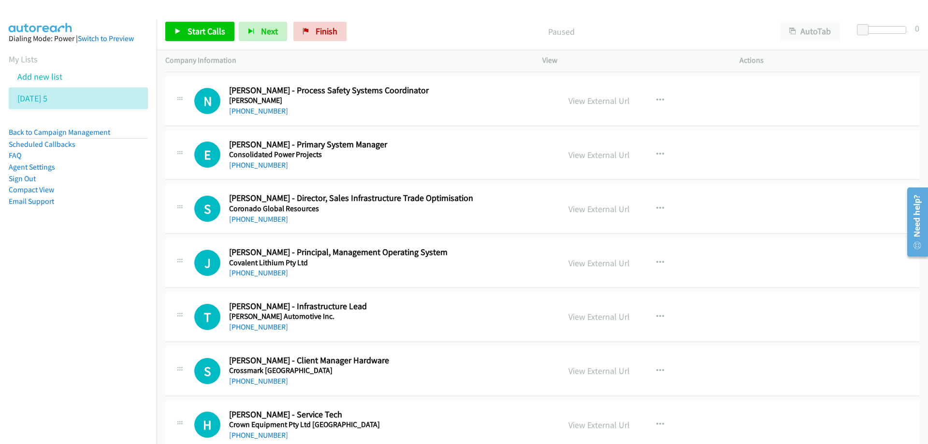
scroll to position [822, 0]
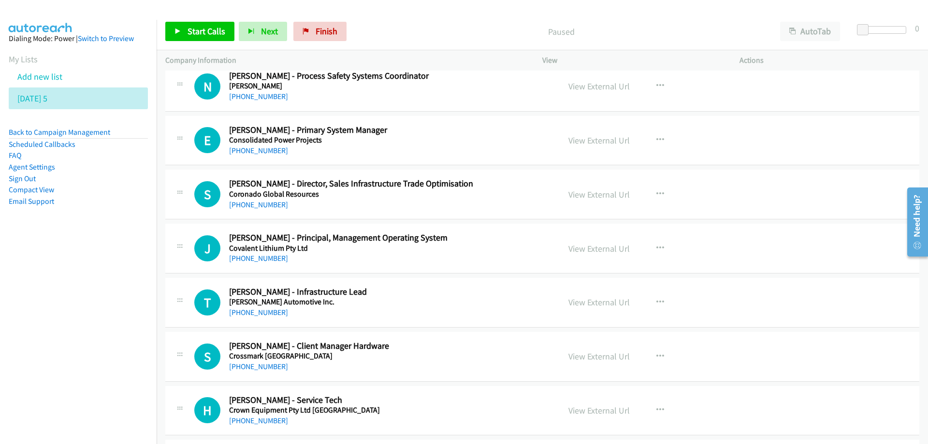
click at [424, 301] on h5 "Cox Automotive Inc." at bounding box center [388, 302] width 319 height 10
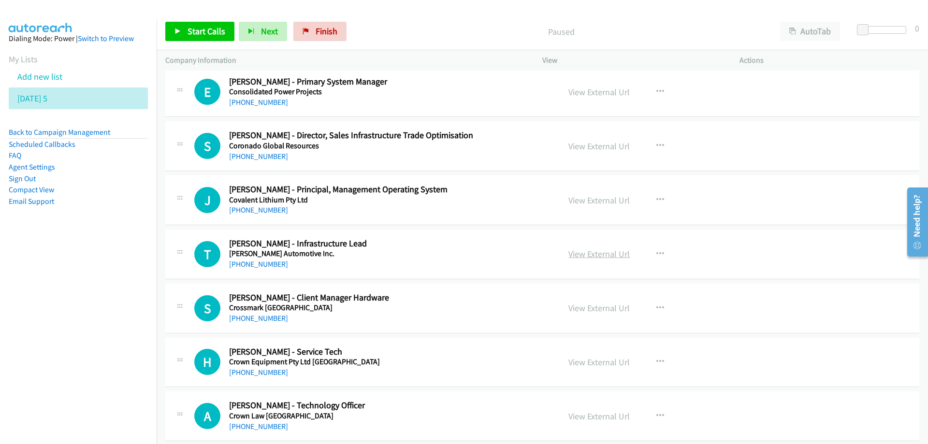
click at [601, 256] on link "View External Url" at bounding box center [599, 254] width 61 height 11
click at [255, 266] on link "+61 413 172 090" at bounding box center [258, 264] width 59 height 9
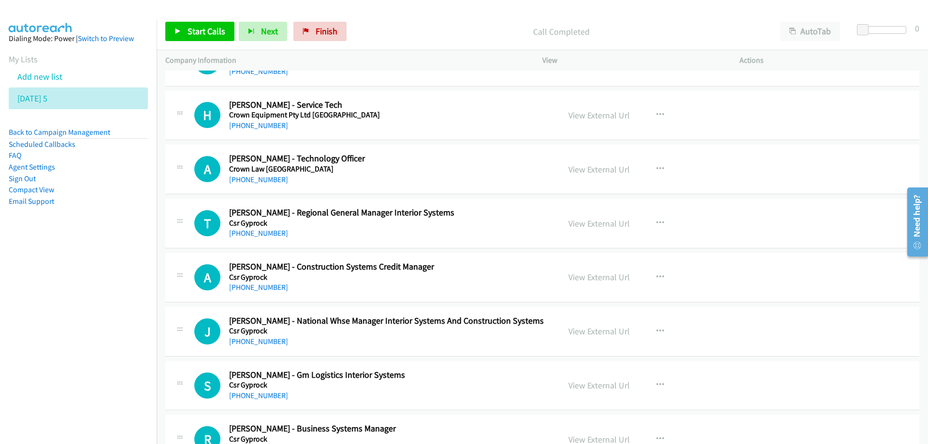
scroll to position [1112, 0]
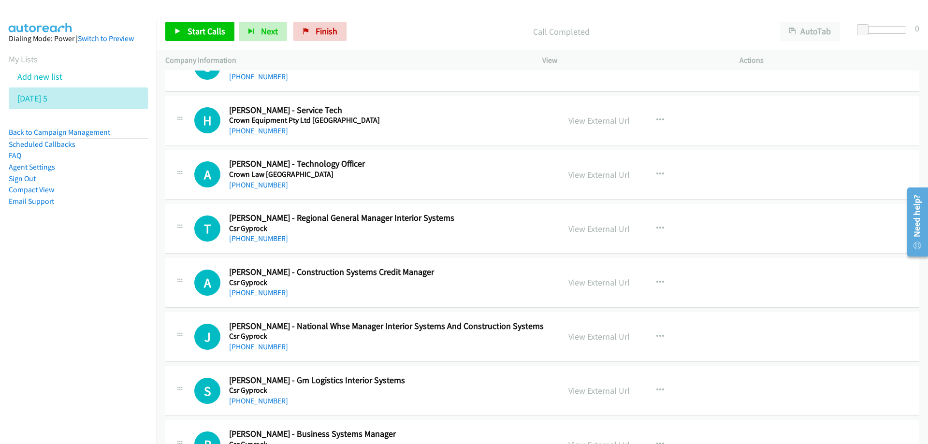
click at [461, 361] on div "J Callback Scheduled John Caserta - National Whse Manager Interior Systems And …" at bounding box center [542, 337] width 754 height 50
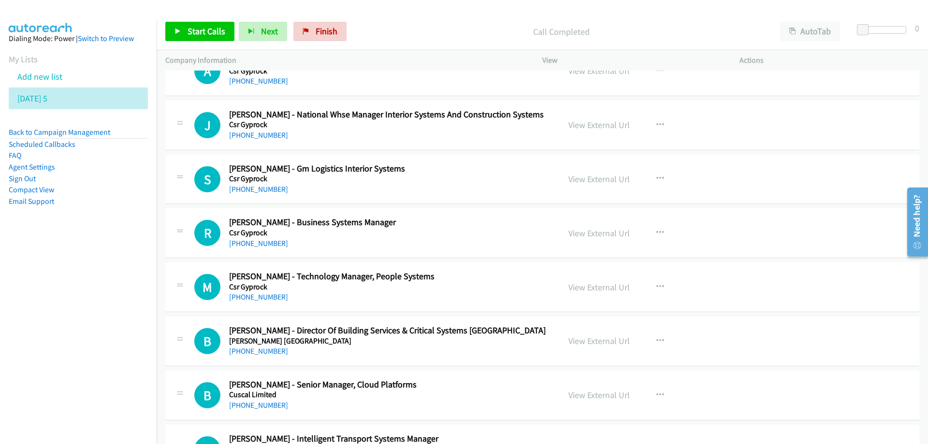
scroll to position [1354, 0]
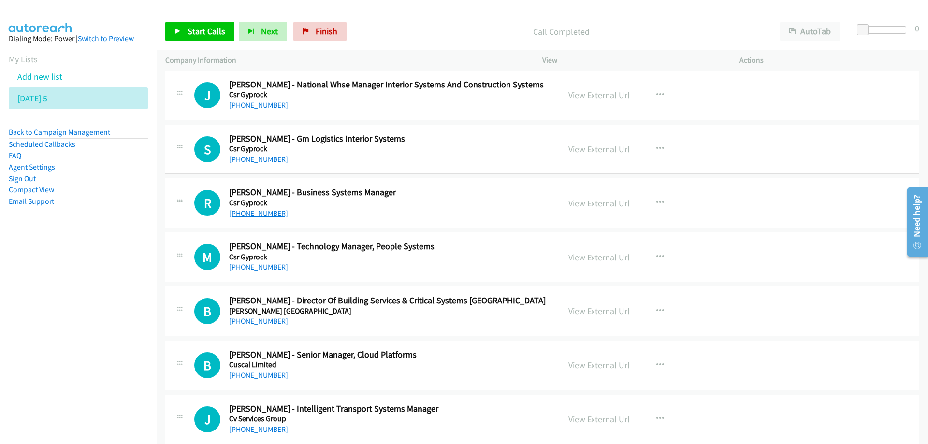
click at [256, 215] on link "+61 417 404 050" at bounding box center [258, 213] width 59 height 9
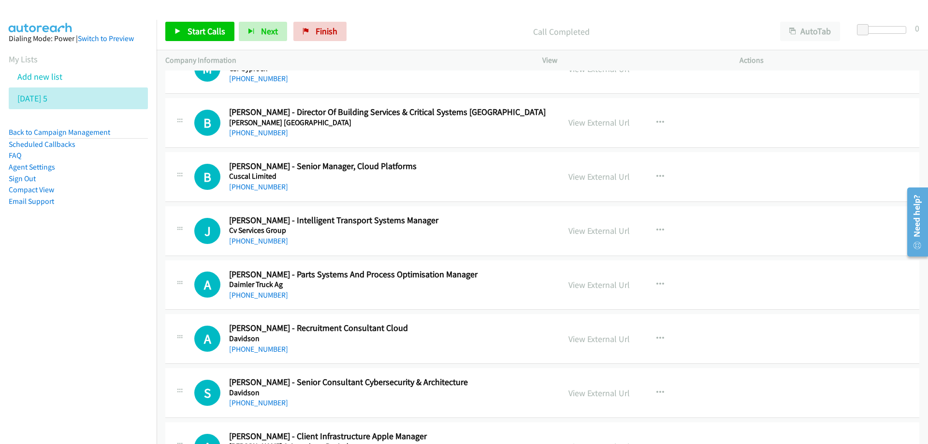
scroll to position [1547, 0]
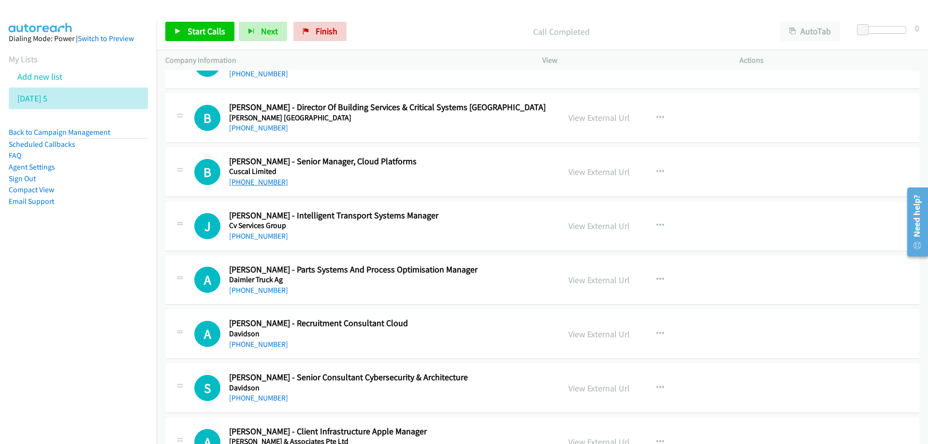
click at [250, 183] on link "+61 451 735 561" at bounding box center [258, 181] width 59 height 9
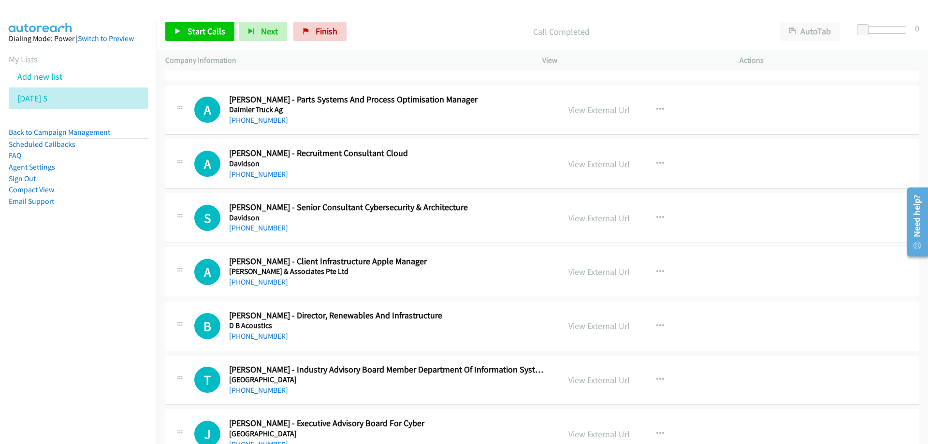
scroll to position [1741, 0]
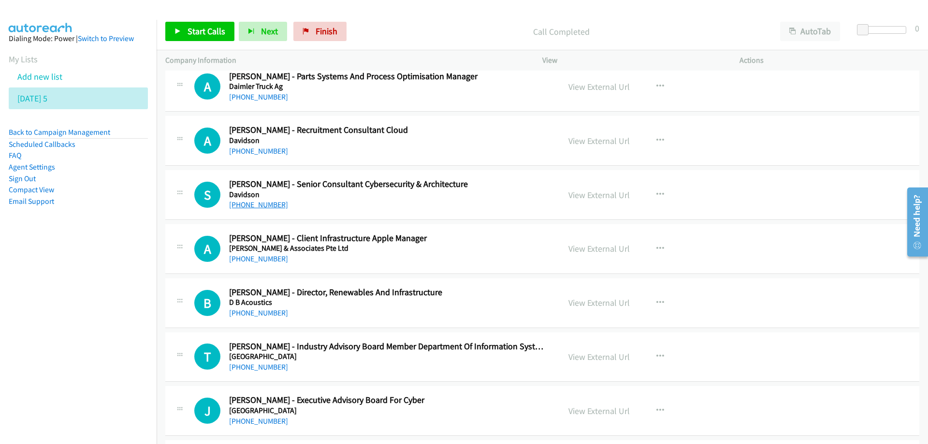
click at [264, 202] on link "+61 491 144 026" at bounding box center [258, 204] width 59 height 9
click at [356, 199] on h5 "Davidson" at bounding box center [388, 195] width 319 height 10
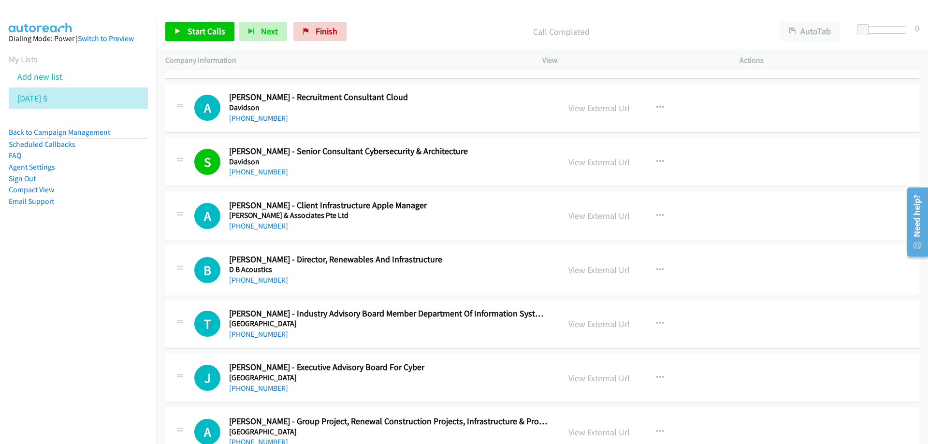
scroll to position [1789, 0]
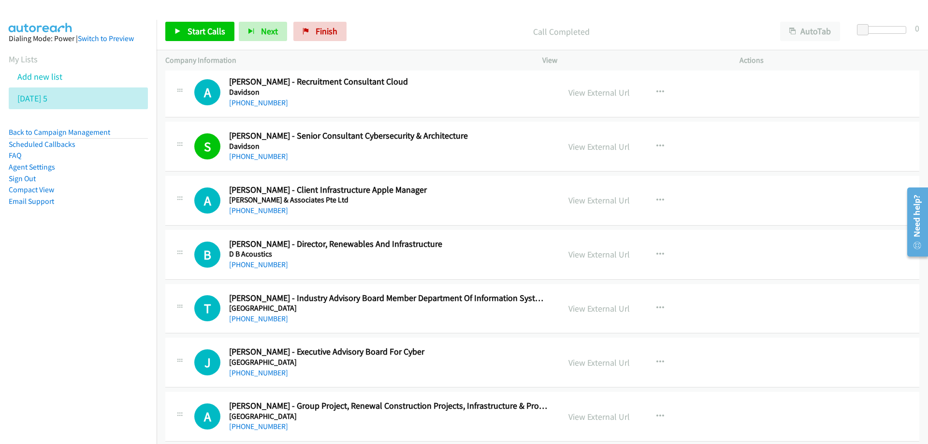
click at [86, 384] on nav "Dialing Mode: Power | Switch to Preview My Lists Add new list Tuesday 5 Back to…" at bounding box center [78, 242] width 157 height 444
click at [56, 98] on icon at bounding box center [52, 99] width 7 height 7
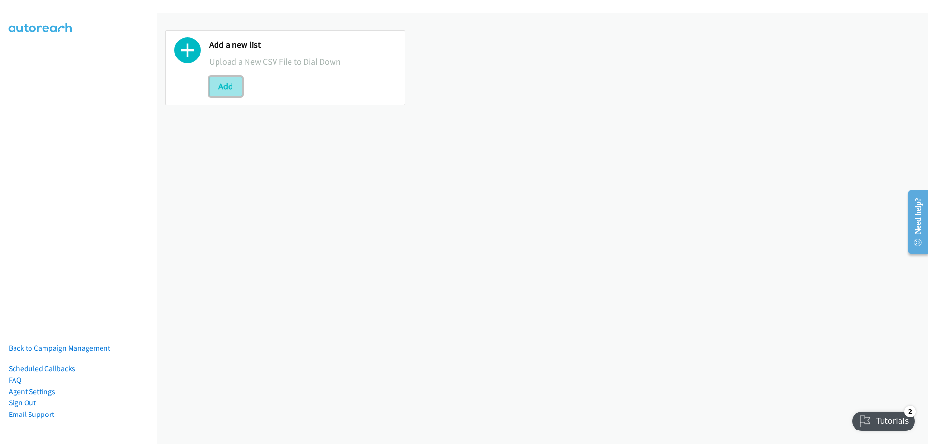
click at [227, 80] on button "Add" at bounding box center [225, 86] width 33 height 19
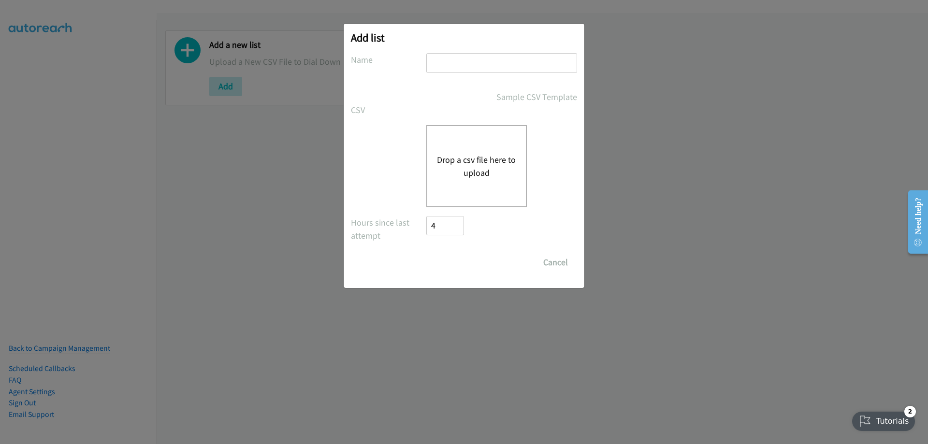
click at [459, 62] on input "text" at bounding box center [501, 63] width 151 height 20
type input "[DATE] 6"
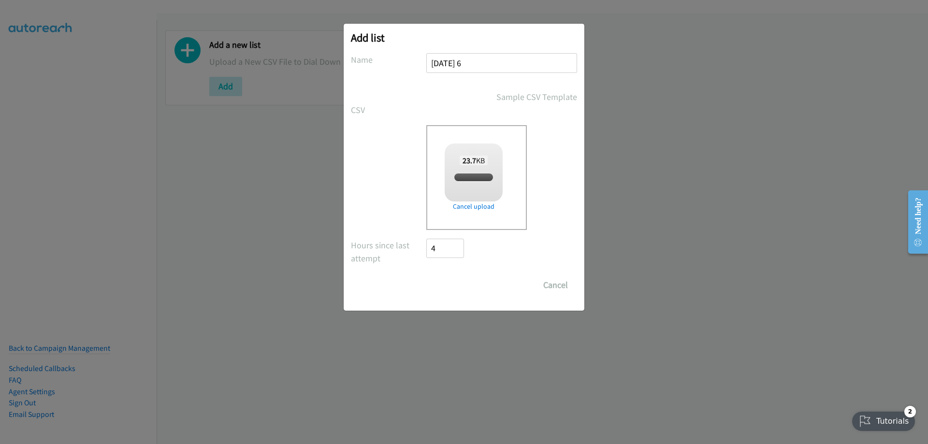
checkbox input "true"
click at [460, 286] on input "Save List" at bounding box center [451, 285] width 51 height 19
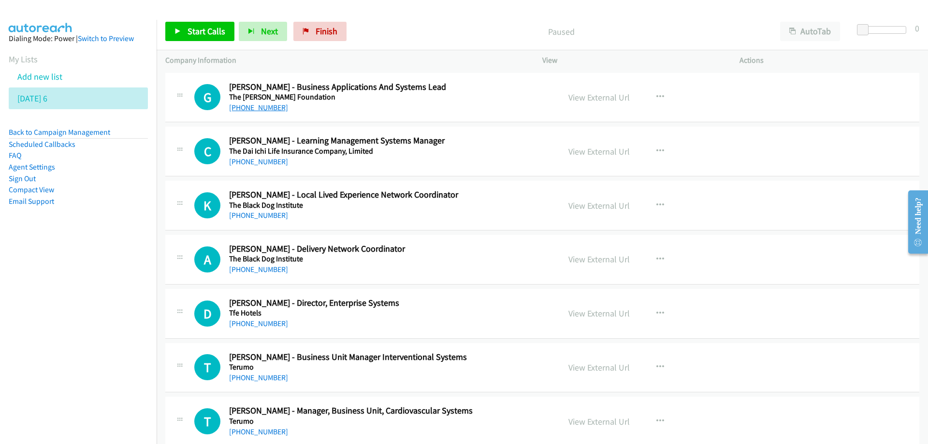
click at [263, 110] on link "[PHONE_NUMBER]" at bounding box center [258, 107] width 59 height 9
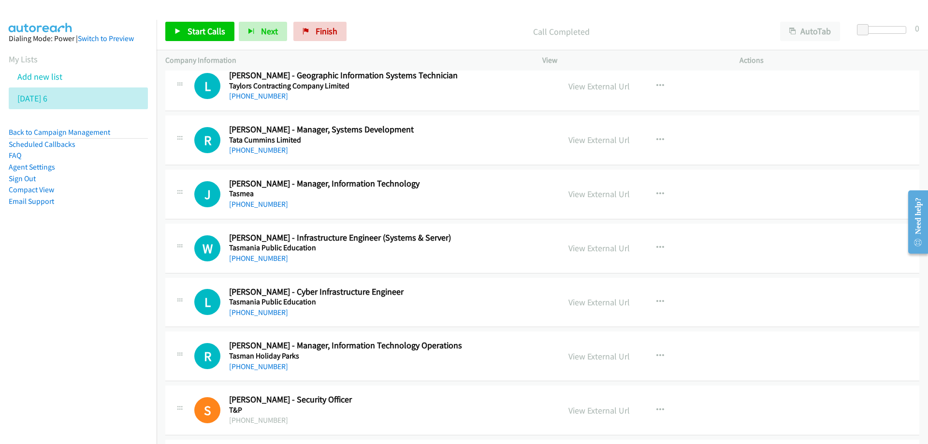
scroll to position [677, 0]
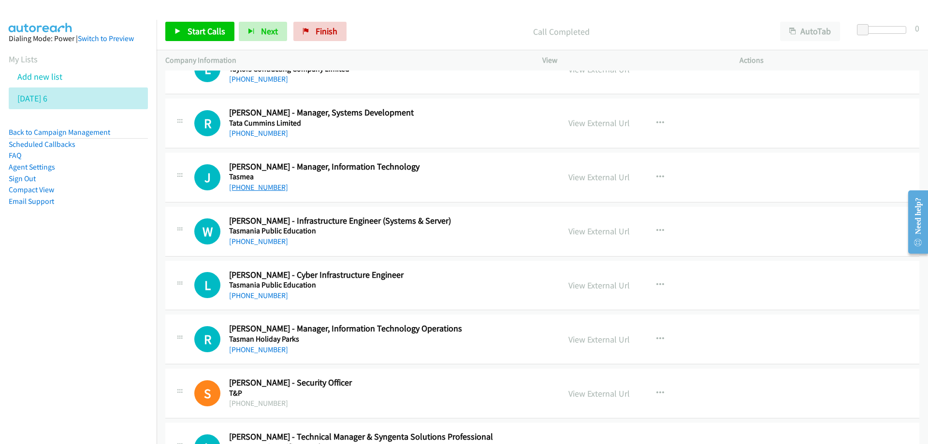
click at [258, 189] on link "[PHONE_NUMBER]" at bounding box center [258, 187] width 59 height 9
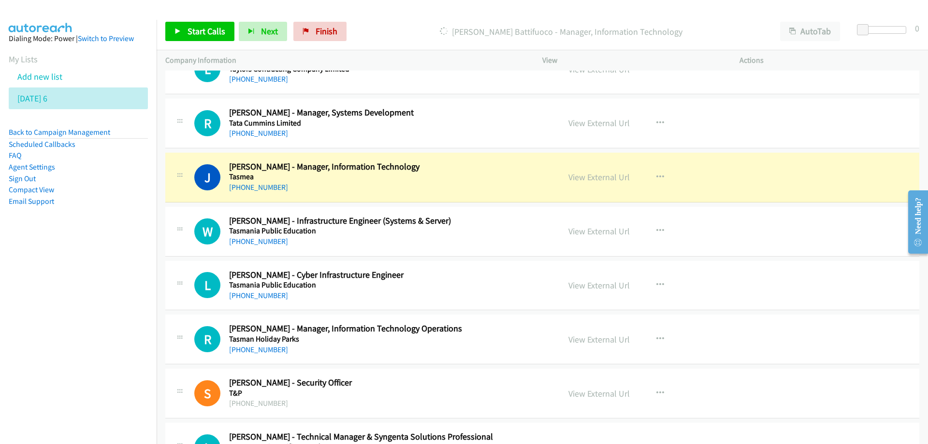
click at [476, 231] on h5 "Tasmania Public Education" at bounding box center [388, 231] width 319 height 10
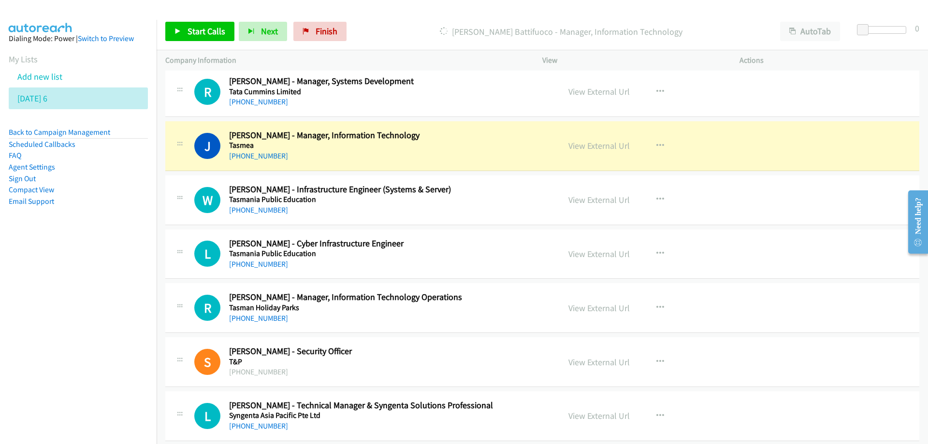
scroll to position [725, 0]
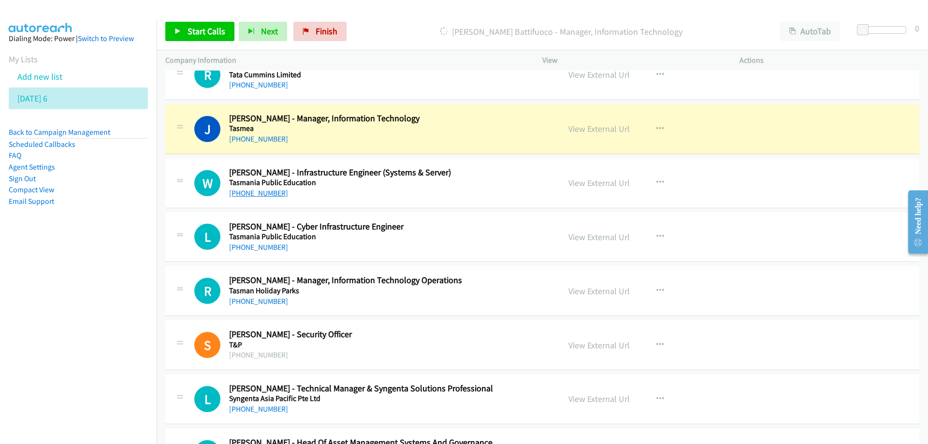
click at [262, 193] on link "[PHONE_NUMBER]" at bounding box center [258, 193] width 59 height 9
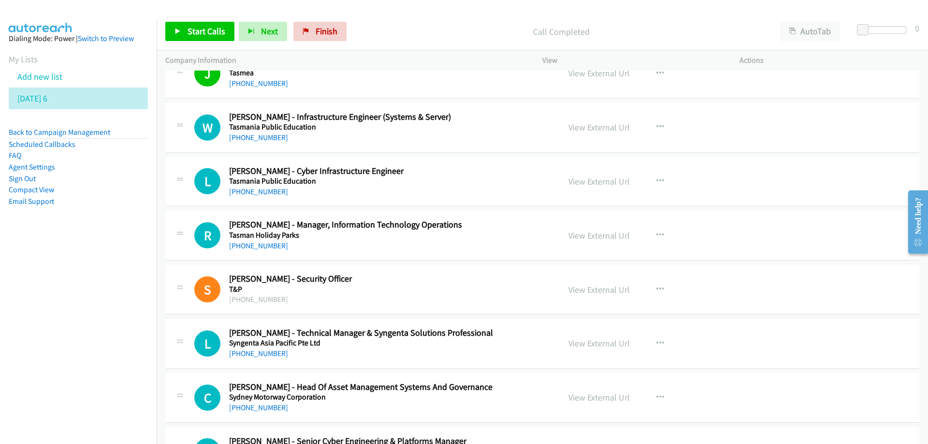
scroll to position [822, 0]
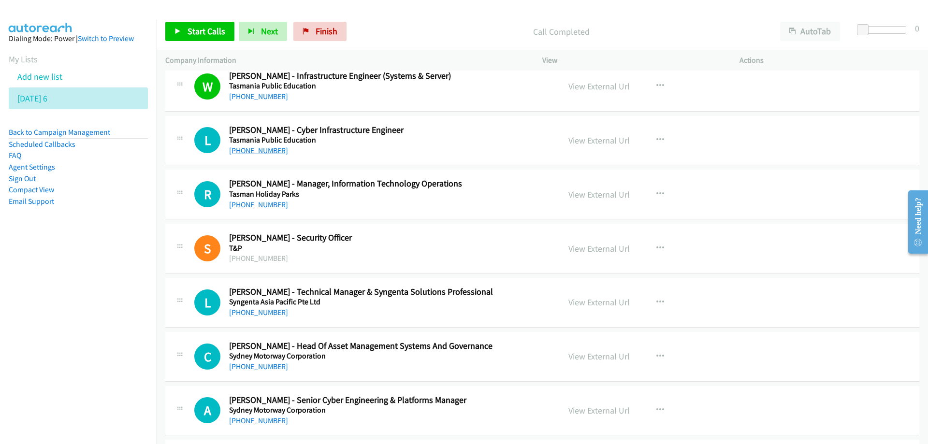
click at [253, 150] on link "[PHONE_NUMBER]" at bounding box center [258, 150] width 59 height 9
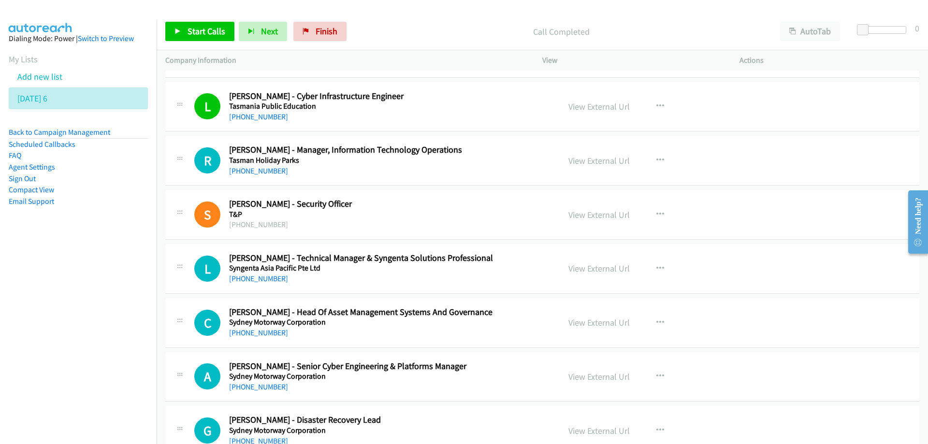
scroll to position [870, 0]
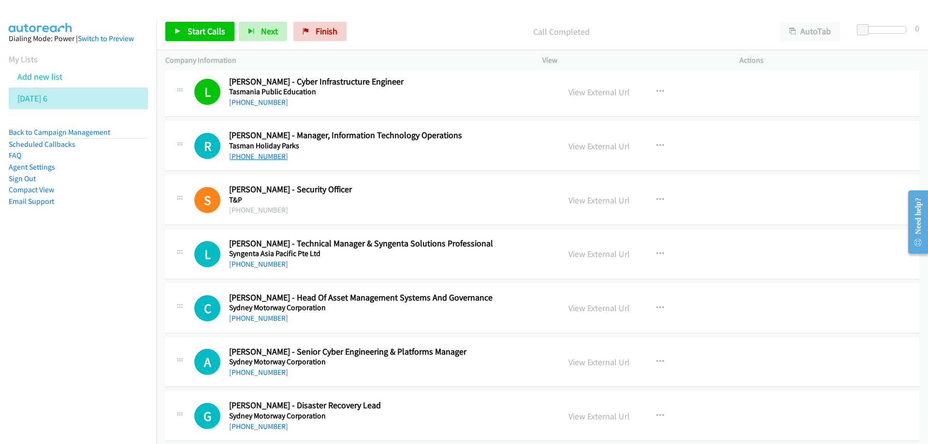
click at [254, 161] on link "[PHONE_NUMBER]" at bounding box center [258, 156] width 59 height 9
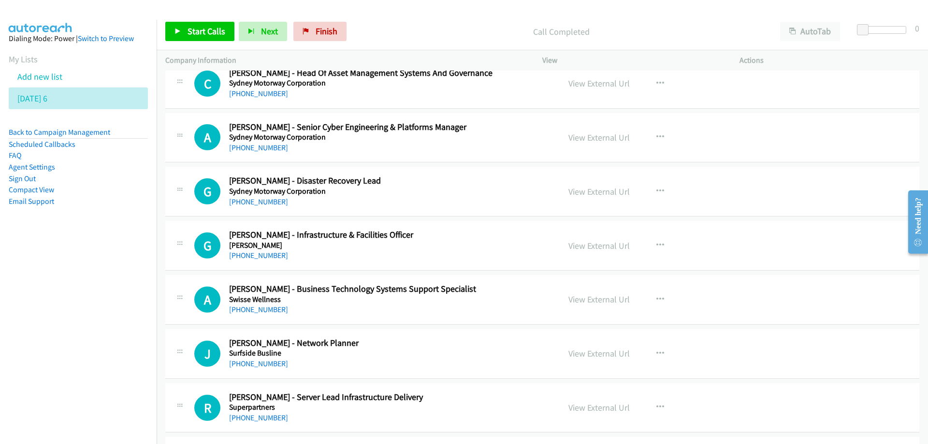
scroll to position [1112, 0]
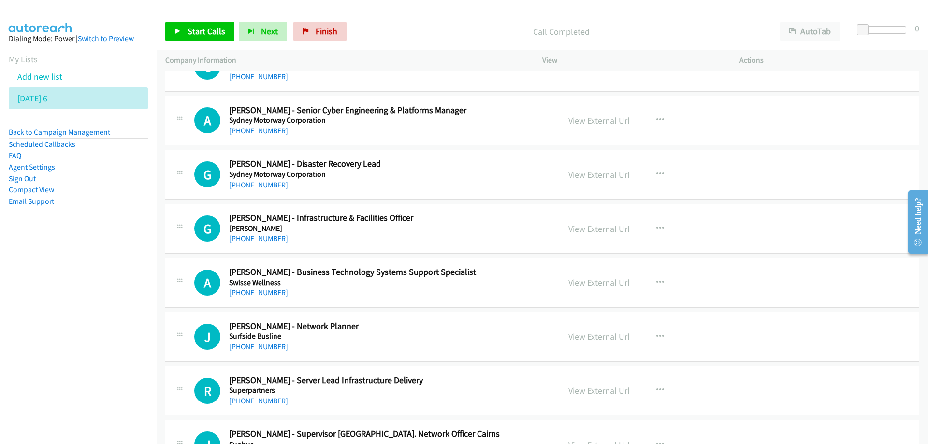
click at [259, 130] on link "[PHONE_NUMBER]" at bounding box center [258, 130] width 59 height 9
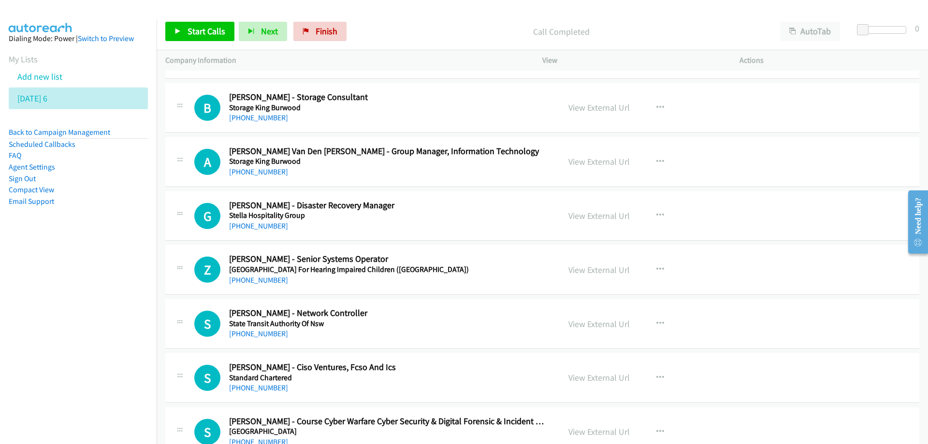
scroll to position [2176, 0]
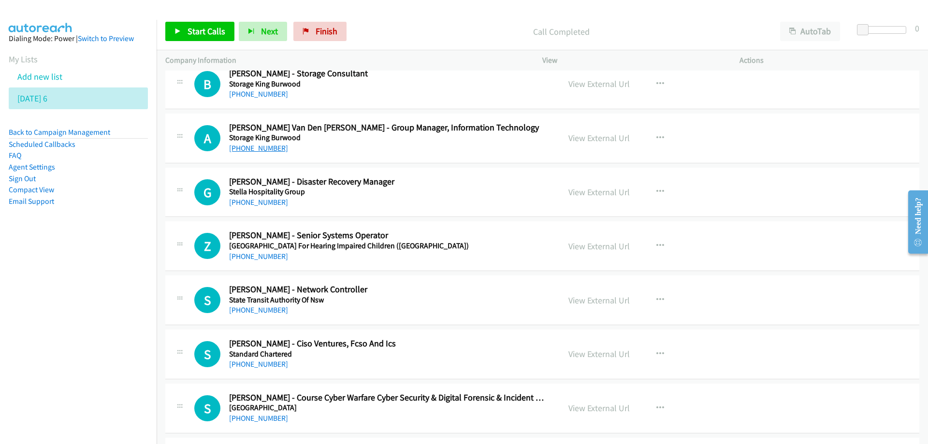
click at [252, 146] on link "[PHONE_NUMBER]" at bounding box center [258, 148] width 59 height 9
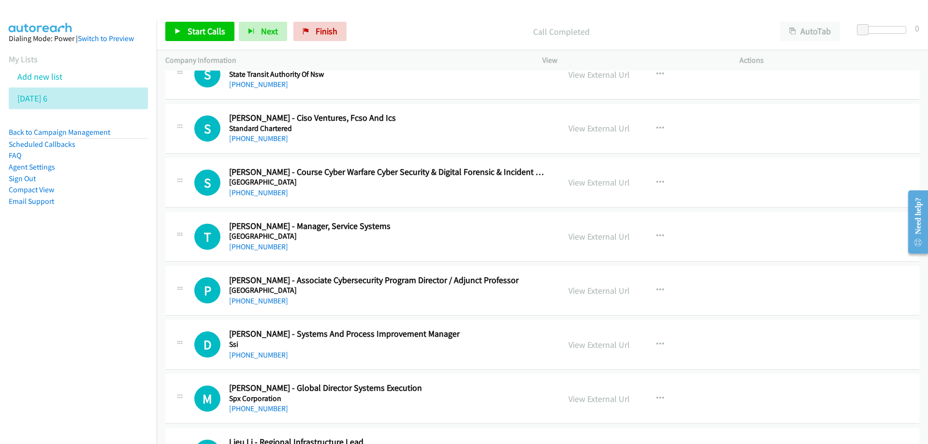
scroll to position [2418, 0]
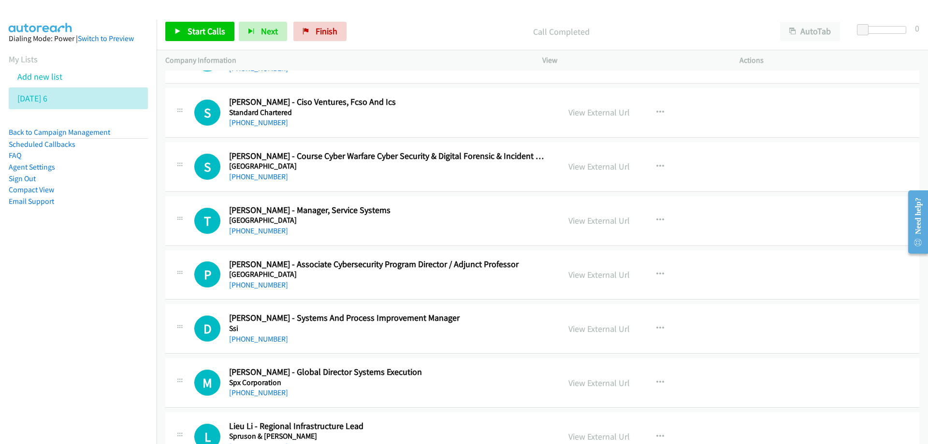
click at [436, 178] on div "[PHONE_NUMBER]" at bounding box center [388, 177] width 319 height 12
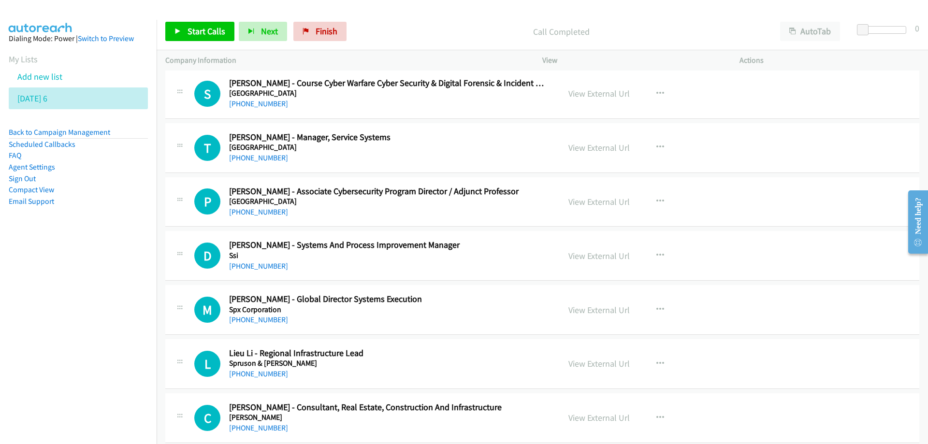
scroll to position [2514, 0]
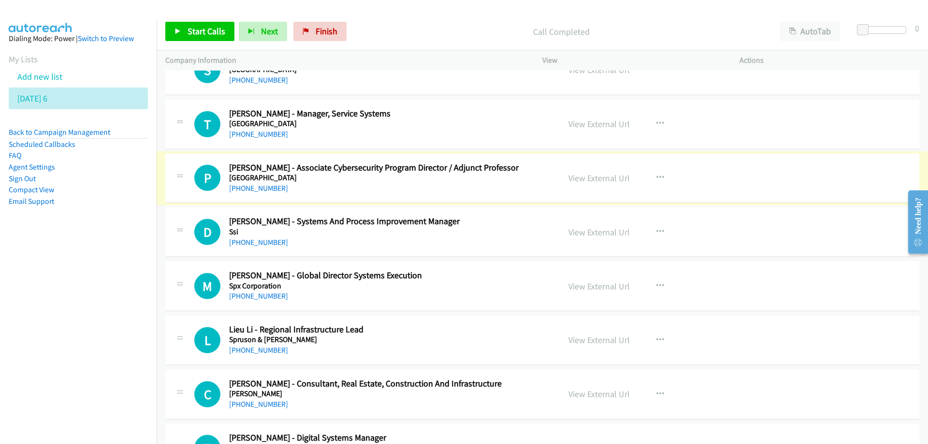
click at [261, 188] on link "[PHONE_NUMBER]" at bounding box center [258, 188] width 59 height 9
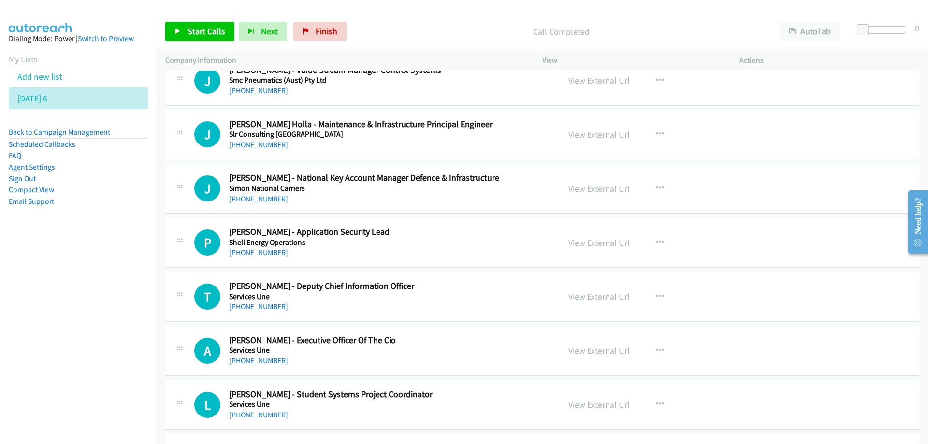
scroll to position [3723, 0]
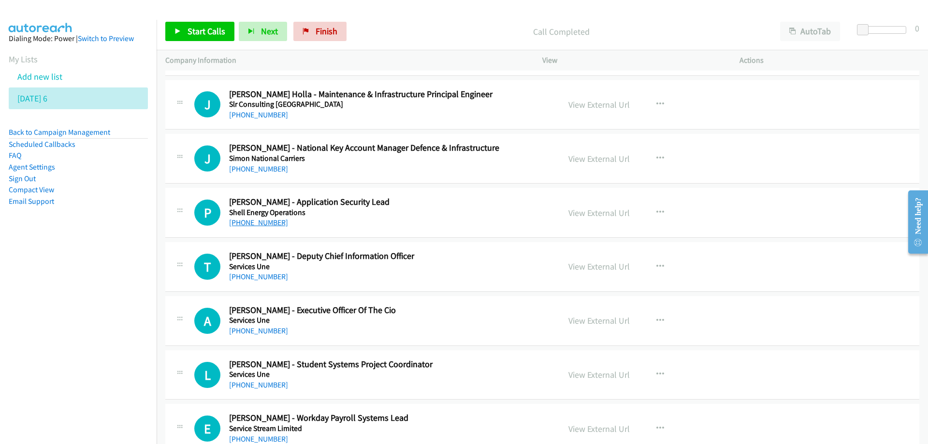
click at [262, 224] on link "[PHONE_NUMBER]" at bounding box center [258, 222] width 59 height 9
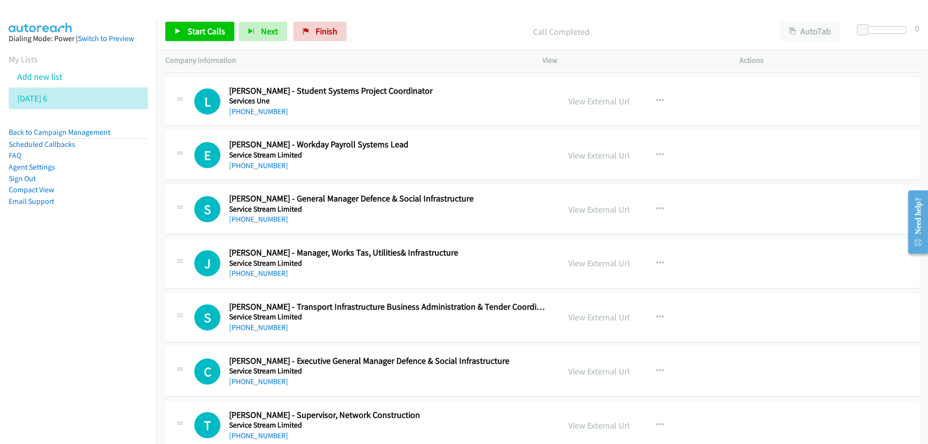
scroll to position [4013, 0]
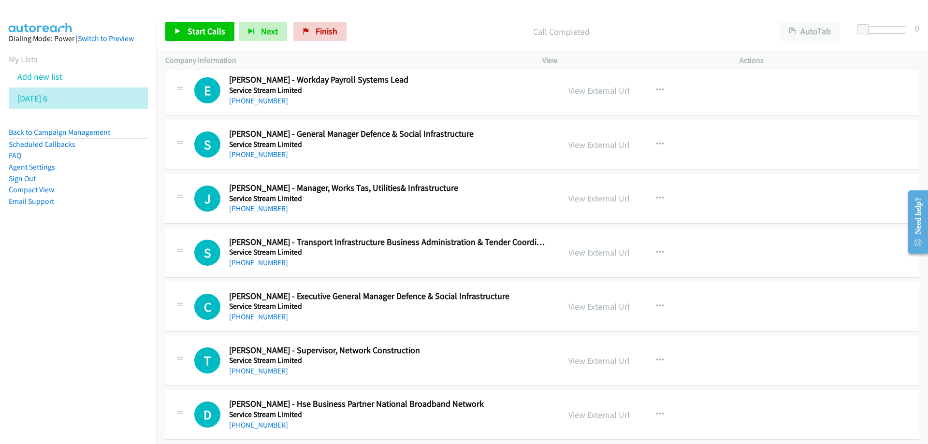
click at [483, 256] on h5 "Service Stream Limited" at bounding box center [388, 253] width 319 height 10
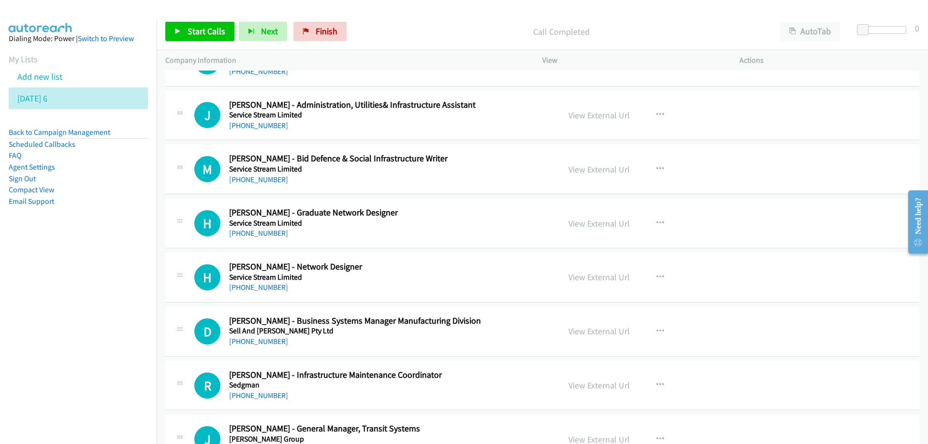
scroll to position [4594, 0]
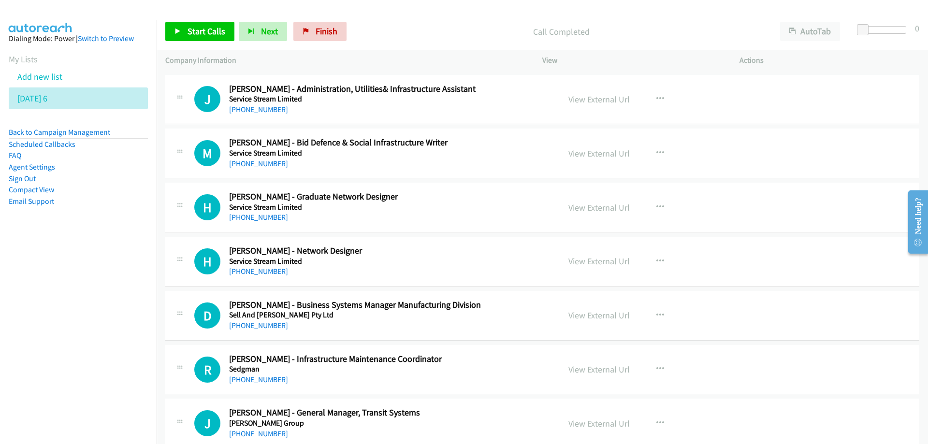
click at [585, 258] on link "View External Url" at bounding box center [599, 261] width 61 height 11
click at [258, 272] on link "[PHONE_NUMBER]" at bounding box center [258, 271] width 59 height 9
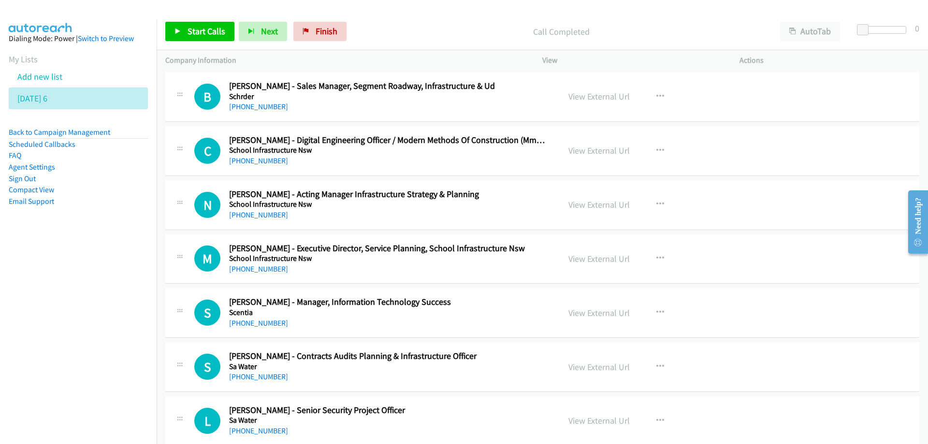
scroll to position [5077, 0]
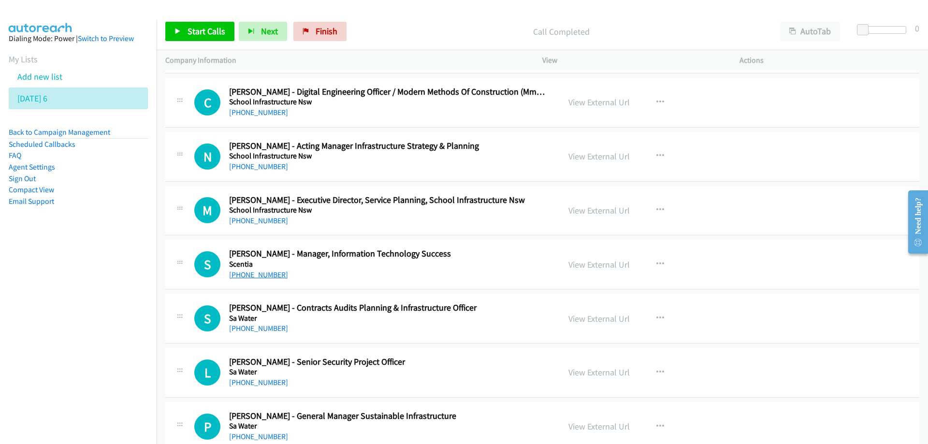
click at [257, 274] on link "[PHONE_NUMBER]" at bounding box center [258, 274] width 59 height 9
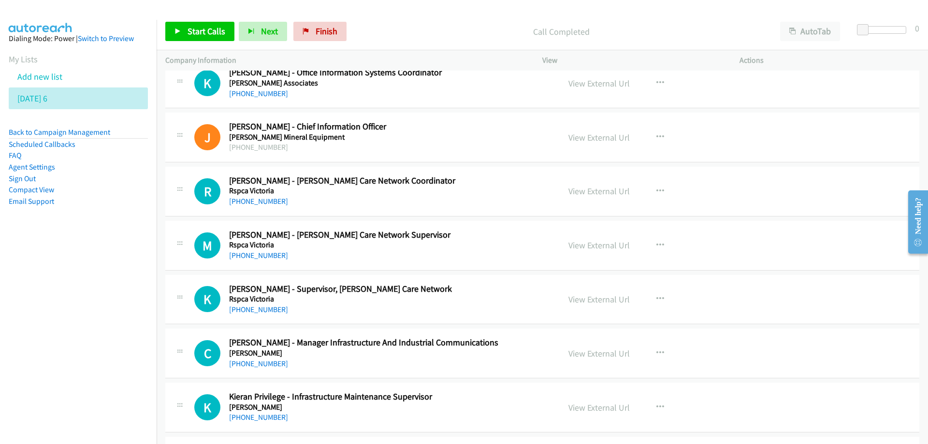
scroll to position [6141, 0]
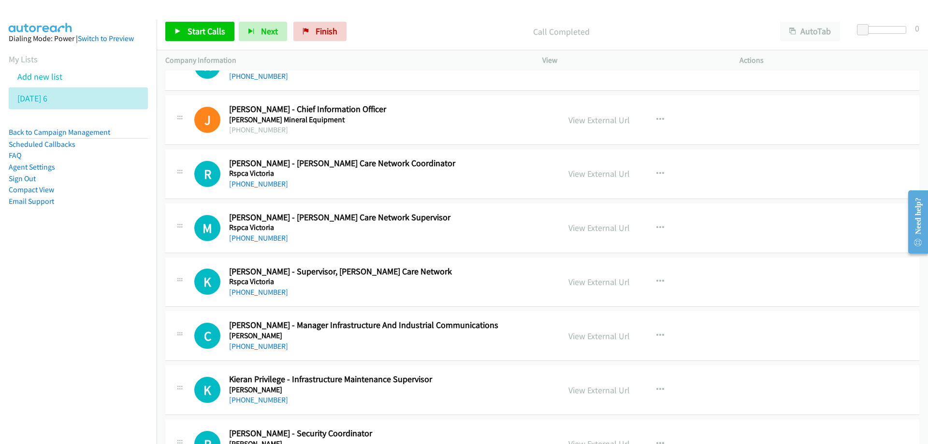
click at [460, 352] on div "[PHONE_NUMBER]" at bounding box center [388, 347] width 319 height 12
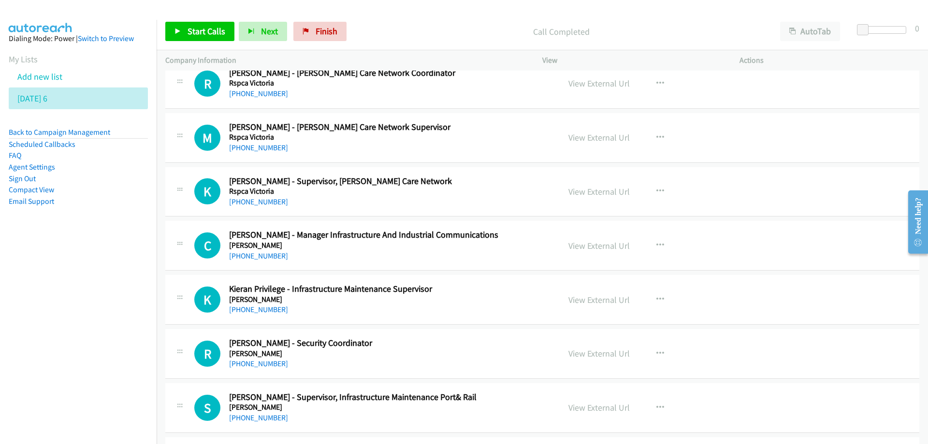
scroll to position [6343, 0]
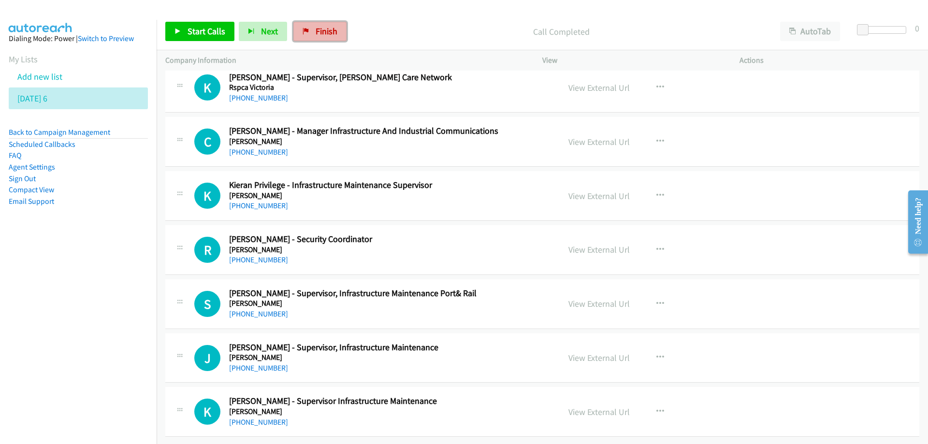
click at [316, 35] on span "Finish" at bounding box center [327, 31] width 22 height 11
